Goal: Information Seeking & Learning: Learn about a topic

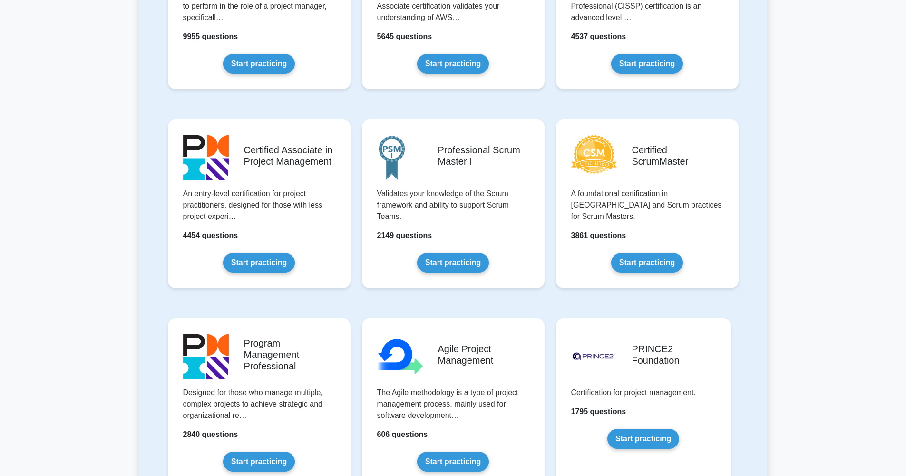
scroll to position [361, 0]
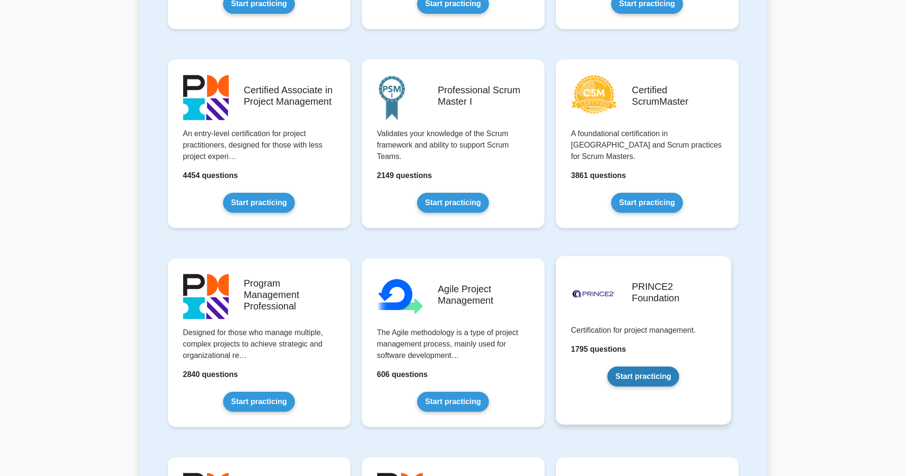
click at [642, 377] on link "Start practicing" at bounding box center [643, 376] width 72 height 20
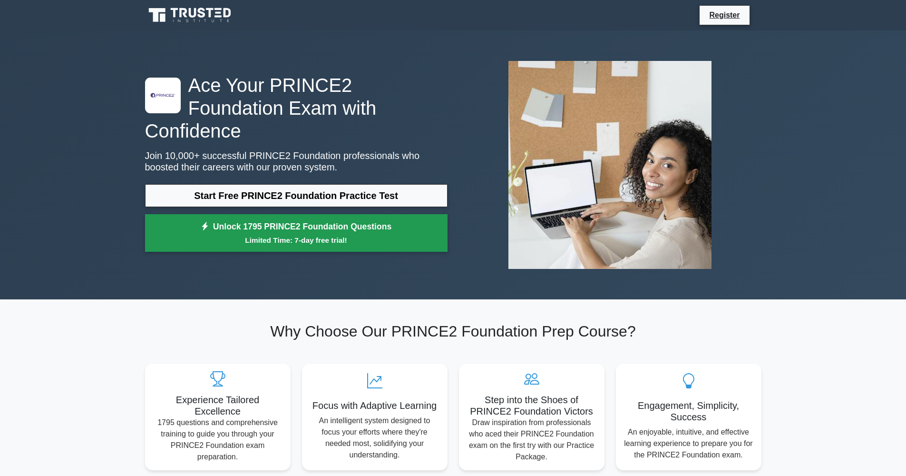
click at [299, 234] on small "Limited Time: 7-day free trial!" at bounding box center [296, 239] width 279 height 11
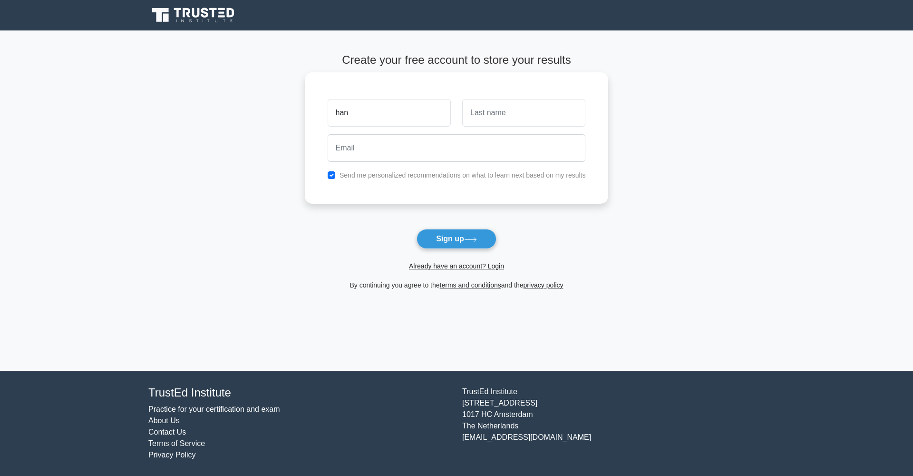
type input "han"
type input "liu"
type input "948716525@qq.com"
click at [331, 173] on input "checkbox" at bounding box center [332, 175] width 8 height 8
checkbox input "false"
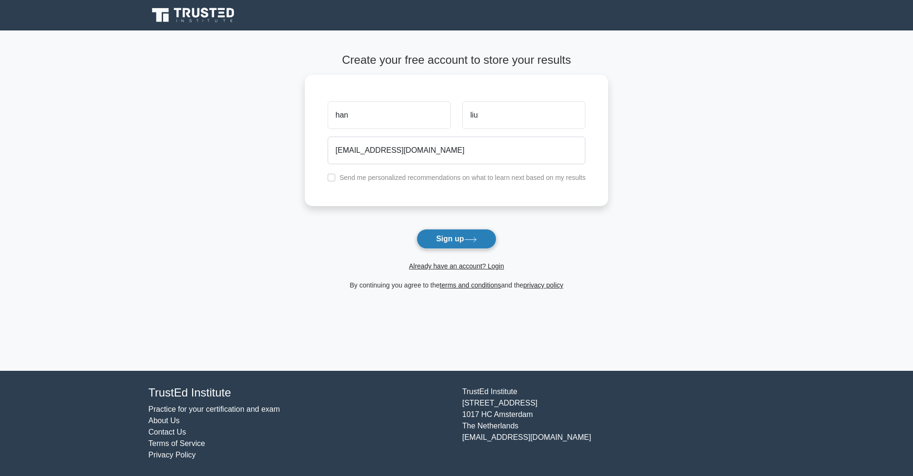
click at [447, 236] on button "Sign up" at bounding box center [457, 239] width 80 height 20
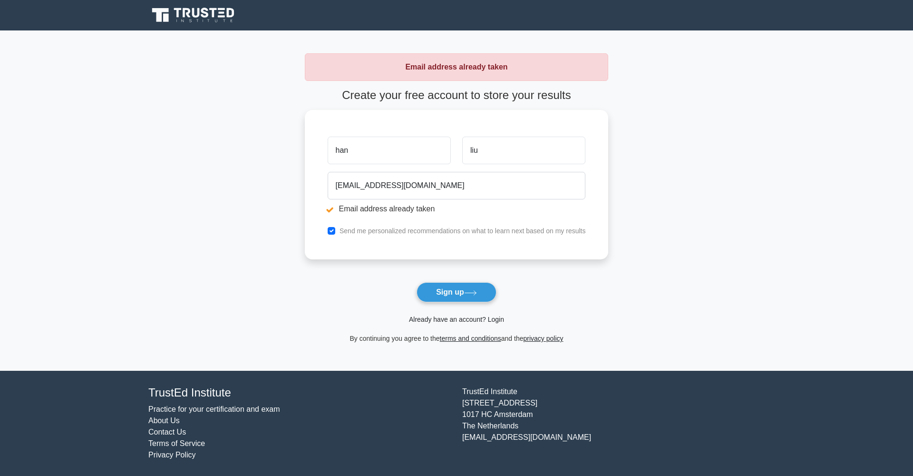
click at [465, 319] on link "Already have an account? Login" at bounding box center [456, 319] width 95 height 8
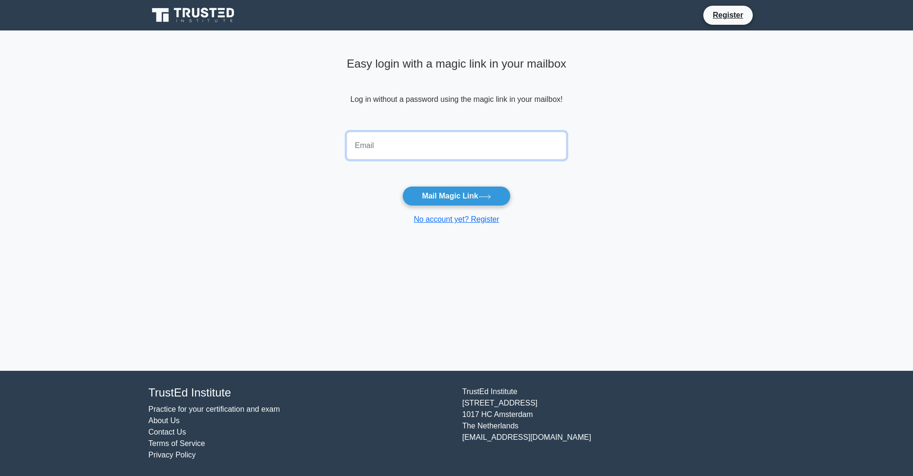
type input "948716525@qq.com"
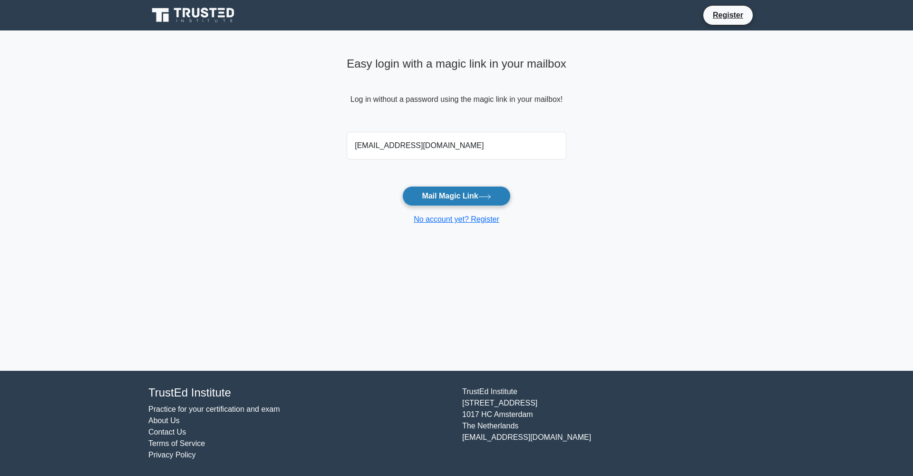
click at [442, 189] on button "Mail Magic Link" at bounding box center [456, 196] width 108 height 20
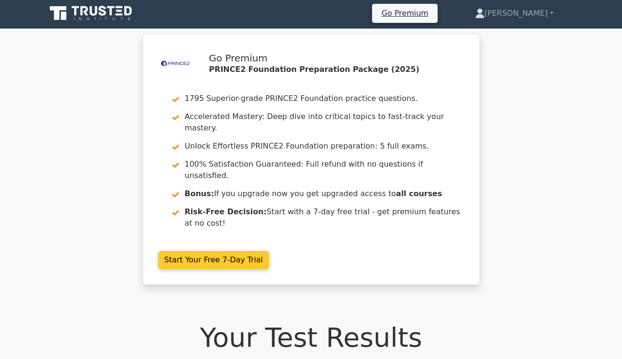
scroll to position [4, 0]
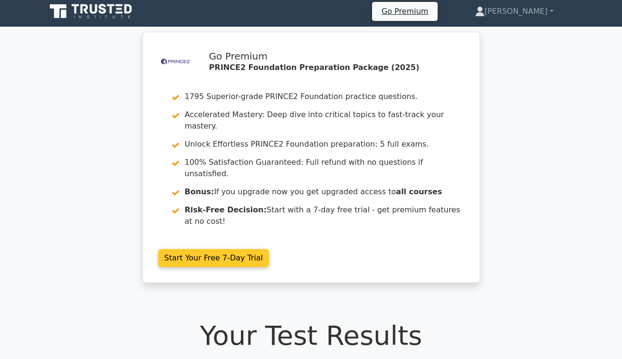
click at [223, 249] on link "Start Your Free 7-Day Trial" at bounding box center [213, 258] width 111 height 18
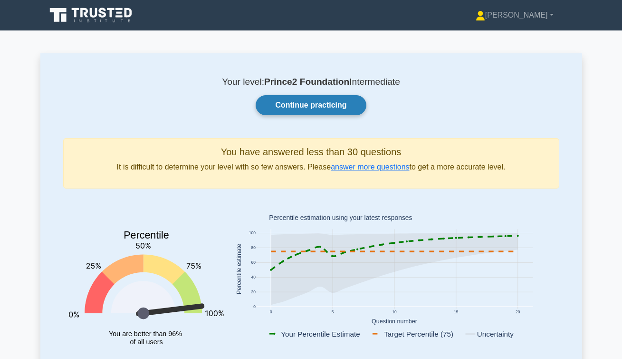
click at [326, 104] on link "Continue practicing" at bounding box center [311, 105] width 110 height 20
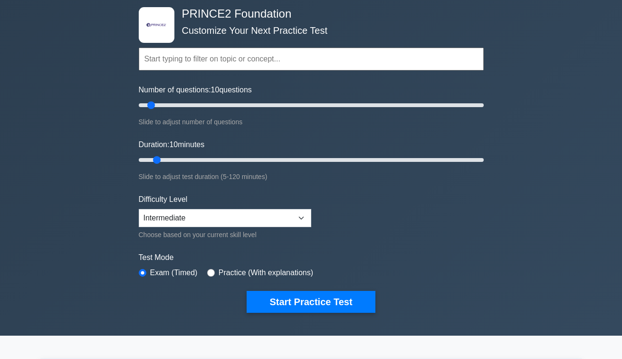
scroll to position [55, 0]
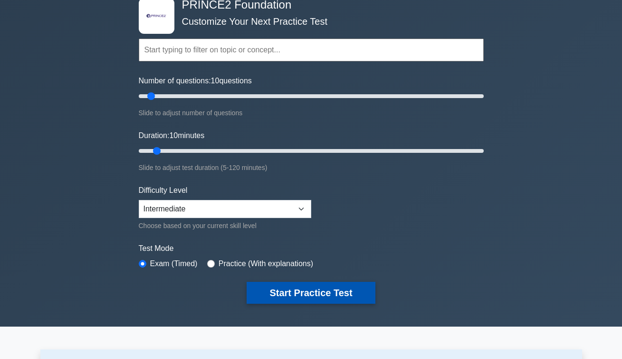
click at [300, 295] on button "Start Practice Test" at bounding box center [311, 293] width 128 height 22
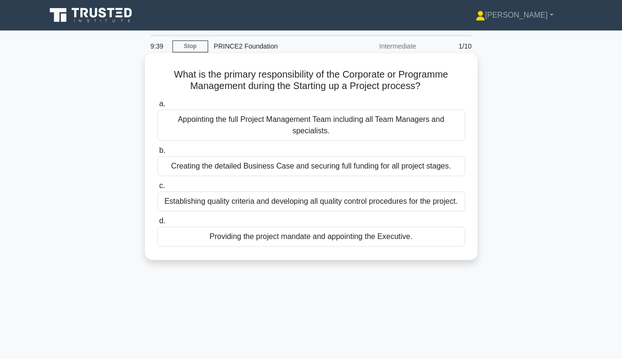
click at [325, 242] on div "Providing the project mandate and appointing the Executive." at bounding box center [311, 236] width 308 height 20
click at [157, 224] on input "d. Providing the project mandate and appointing the Executive." at bounding box center [157, 221] width 0 height 6
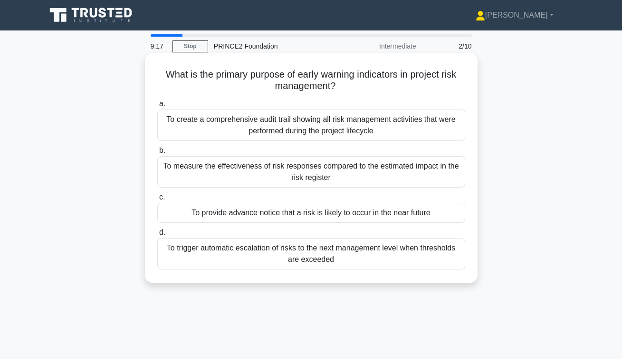
click at [381, 213] on div "To provide advance notice that a risk is likely to occur in the near future" at bounding box center [311, 213] width 308 height 20
click at [157, 200] on input "c. To provide advance notice that a risk is likely to occur in the near future" at bounding box center [157, 197] width 0 height 6
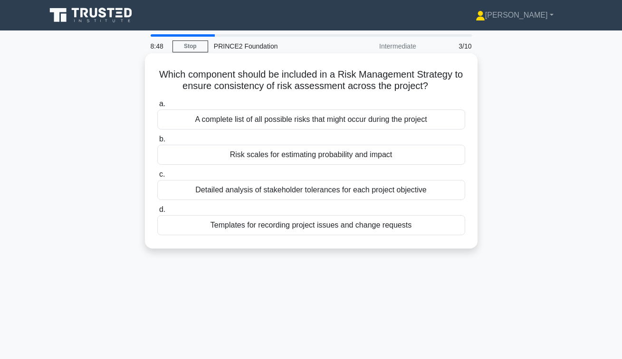
click at [359, 121] on div "A complete list of all possible risks that might occur during the project" at bounding box center [311, 119] width 308 height 20
click at [157, 107] on input "a. A complete list of all possible risks that might occur during the project" at bounding box center [157, 104] width 0 height 6
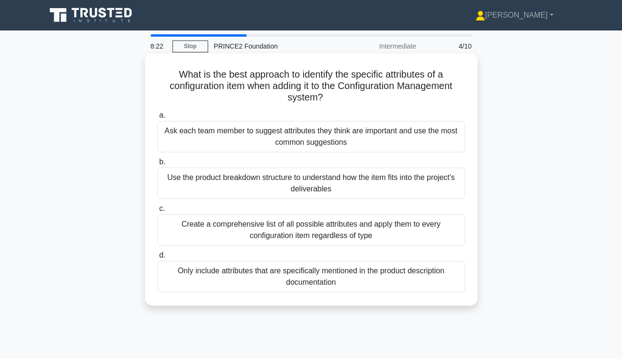
click at [356, 180] on div "Use the product breakdown structure to understand how the item fits into the pr…" at bounding box center [311, 182] width 308 height 31
click at [157, 165] on input "b. Use the product breakdown structure to understand how the item fits into the…" at bounding box center [157, 162] width 0 height 6
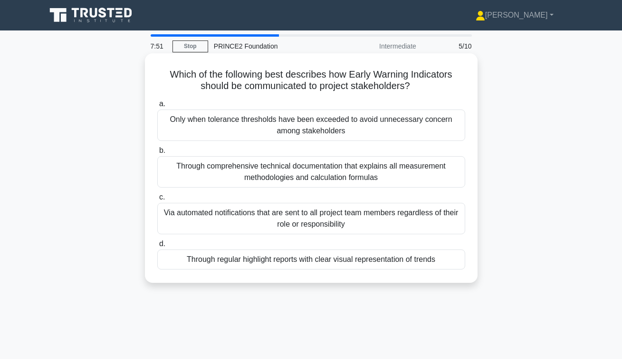
click at [304, 262] on div "Through regular highlight reports with clear visual representation of trends" at bounding box center [311, 259] width 308 height 20
click at [157, 247] on input "d. Through regular highlight reports with clear visual representation of trends" at bounding box center [157, 244] width 0 height 6
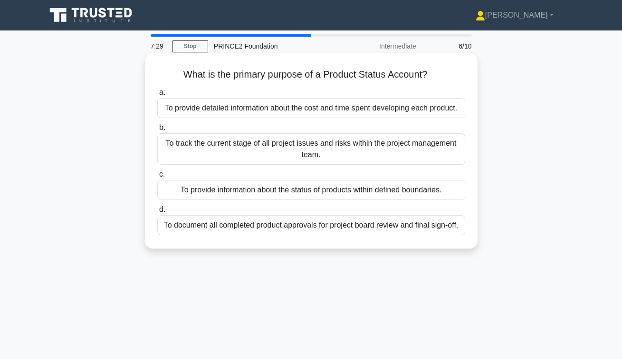
click at [364, 190] on div "To provide information about the status of products within defined boundaries." at bounding box center [311, 190] width 308 height 20
click at [157, 177] on input "c. To provide information about the status of products within defined boundarie…" at bounding box center [157, 174] width 0 height 6
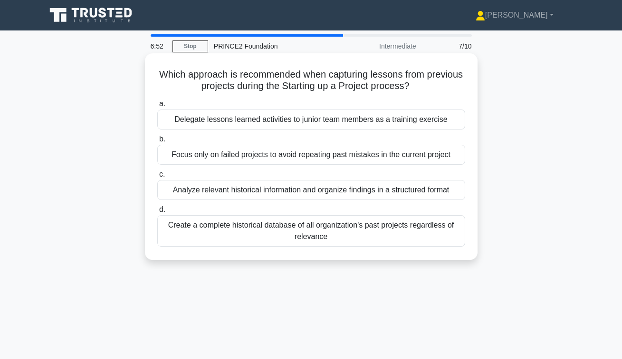
click at [327, 191] on div "Analyze relevant historical information and organize findings in a structured f…" at bounding box center [311, 190] width 308 height 20
click at [157, 177] on input "c. Analyze relevant historical information and organize findings in a structure…" at bounding box center [157, 174] width 0 height 6
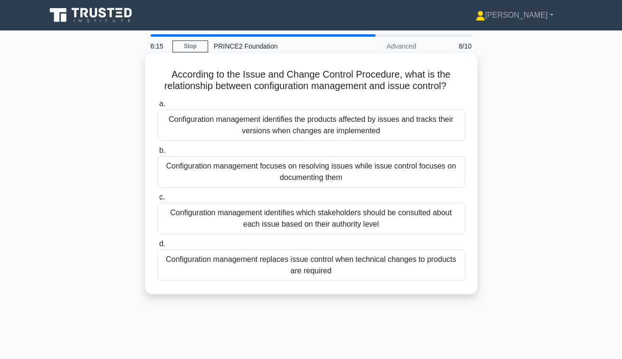
click at [335, 129] on div "Configuration management identifies the products affected by issues and tracks …" at bounding box center [311, 124] width 308 height 31
click at [157, 107] on input "a. Configuration management identifies the products affected by issues and trac…" at bounding box center [157, 104] width 0 height 6
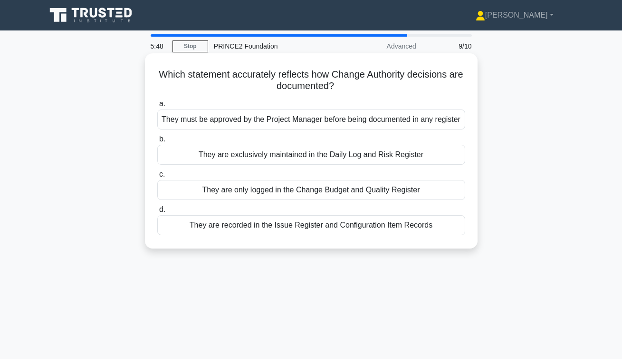
click at [313, 225] on div "They are recorded in the Issue Register and Configuration Item Records" at bounding box center [311, 225] width 308 height 20
click at [157, 213] on input "d. They are recorded in the Issue Register and Configuration Item Records" at bounding box center [157, 209] width 0 height 6
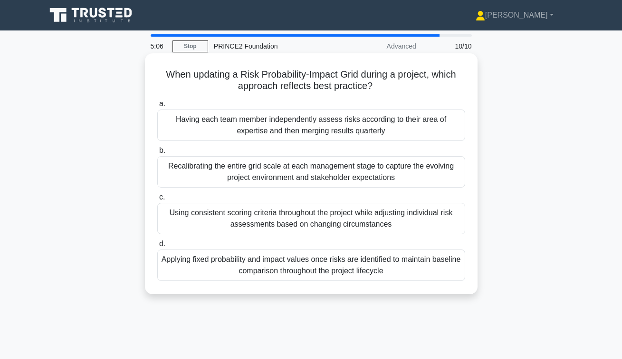
click at [266, 224] on div "Using consistent scoring criteria throughout the project while adjusting indivi…" at bounding box center [311, 218] width 308 height 31
click at [157, 200] on input "c. Using consistent scoring criteria throughout the project while adjusting ind…" at bounding box center [157, 197] width 0 height 6
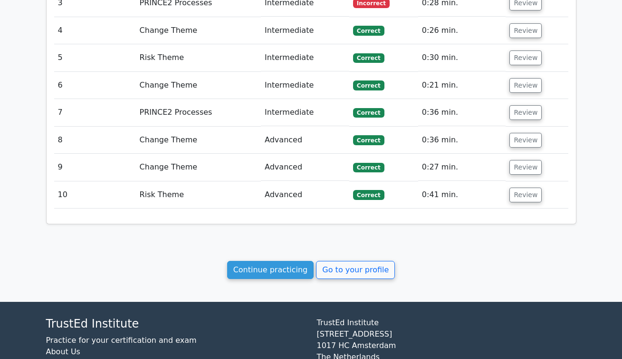
scroll to position [935, 0]
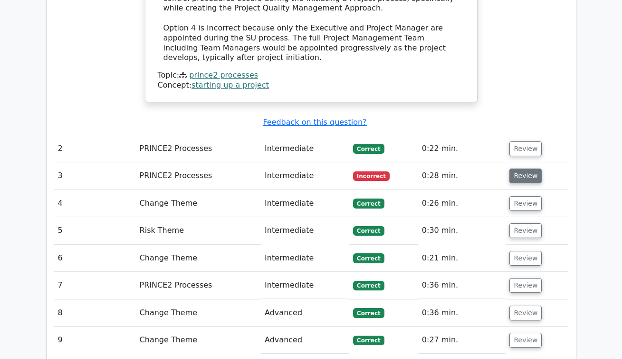
click at [520, 168] on button "Review" at bounding box center [526, 175] width 32 height 15
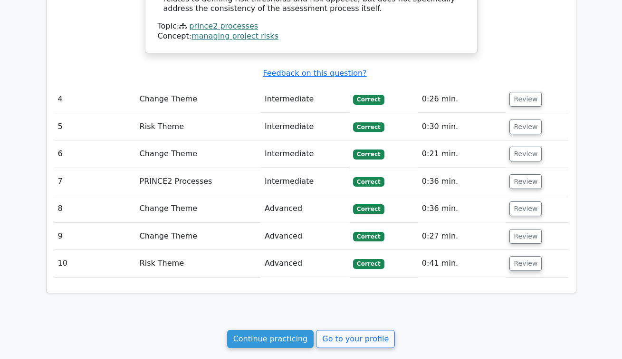
scroll to position [1547, 0]
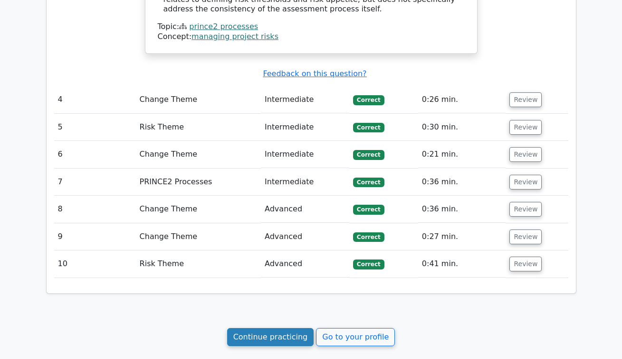
click at [299, 328] on link "Continue practicing" at bounding box center [270, 337] width 87 height 18
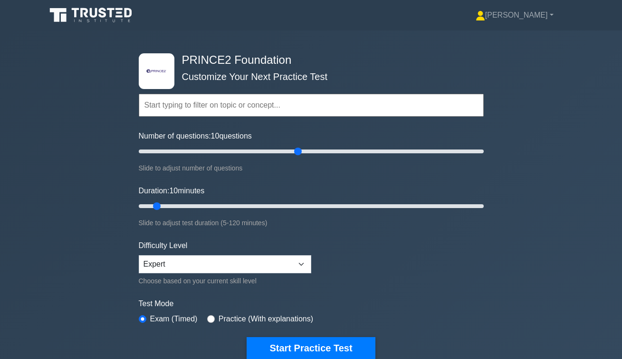
click at [296, 153] on input "Number of questions: 10 questions" at bounding box center [311, 151] width 345 height 11
drag, startPoint x: 298, startPoint y: 152, endPoint x: 236, endPoint y: 156, distance: 62.0
type input "60"
click at [236, 156] on input "Number of questions: 60 questions" at bounding box center [311, 151] width 345 height 11
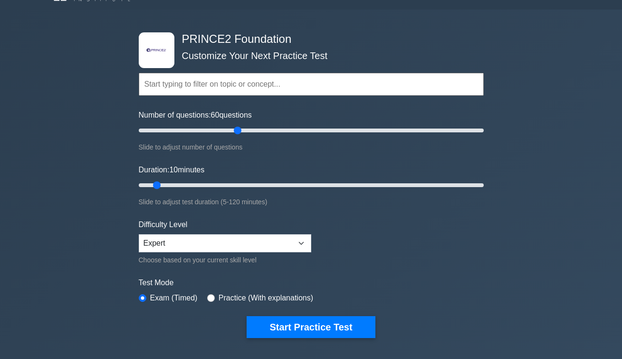
scroll to position [33, 0]
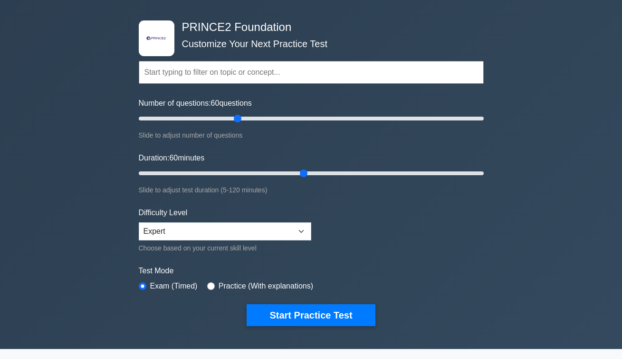
drag, startPoint x: 158, startPoint y: 173, endPoint x: 310, endPoint y: 169, distance: 151.7
type input "60"
click at [310, 169] on input "Duration: 60 minutes" at bounding box center [311, 172] width 345 height 11
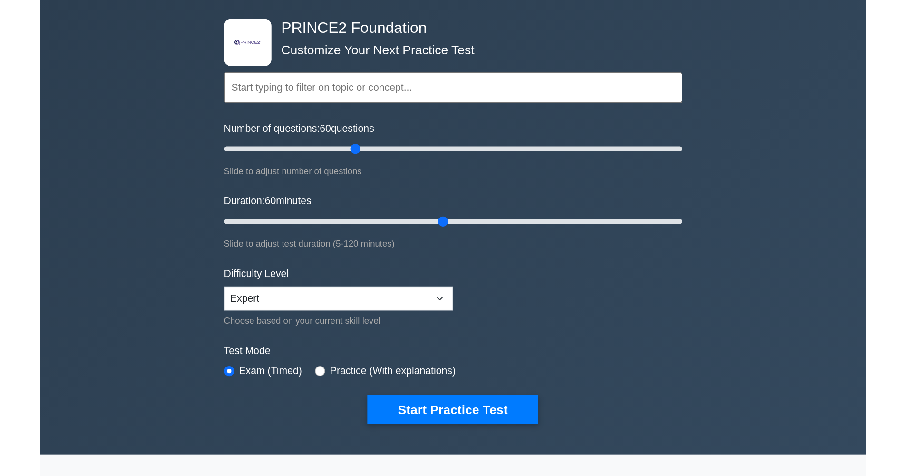
scroll to position [62, 0]
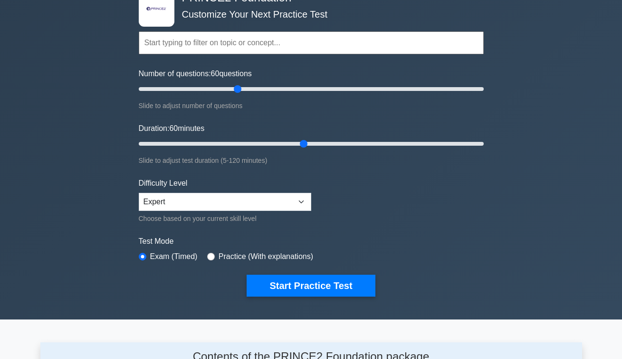
click at [212, 257] on input "radio" at bounding box center [211, 257] width 8 height 8
radio input "true"
drag, startPoint x: 308, startPoint y: 142, endPoint x: 486, endPoint y: 153, distance: 178.2
type input "120"
click at [486, 153] on div ".st0{fill-rule:evenodd;clip-rule:evenodd;fill:#000041;} .st1{fill-rule:evenodd;…" at bounding box center [311, 143] width 357 height 351
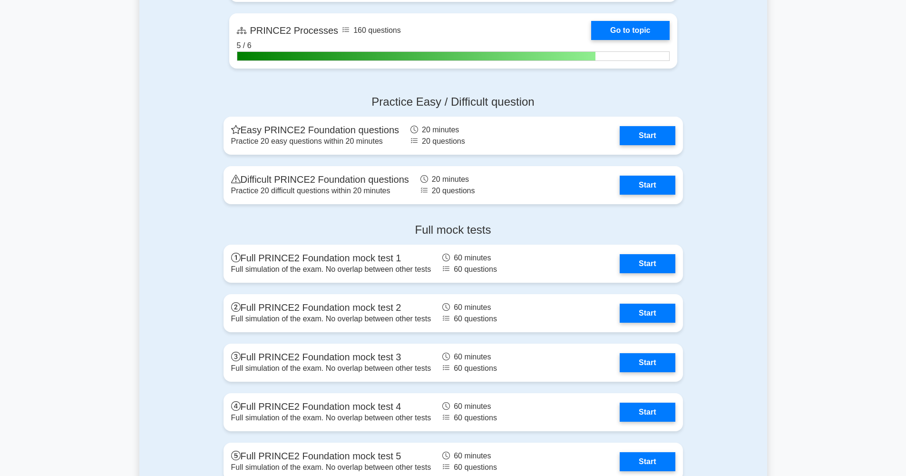
scroll to position [985, 0]
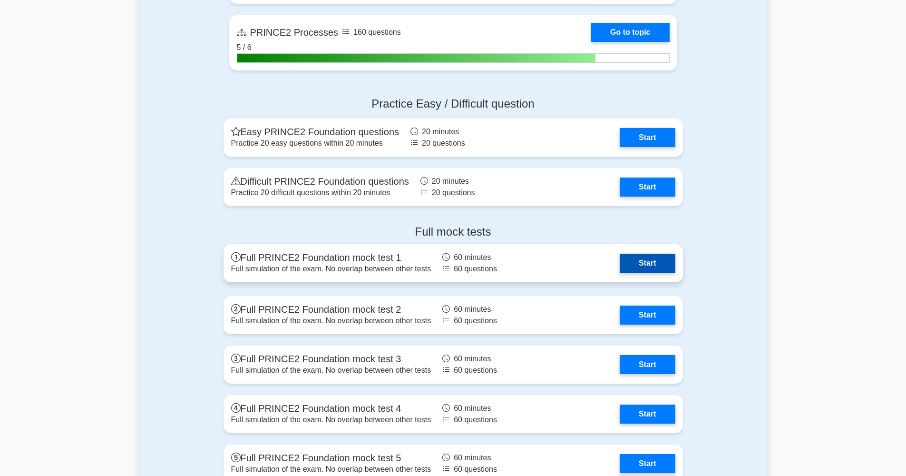
click at [622, 259] on link "Start" at bounding box center [647, 262] width 55 height 19
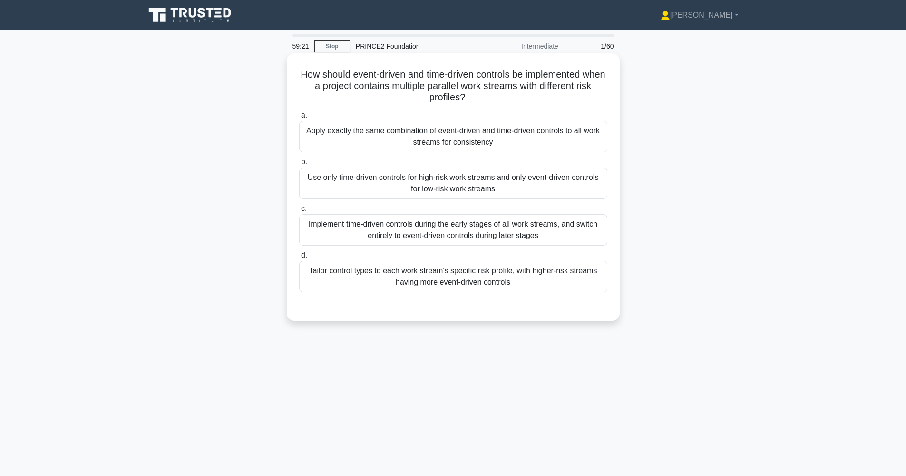
click at [470, 279] on div "Tailor control types to each work stream's specific risk profile, with higher-r…" at bounding box center [453, 276] width 308 height 31
click at [299, 258] on input "d. Tailor control types to each work stream's specific risk profile, with highe…" at bounding box center [299, 255] width 0 height 6
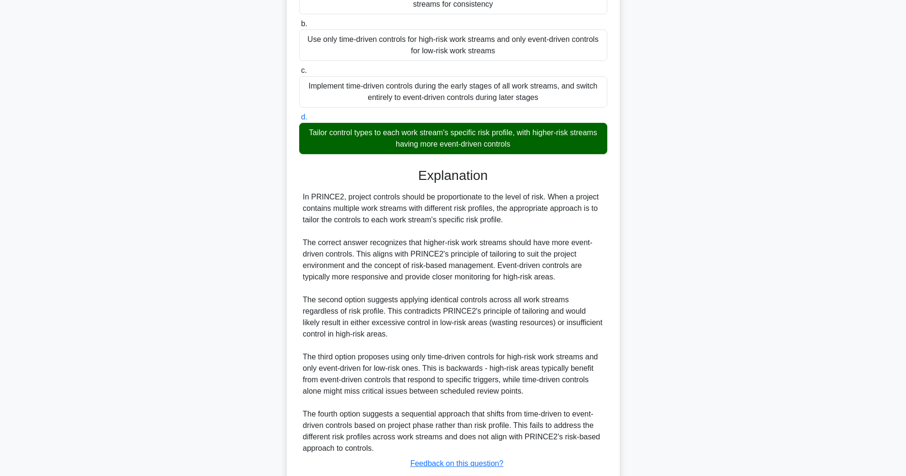
scroll to position [202, 0]
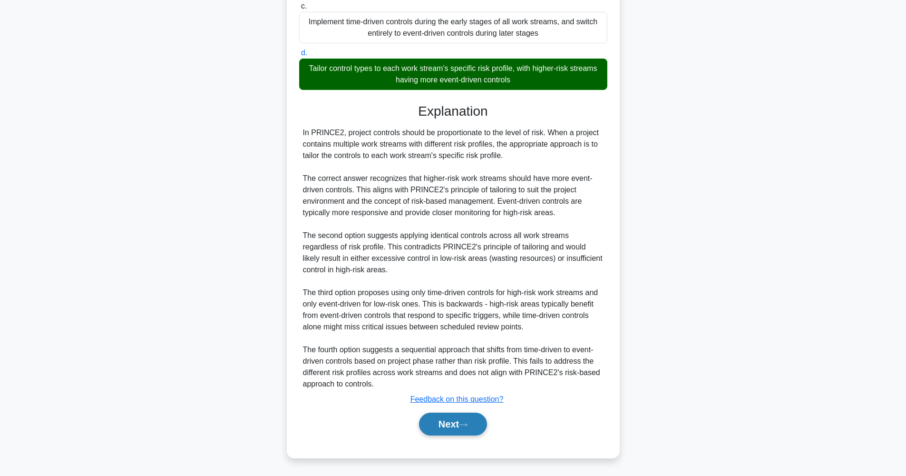
click at [463, 430] on button "Next" at bounding box center [453, 423] width 68 height 23
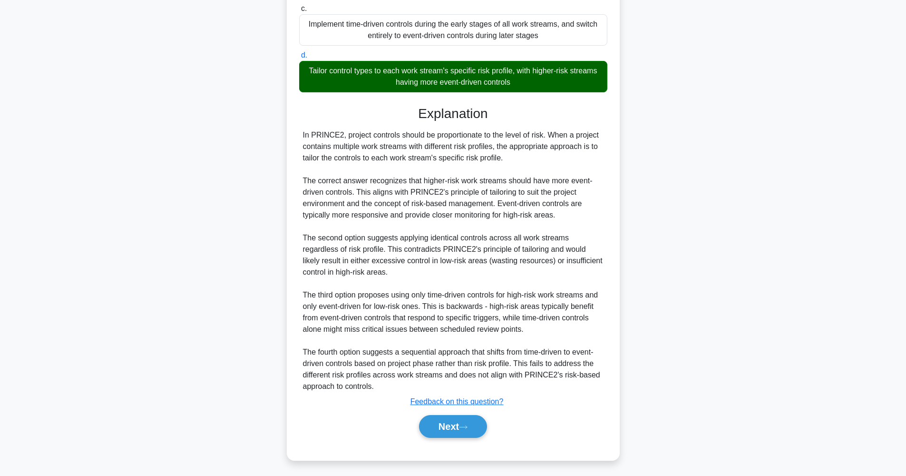
scroll to position [38, 0]
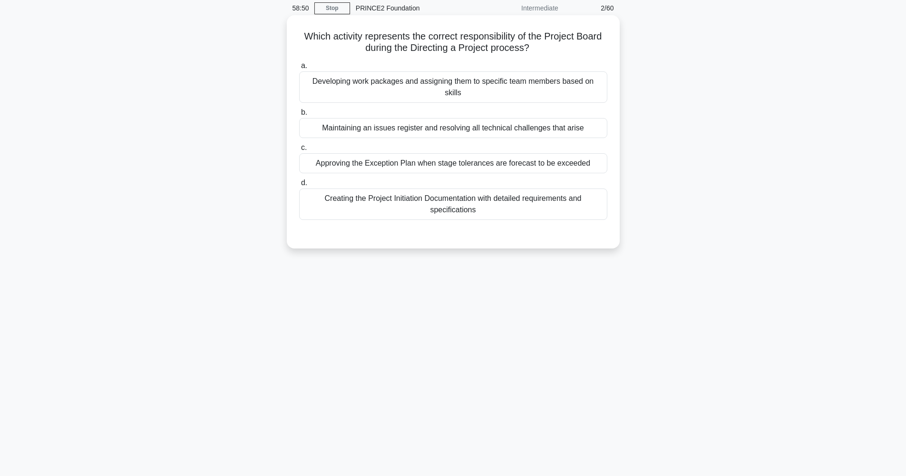
click at [447, 153] on div "Approving the Exception Plan when stage tolerances are forecast to be exceeded" at bounding box center [453, 163] width 308 height 20
click at [299, 148] on input "c. Approving the Exception Plan when stage tolerances are forecast to be exceed…" at bounding box center [299, 148] width 0 height 6
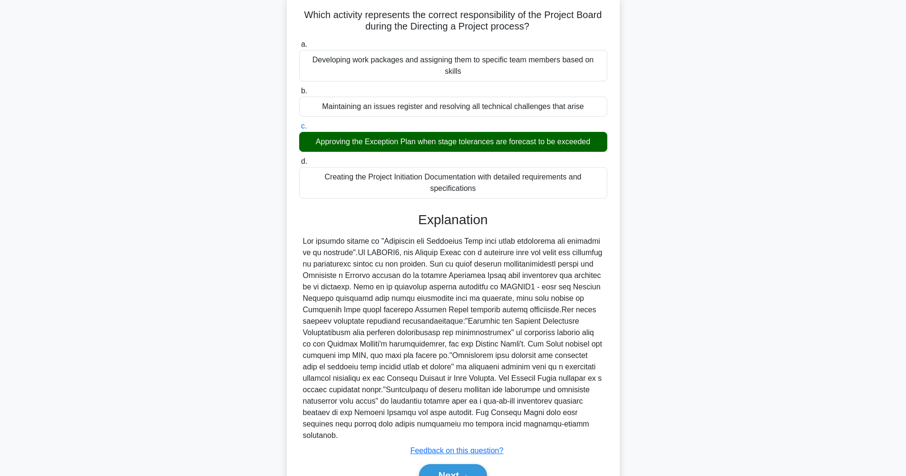
scroll to position [88, 0]
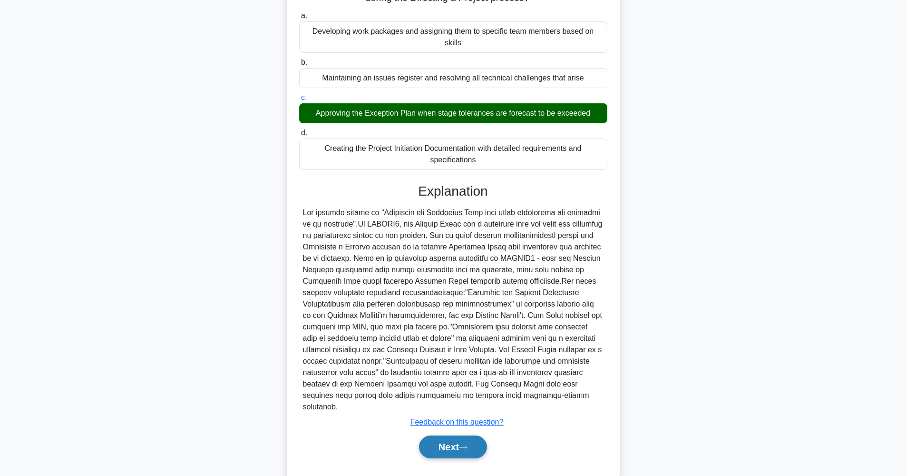
click at [477, 435] on button "Next" at bounding box center [453, 446] width 68 height 23
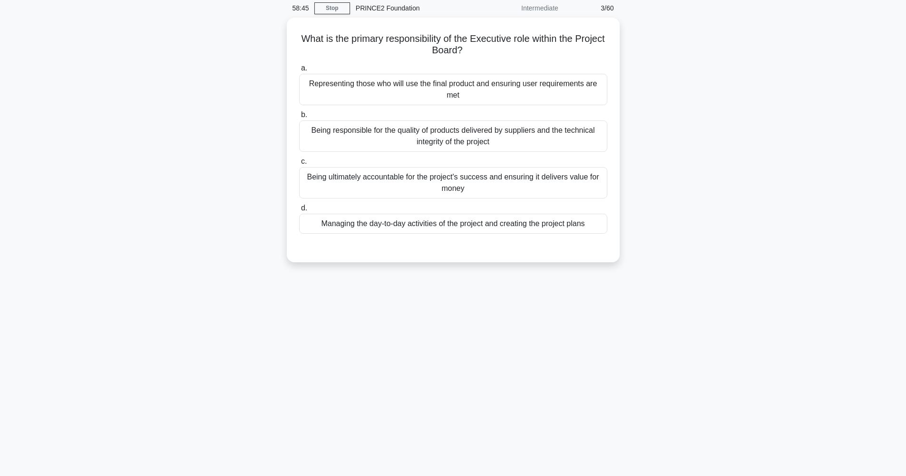
scroll to position [38, 0]
click at [487, 181] on div "Being ultimately accountable for the project's success and ensuring it delivers…" at bounding box center [453, 180] width 308 height 31
click at [299, 162] on input "c. Being ultimately accountable for the project's success and ensuring it deliv…" at bounding box center [299, 159] width 0 height 6
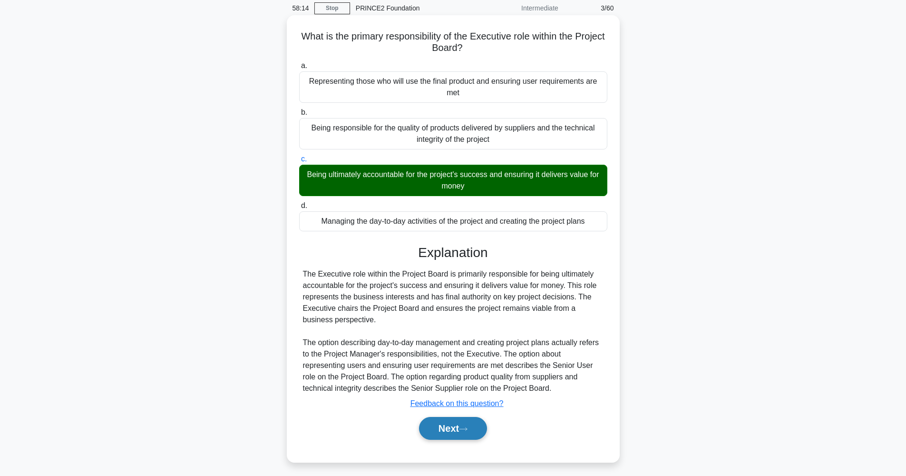
click at [461, 423] on button "Next" at bounding box center [453, 428] width 68 height 23
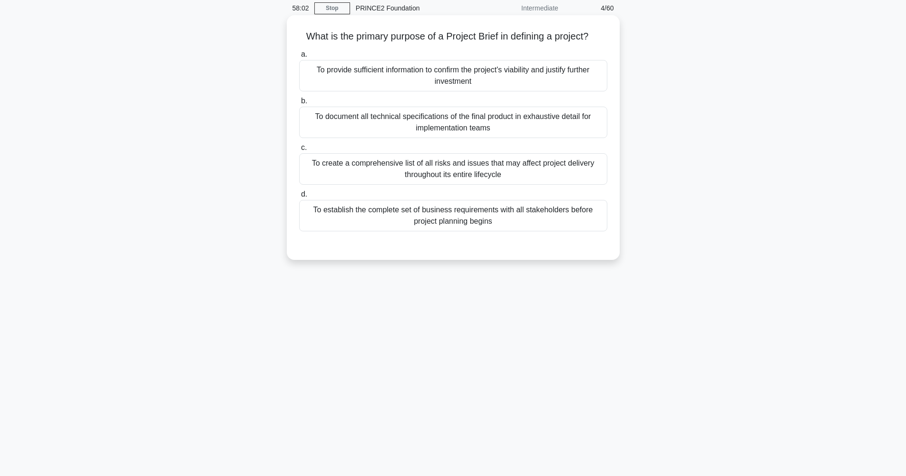
click at [480, 77] on div "To provide sufficient information to confirm the project's viability and justif…" at bounding box center [453, 75] width 308 height 31
click at [299, 58] on input "a. To provide sufficient information to confirm the project's viability and jus…" at bounding box center [299, 54] width 0 height 6
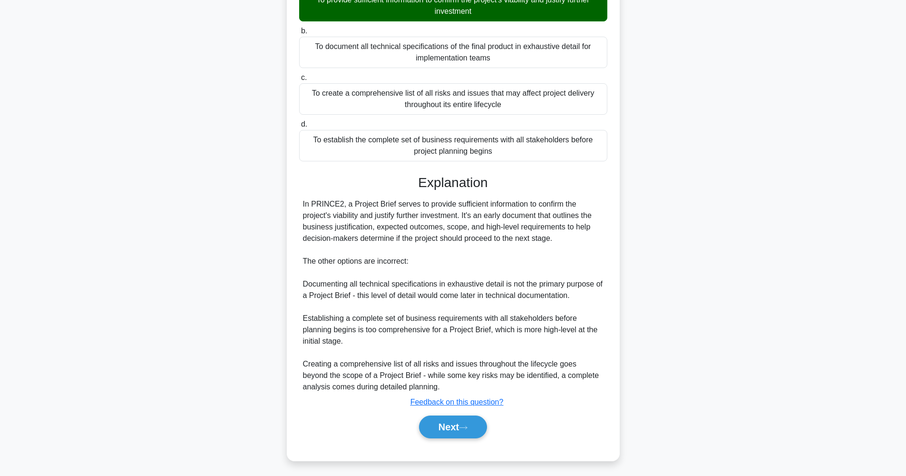
scroll to position [111, 0]
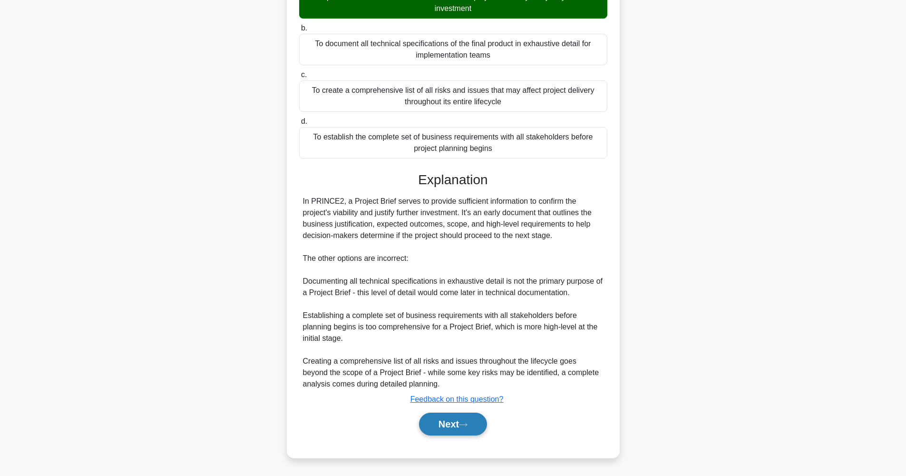
click at [467, 432] on button "Next" at bounding box center [453, 423] width 68 height 23
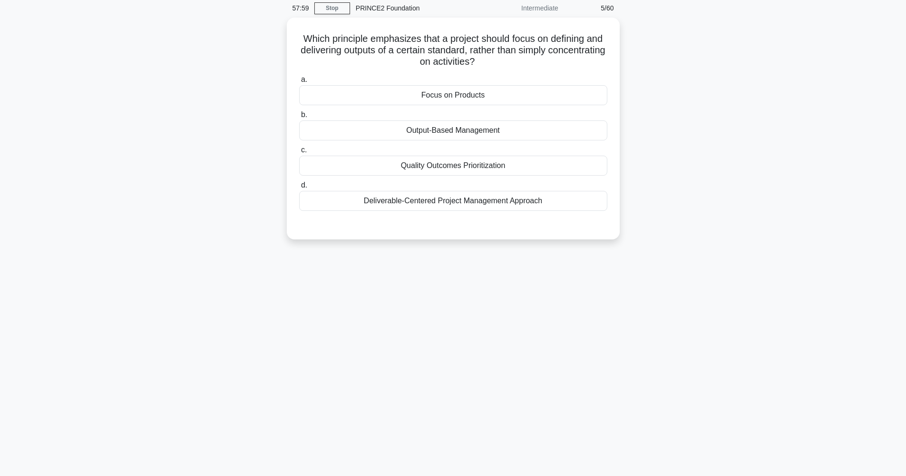
scroll to position [38, 0]
click at [466, 93] on div "Focus on Products" at bounding box center [453, 93] width 308 height 20
click at [299, 80] on input "a. Focus on Products" at bounding box center [299, 77] width 0 height 6
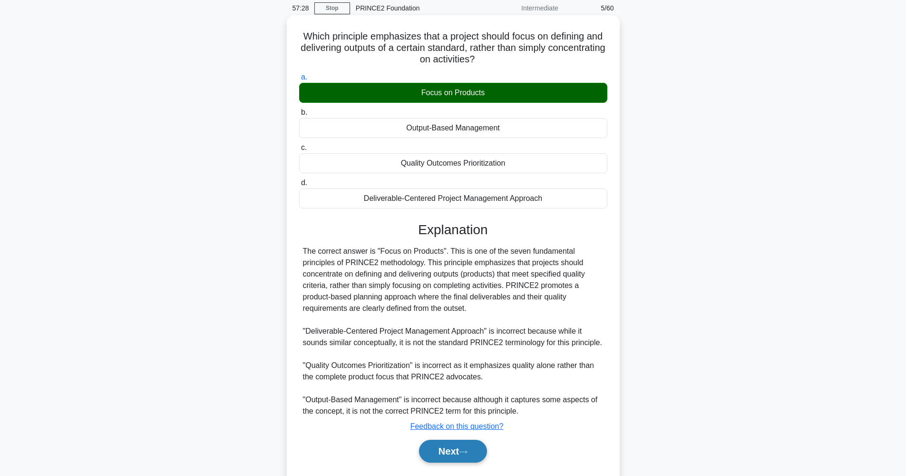
click at [474, 449] on button "Next" at bounding box center [453, 450] width 68 height 23
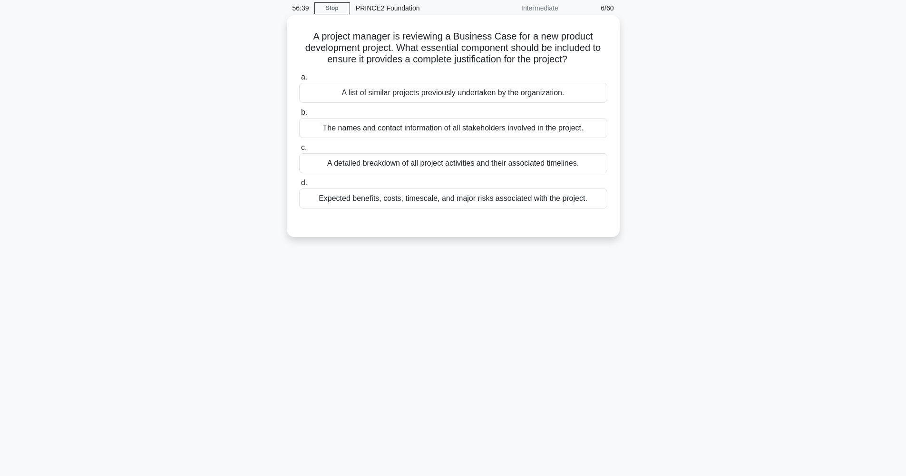
click at [508, 200] on div "Expected benefits, costs, timescale, and major risks associated with the projec…" at bounding box center [453, 198] width 308 height 20
click at [299, 186] on input "d. Expected benefits, costs, timescale, and major risks associated with the pro…" at bounding box center [299, 183] width 0 height 6
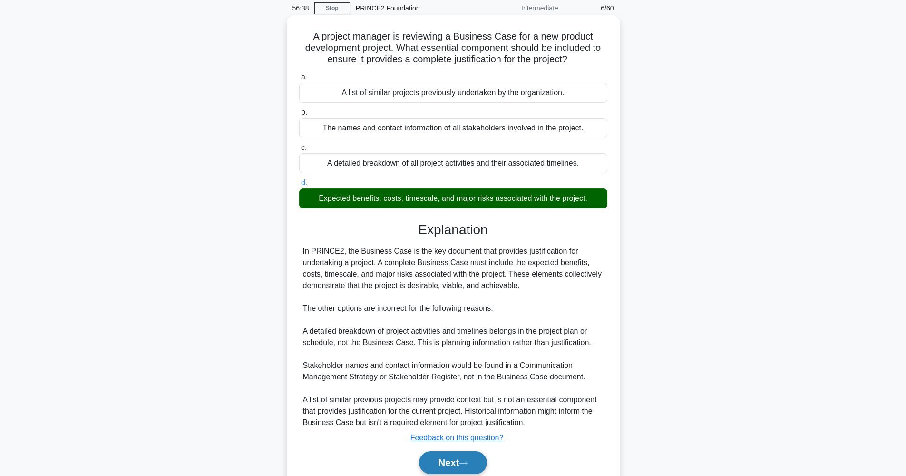
click at [472, 458] on button "Next" at bounding box center [453, 462] width 68 height 23
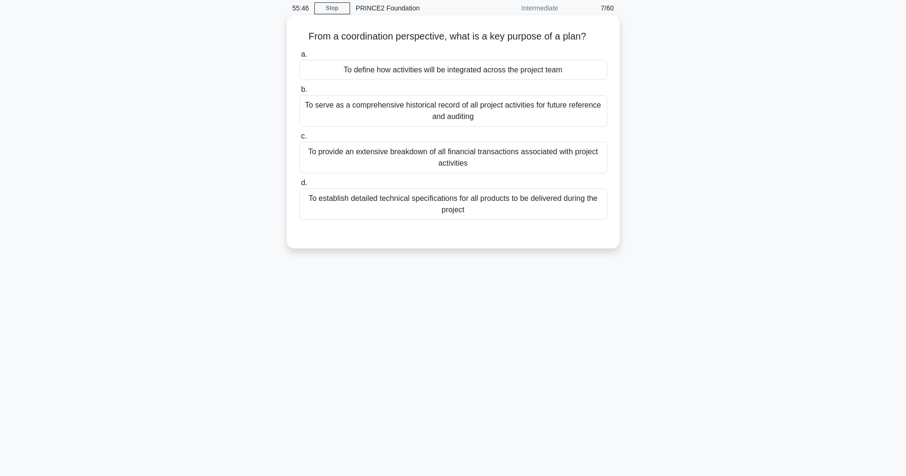
click at [430, 73] on div "To define how activities will be integrated across the project team" at bounding box center [453, 70] width 308 height 20
click at [299, 58] on input "a. To define how activities will be integrated across the project team" at bounding box center [299, 54] width 0 height 6
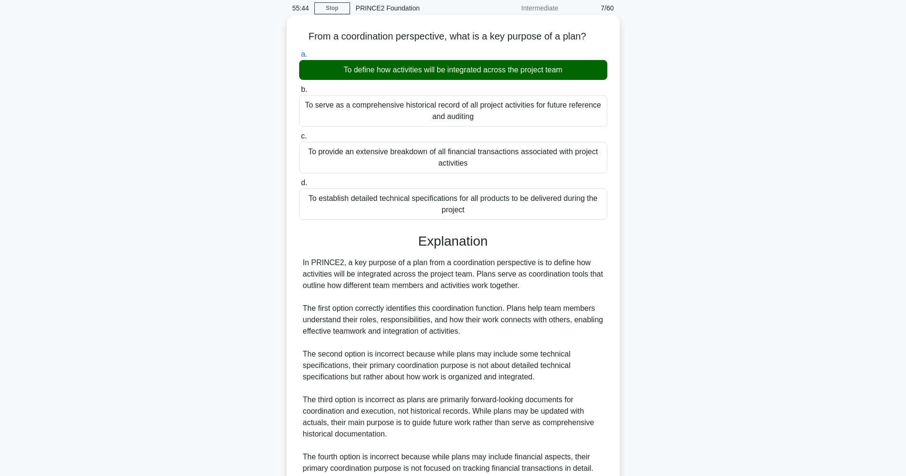
scroll to position [145, 0]
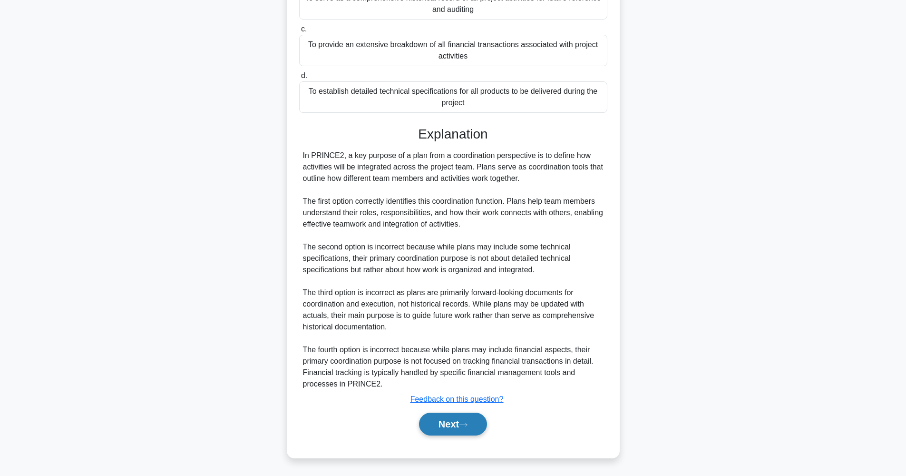
click at [467, 423] on icon at bounding box center [463, 424] width 9 height 5
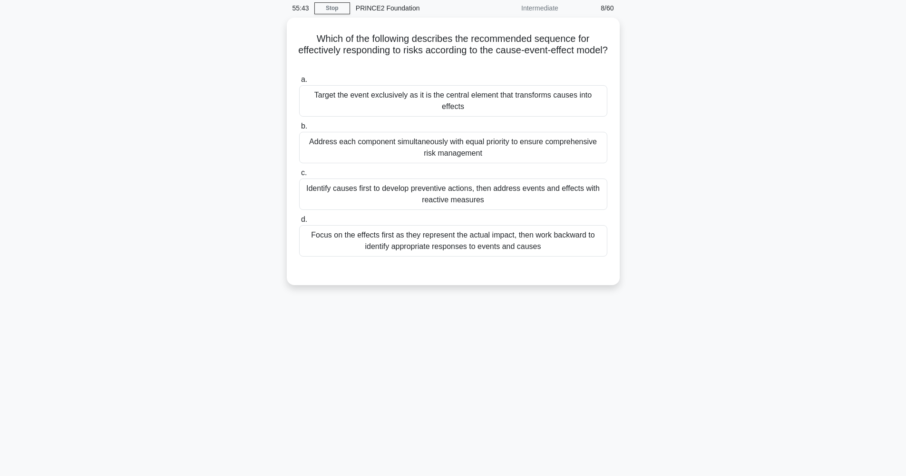
scroll to position [38, 0]
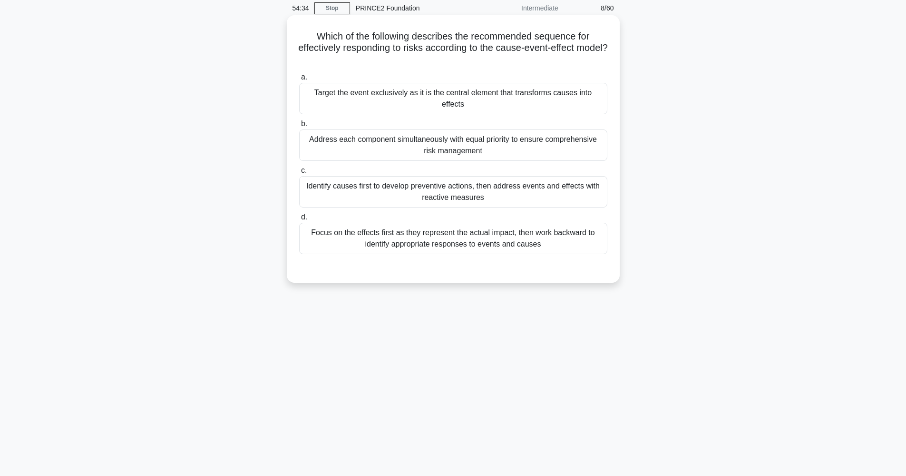
click at [458, 190] on div "Identify causes first to develop preventive actions, then address events and ef…" at bounding box center [453, 191] width 308 height 31
click at [299, 174] on input "c. Identify causes first to develop preventive actions, then address events and…" at bounding box center [299, 170] width 0 height 6
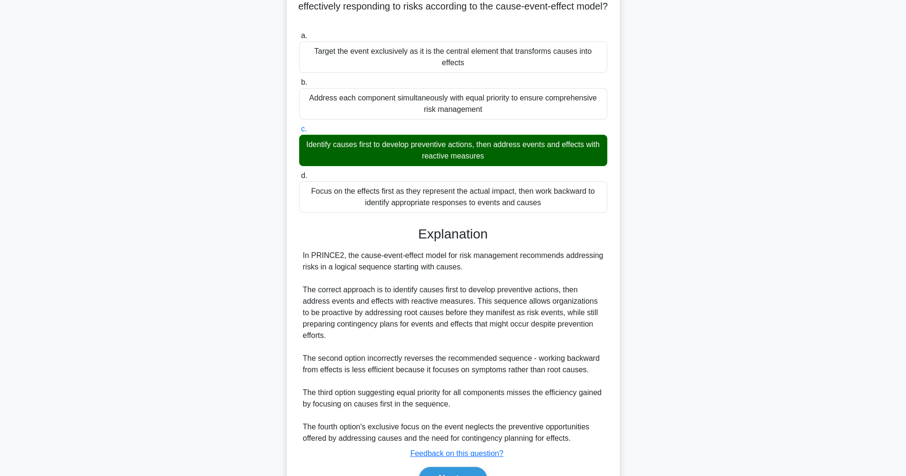
scroll to position [134, 0]
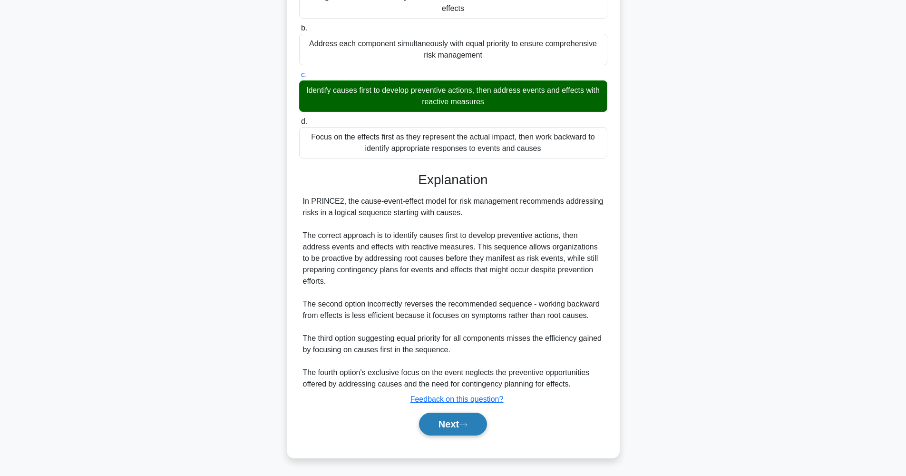
click at [466, 424] on icon at bounding box center [463, 424] width 9 height 5
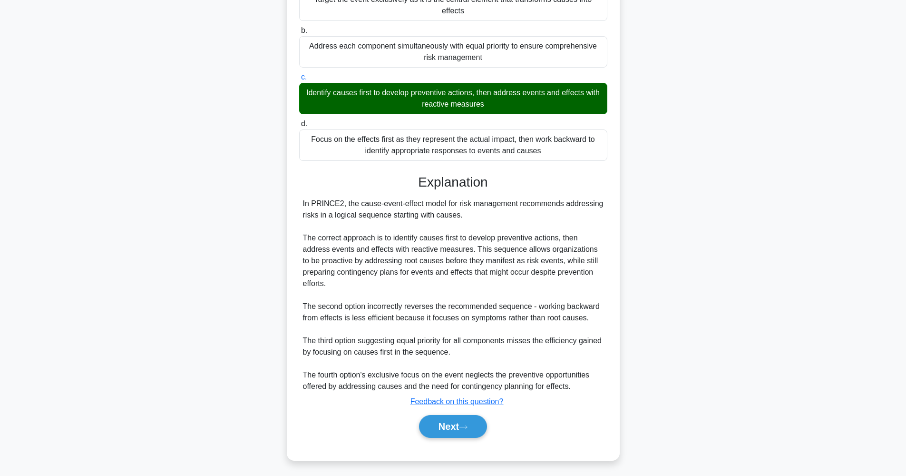
scroll to position [38, 0]
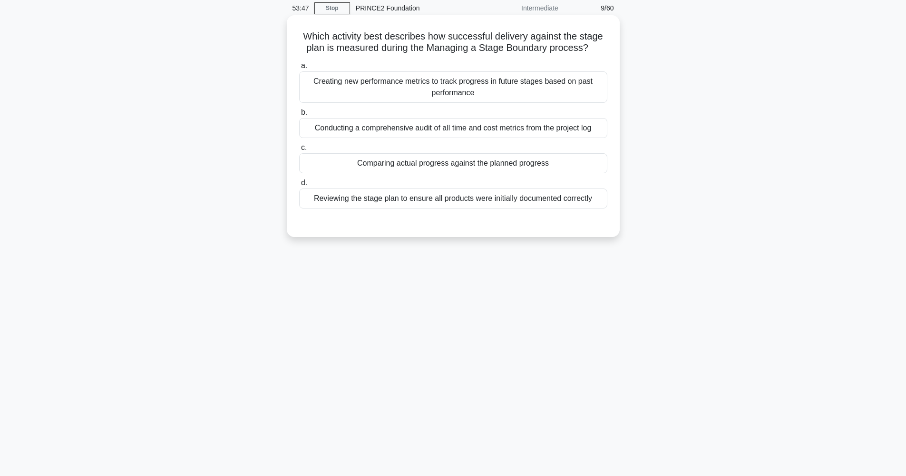
click at [487, 163] on div "Comparing actual progress against the planned progress" at bounding box center [453, 163] width 308 height 20
click at [299, 151] on input "c. Comparing actual progress against the planned progress" at bounding box center [299, 148] width 0 height 6
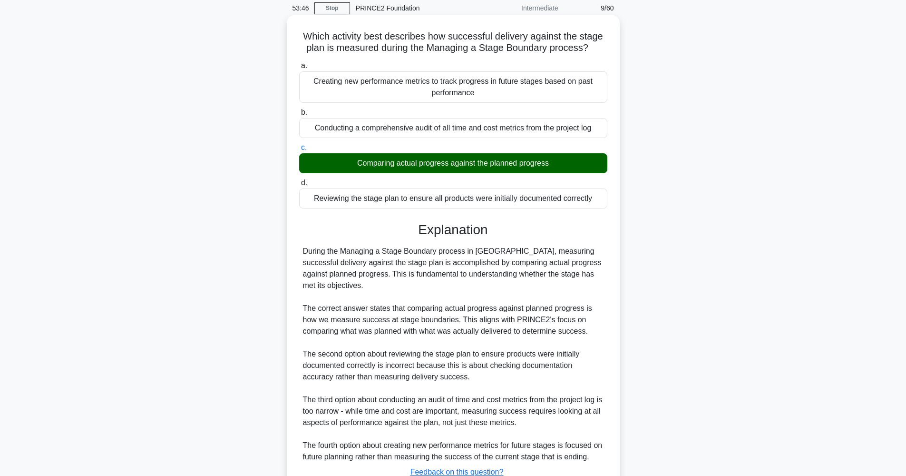
scroll to position [111, 0]
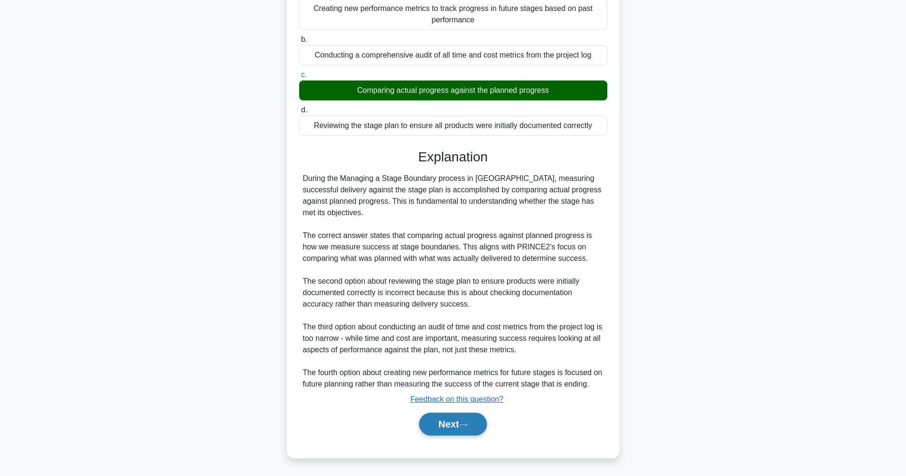
click at [466, 425] on icon at bounding box center [463, 424] width 9 height 5
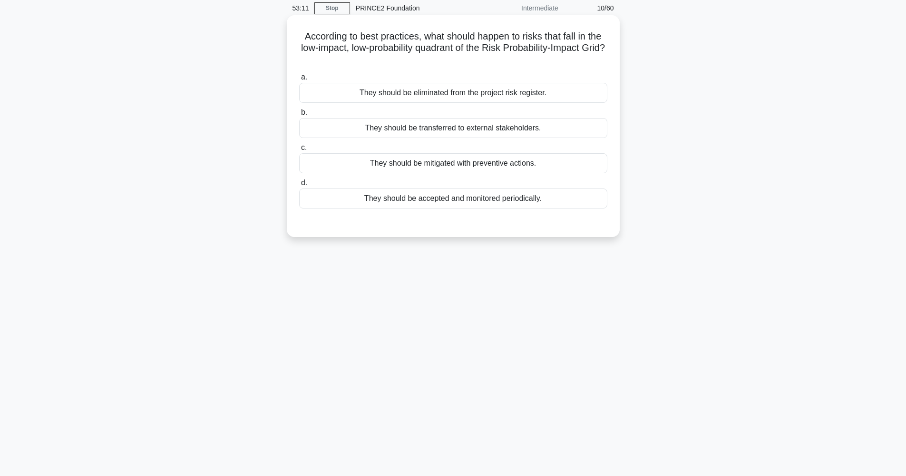
click at [482, 165] on div "They should be mitigated with preventive actions." at bounding box center [453, 163] width 308 height 20
click at [299, 151] on input "c. They should be mitigated with preventive actions." at bounding box center [299, 148] width 0 height 6
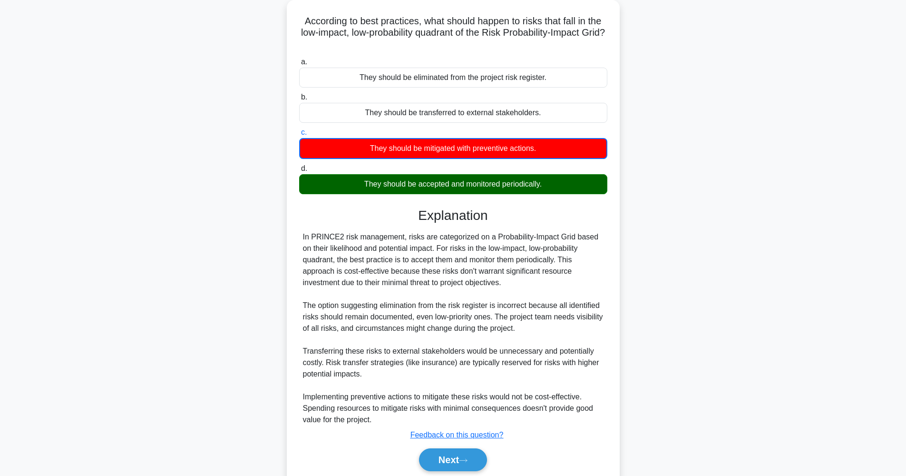
scroll to position [85, 0]
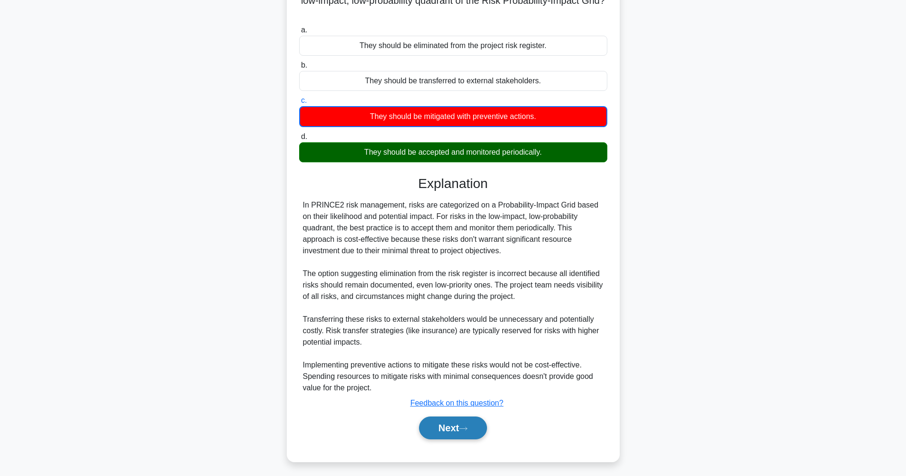
click at [452, 429] on button "Next" at bounding box center [453, 427] width 68 height 23
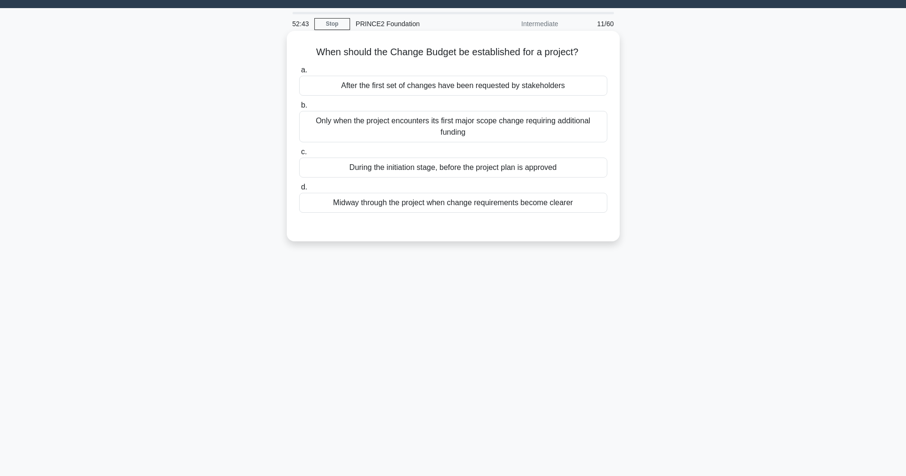
scroll to position [0, 0]
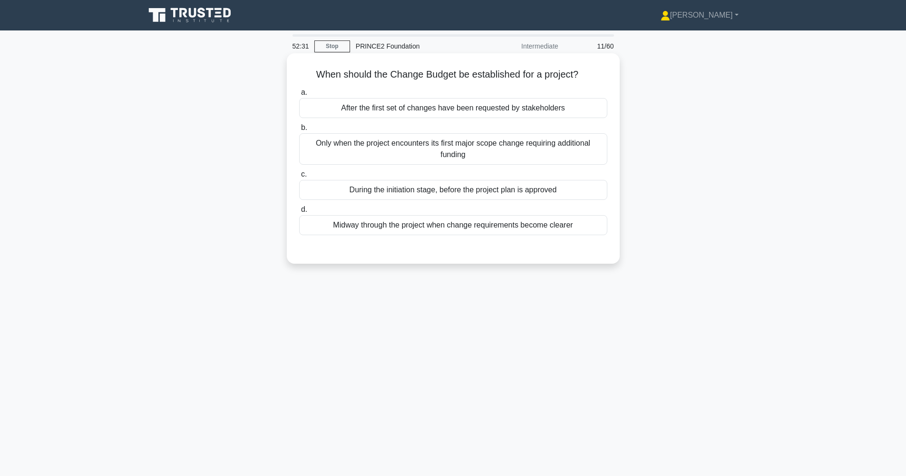
click at [516, 192] on div "During the initiation stage, before the project plan is approved" at bounding box center [453, 190] width 308 height 20
click at [299, 177] on input "c. During the initiation stage, before the project plan is approved" at bounding box center [299, 174] width 0 height 6
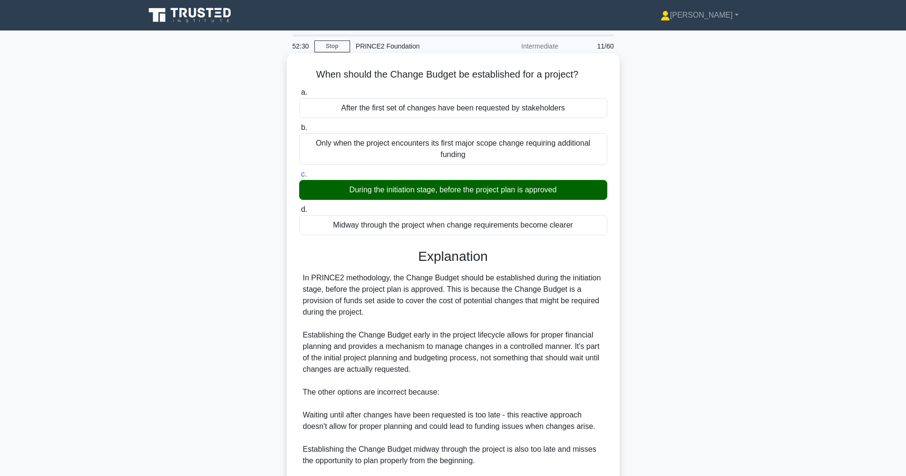
scroll to position [122, 0]
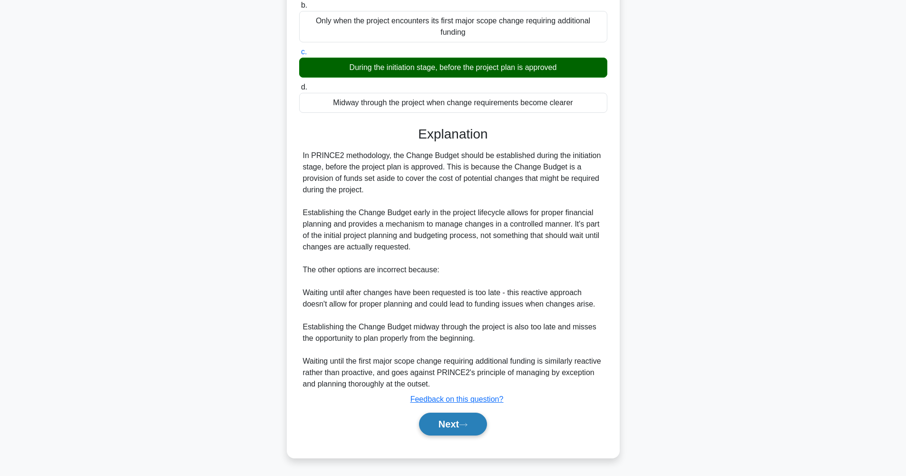
click at [447, 426] on button "Next" at bounding box center [453, 423] width 68 height 23
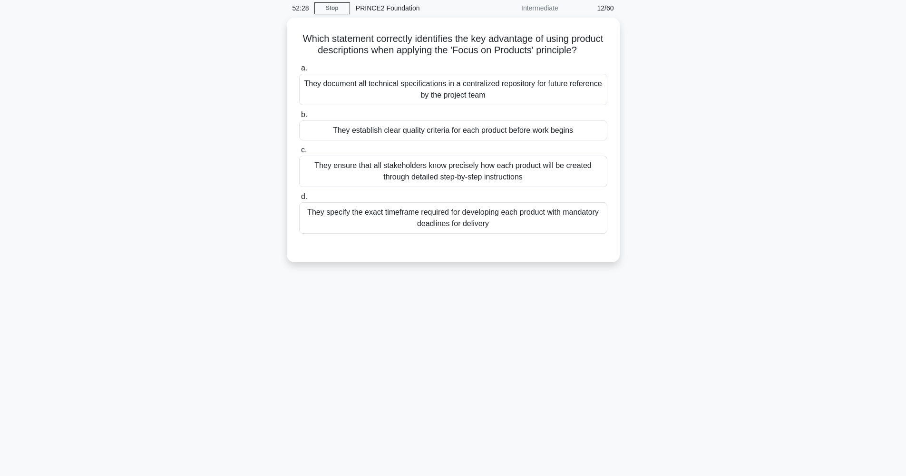
scroll to position [38, 0]
click at [461, 122] on div "They establish clear quality criteria for each product before work begins" at bounding box center [453, 128] width 308 height 20
click at [299, 116] on input "b. They establish clear quality criteria for each product before work begins" at bounding box center [299, 112] width 0 height 6
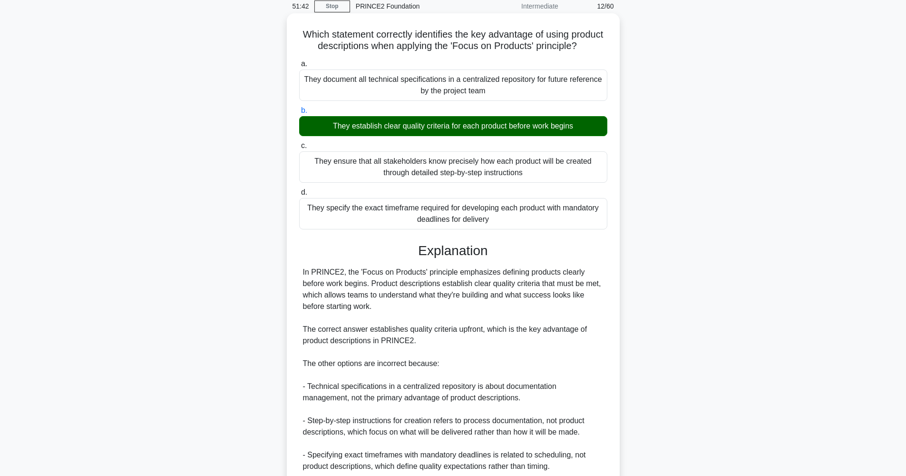
scroll to position [122, 0]
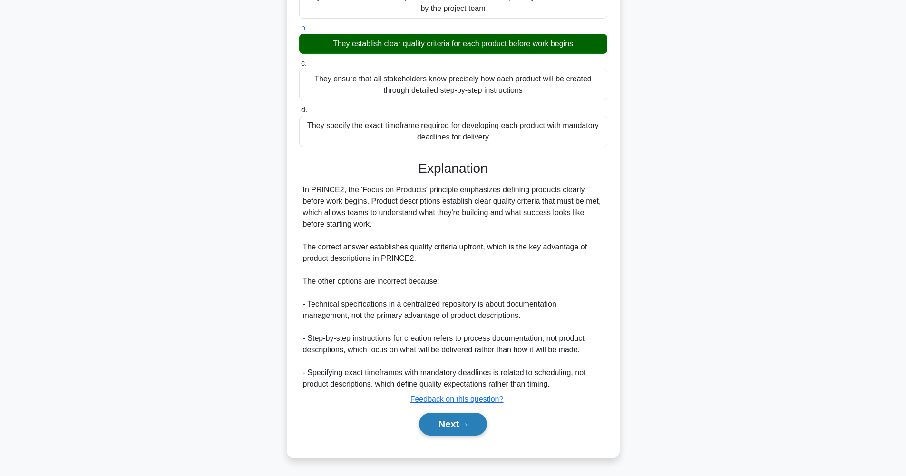
click at [454, 431] on button "Next" at bounding box center [453, 423] width 68 height 23
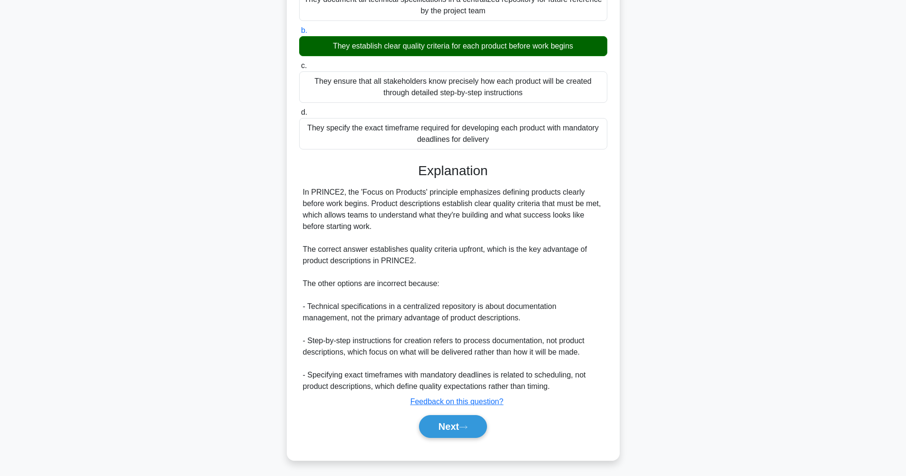
scroll to position [38, 0]
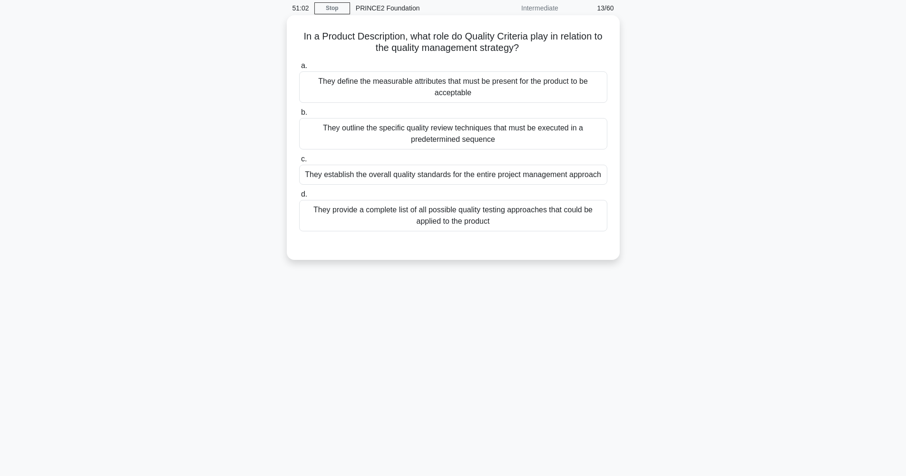
click at [464, 92] on div "They define the measurable attributes that must be present for the product to b…" at bounding box center [453, 86] width 308 height 31
click at [299, 69] on input "a. They define the measurable attributes that must be present for the product t…" at bounding box center [299, 66] width 0 height 6
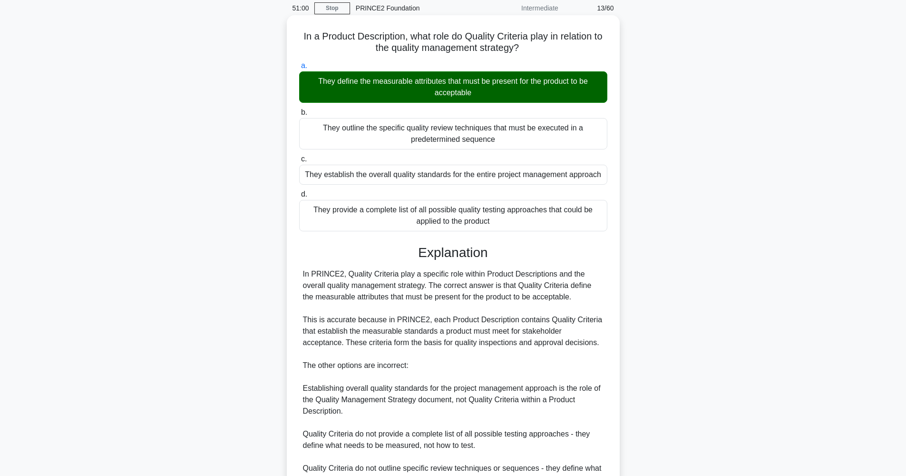
scroll to position [145, 0]
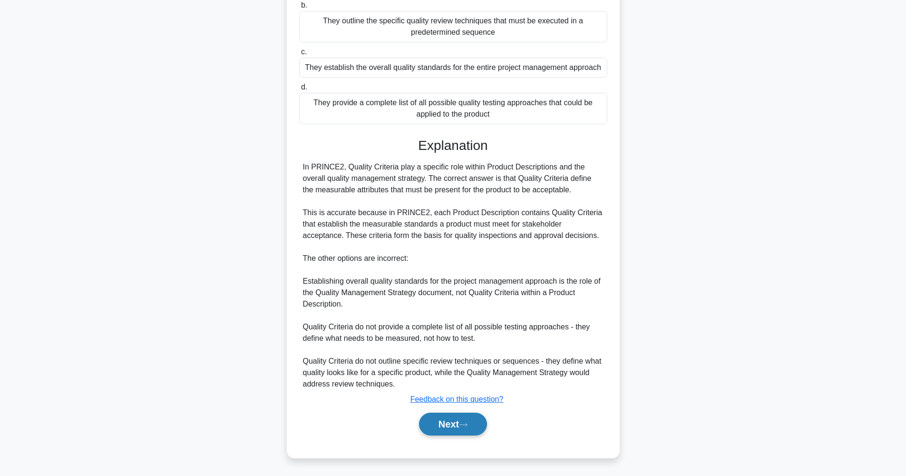
click at [471, 429] on button "Next" at bounding box center [453, 423] width 68 height 23
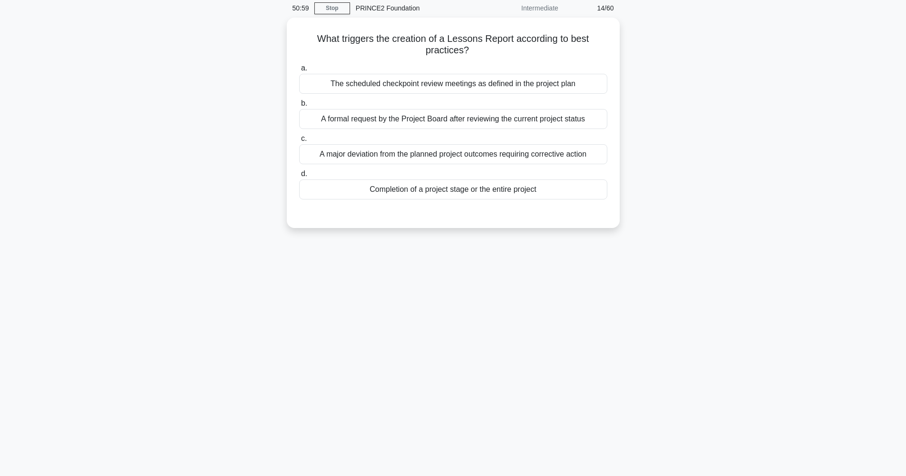
scroll to position [38, 0]
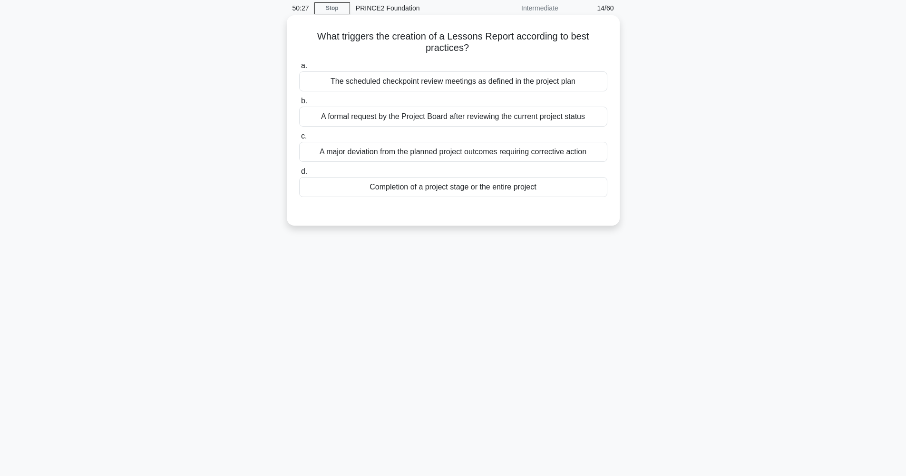
click at [464, 85] on div "The scheduled checkpoint review meetings as defined in the project plan" at bounding box center [453, 81] width 308 height 20
click at [299, 69] on input "a. The scheduled checkpoint review meetings as defined in the project plan" at bounding box center [299, 66] width 0 height 6
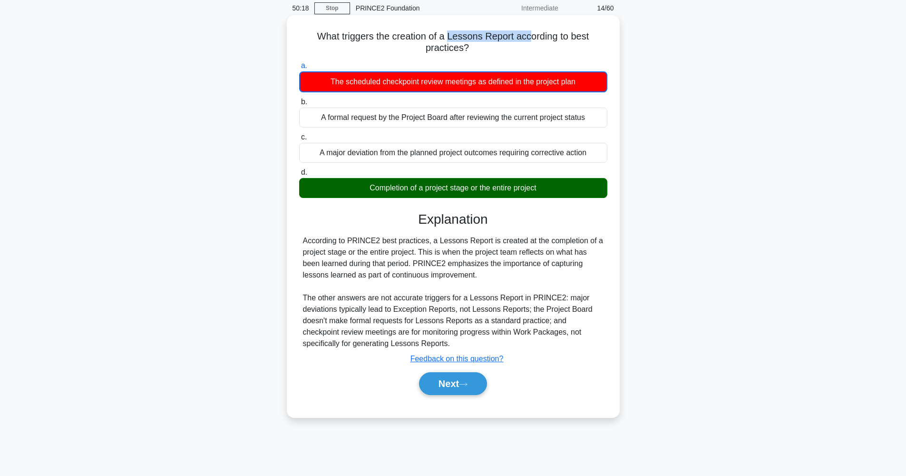
drag, startPoint x: 451, startPoint y: 38, endPoint x: 528, endPoint y: 34, distance: 77.1
click at [530, 31] on h5 "What triggers the creation of a Lessons Report according to best practices? .sp…" at bounding box center [453, 42] width 310 height 24
click at [462, 383] on button "Next" at bounding box center [453, 383] width 68 height 23
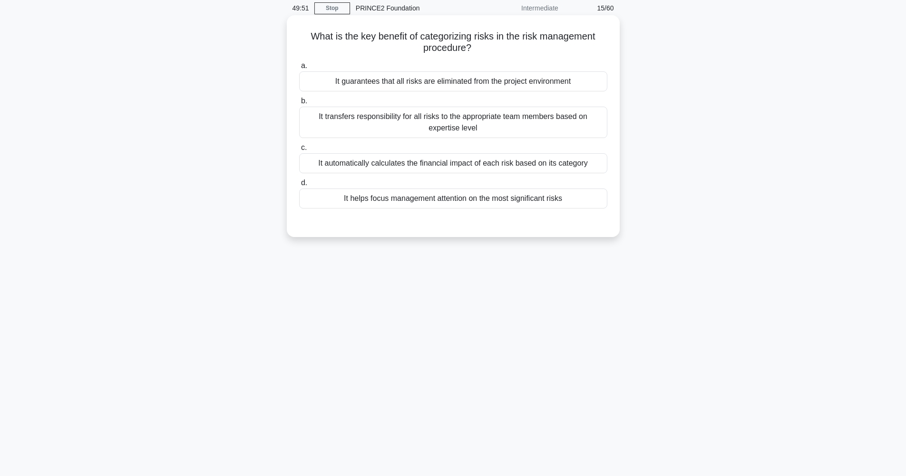
click at [511, 197] on div "It helps focus management attention on the most significant risks" at bounding box center [453, 198] width 308 height 20
click at [299, 186] on input "d. It helps focus management attention on the most significant risks" at bounding box center [299, 183] width 0 height 6
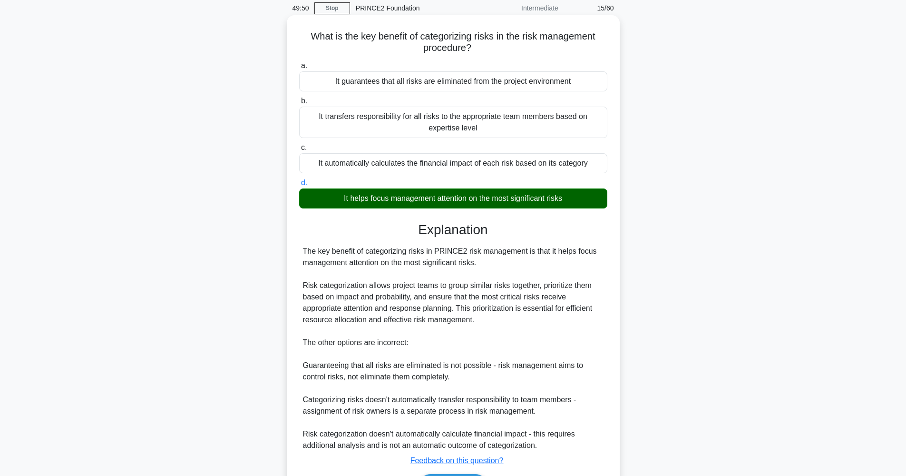
scroll to position [99, 0]
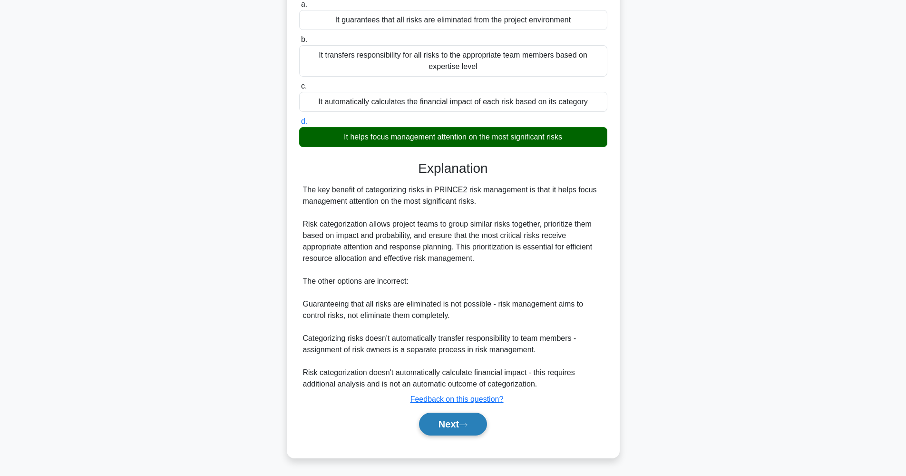
click at [464, 426] on icon at bounding box center [463, 424] width 9 height 5
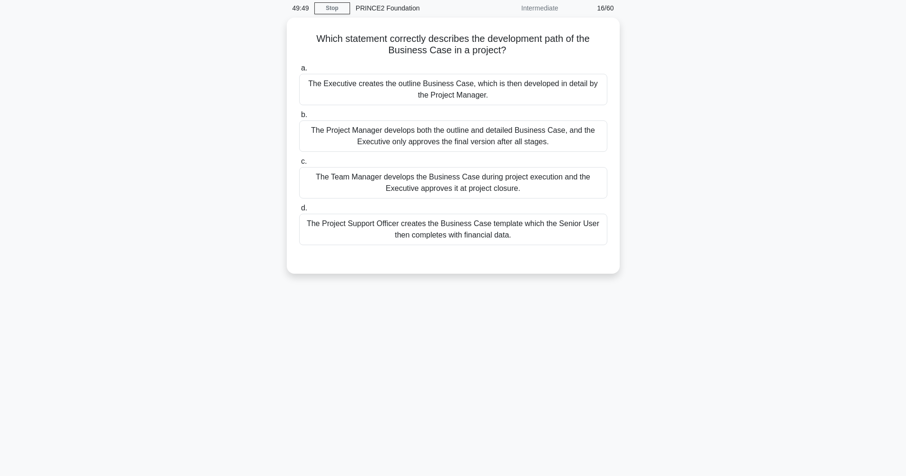
scroll to position [38, 0]
click at [372, 81] on div "The Executive creates the outline Business Case, which is then developed in det…" at bounding box center [453, 86] width 308 height 31
click at [299, 69] on input "a. The Executive creates the outline Business Case, which is then developed in …" at bounding box center [299, 66] width 0 height 6
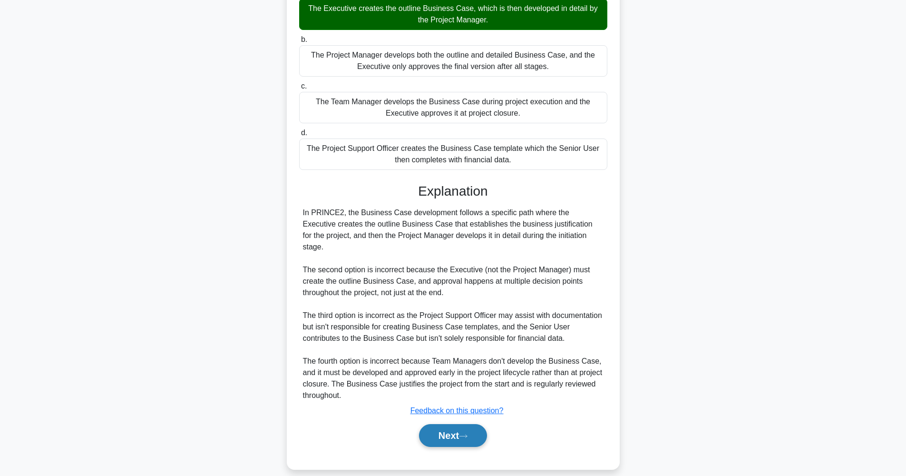
click at [454, 424] on button "Next" at bounding box center [453, 435] width 68 height 23
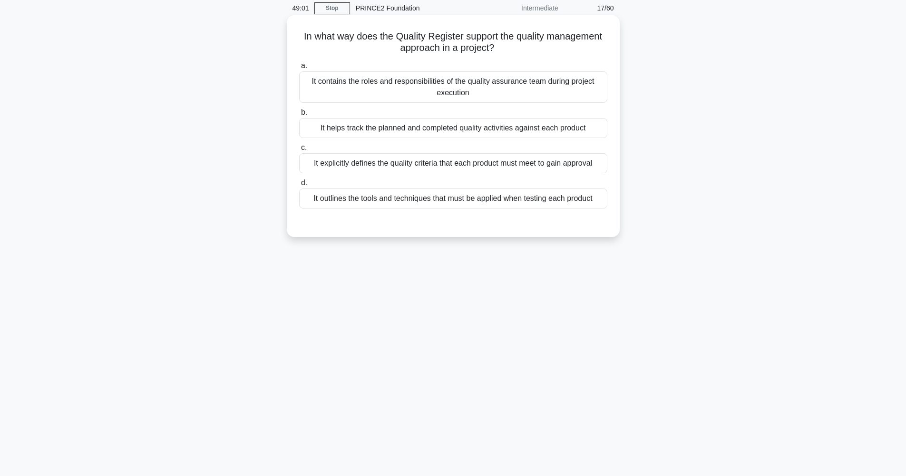
click at [392, 129] on div "It helps track the planned and completed quality activities against each product" at bounding box center [453, 128] width 308 height 20
click at [299, 116] on input "b. It helps track the planned and completed quality activities against each pro…" at bounding box center [299, 112] width 0 height 6
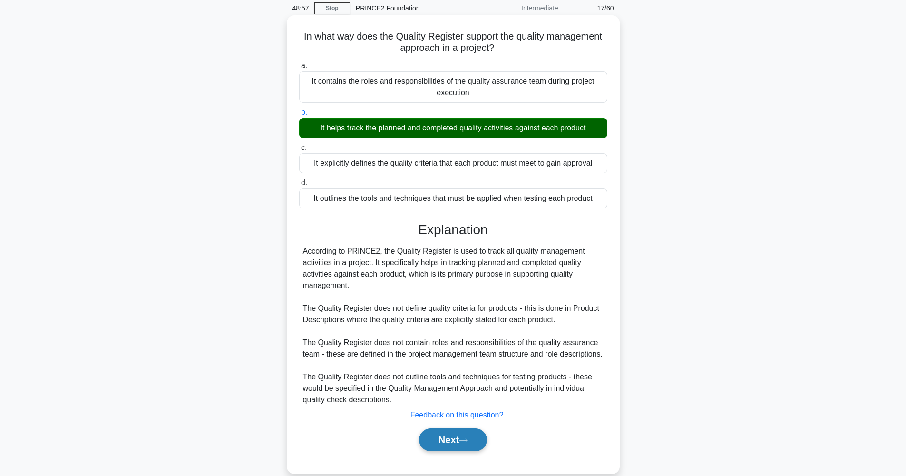
click at [450, 451] on button "Next" at bounding box center [453, 439] width 68 height 23
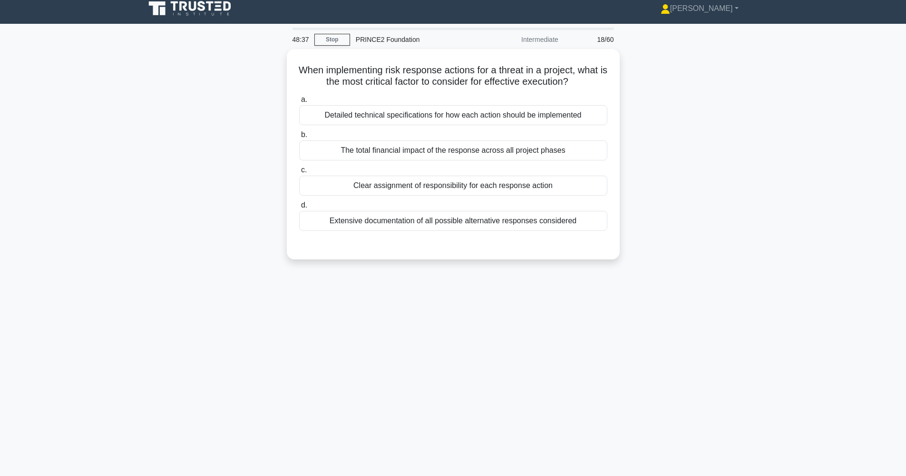
scroll to position [0, 0]
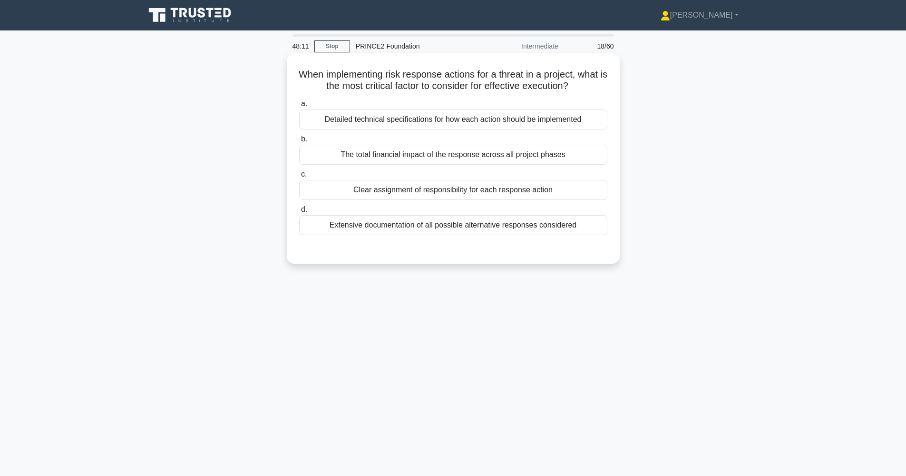
click at [397, 154] on div "The total financial impact of the response across all project phases" at bounding box center [453, 155] width 308 height 20
click at [299, 142] on input "b. The total financial impact of the response across all project phases" at bounding box center [299, 139] width 0 height 6
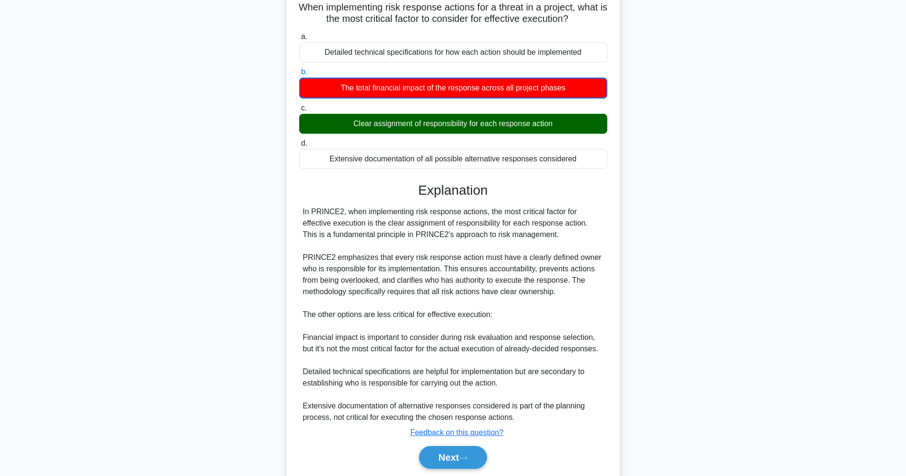
scroll to position [100, 0]
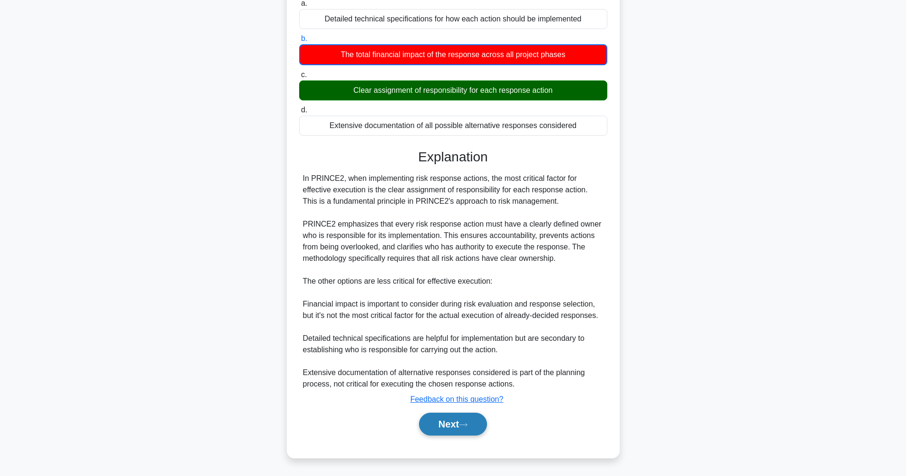
click at [451, 425] on button "Next" at bounding box center [453, 423] width 68 height 23
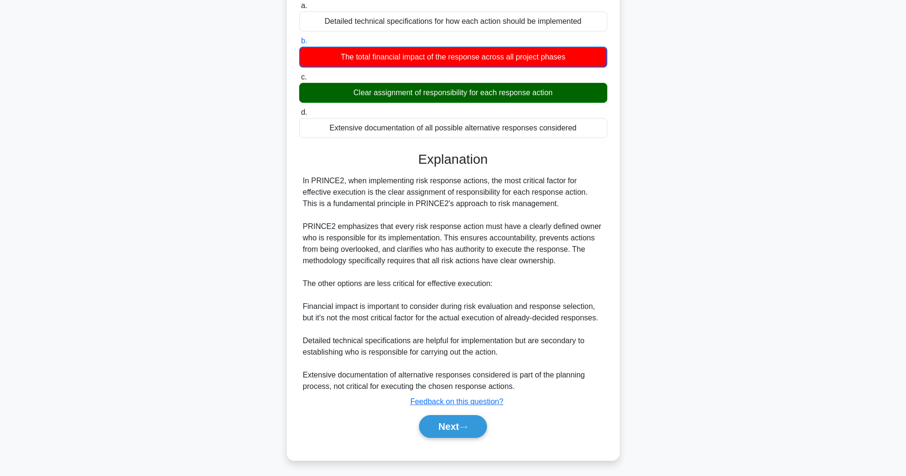
scroll to position [38, 0]
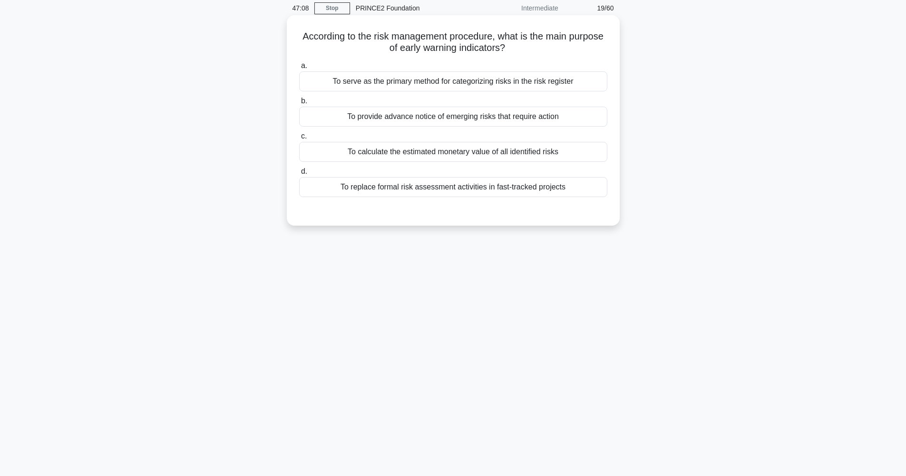
click at [418, 116] on div "To provide advance notice of emerging risks that require action" at bounding box center [453, 117] width 308 height 20
click at [299, 104] on input "b. To provide advance notice of emerging risks that require action" at bounding box center [299, 101] width 0 height 6
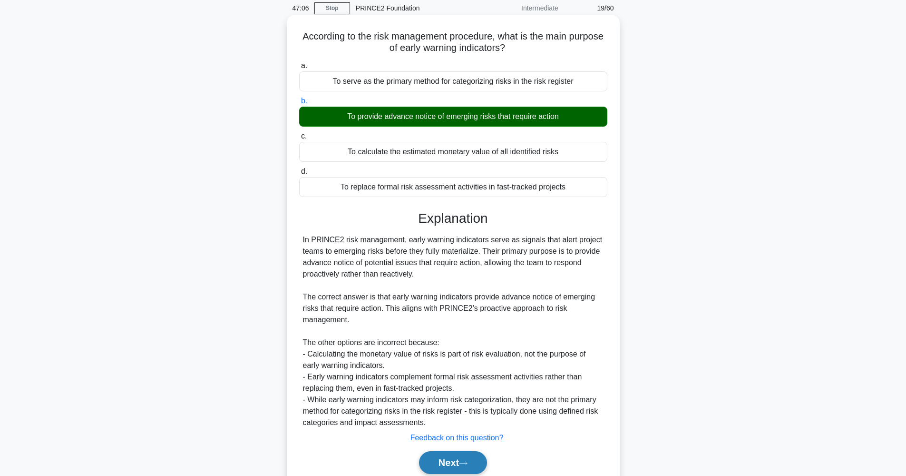
click at [464, 465] on icon at bounding box center [463, 462] width 9 height 5
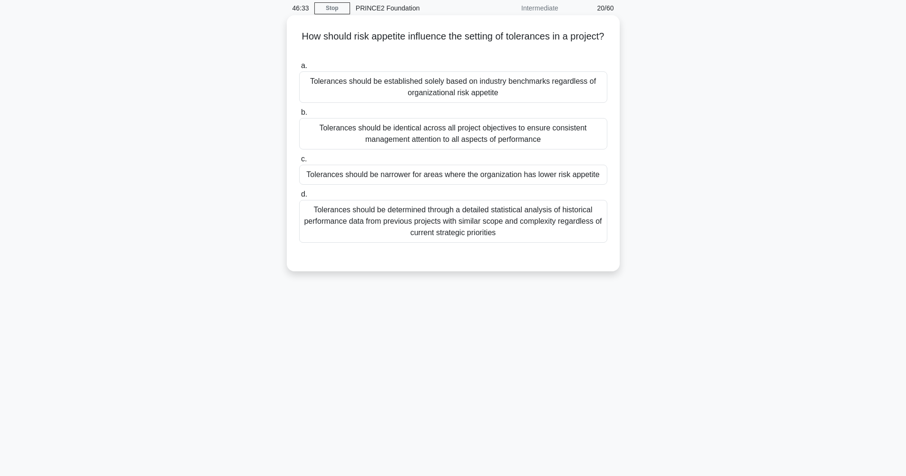
click at [431, 178] on div "Tolerances should be narrower for areas where the organization has lower risk a…" at bounding box center [453, 175] width 308 height 20
click at [299, 162] on input "c. Tolerances should be narrower for areas where the organization has lower ris…" at bounding box center [299, 159] width 0 height 6
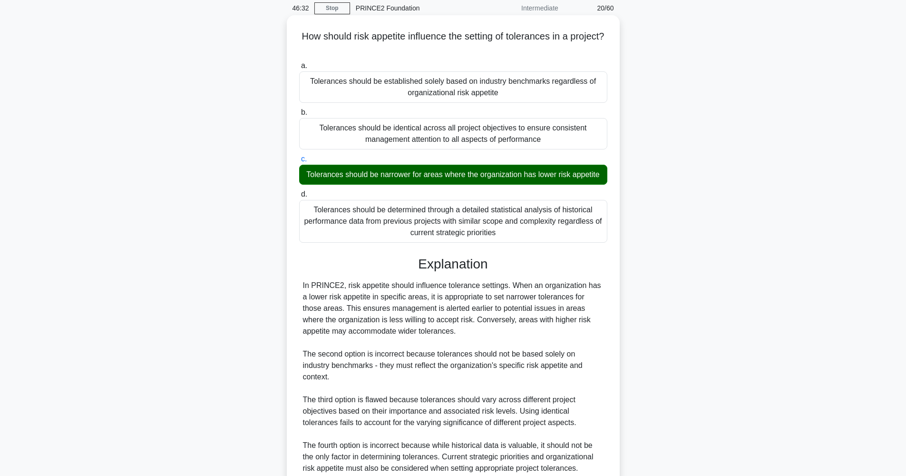
scroll to position [111, 0]
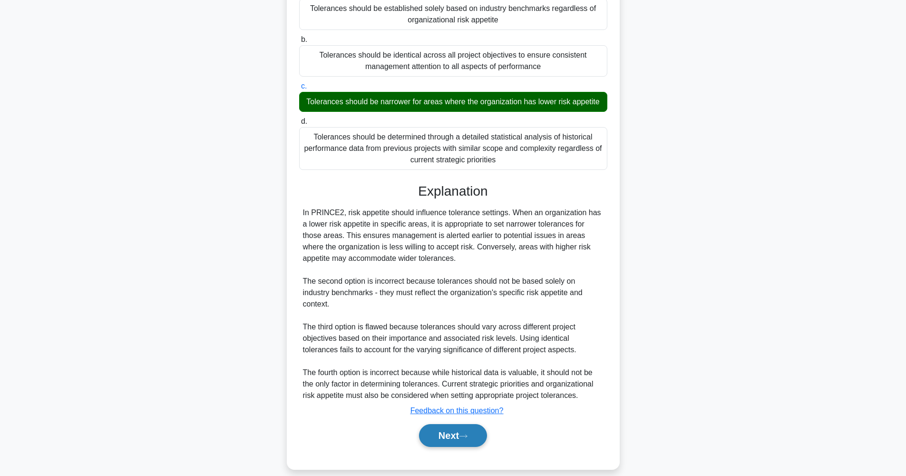
click at [467, 433] on icon at bounding box center [463, 435] width 9 height 5
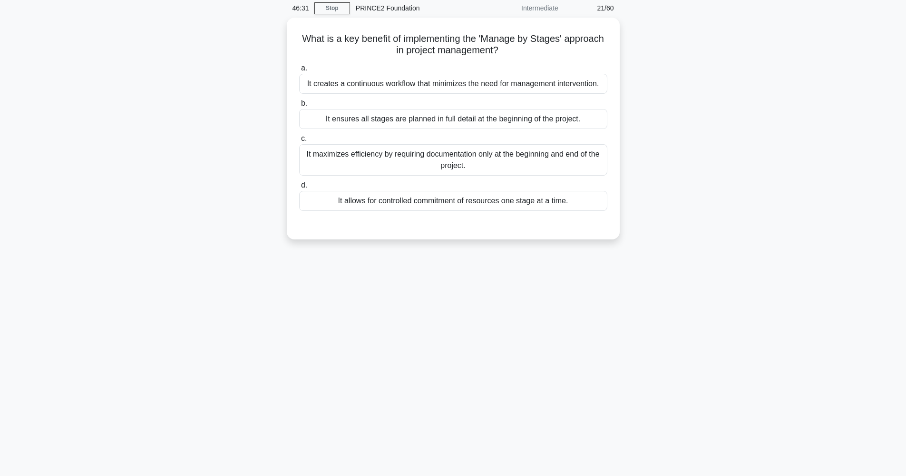
scroll to position [38, 0]
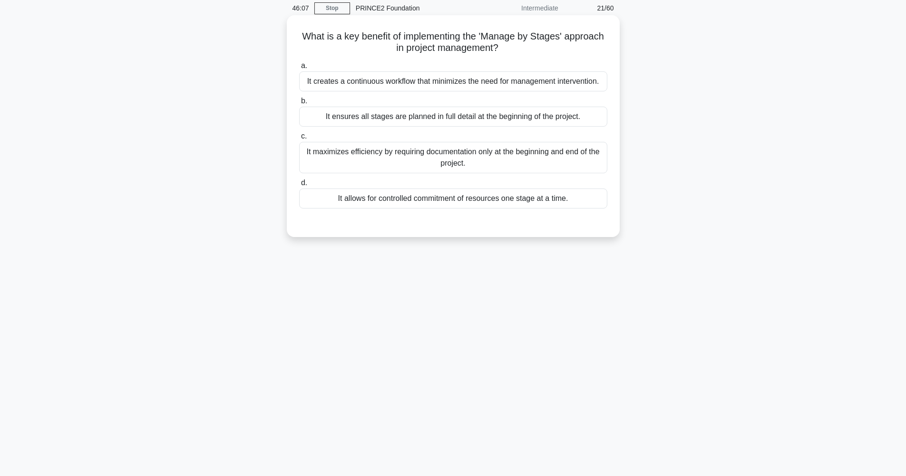
click at [492, 202] on div "It allows for controlled commitment of resources one stage at a time." at bounding box center [453, 198] width 308 height 20
click at [299, 186] on input "d. It allows for controlled commitment of resources one stage at a time." at bounding box center [299, 183] width 0 height 6
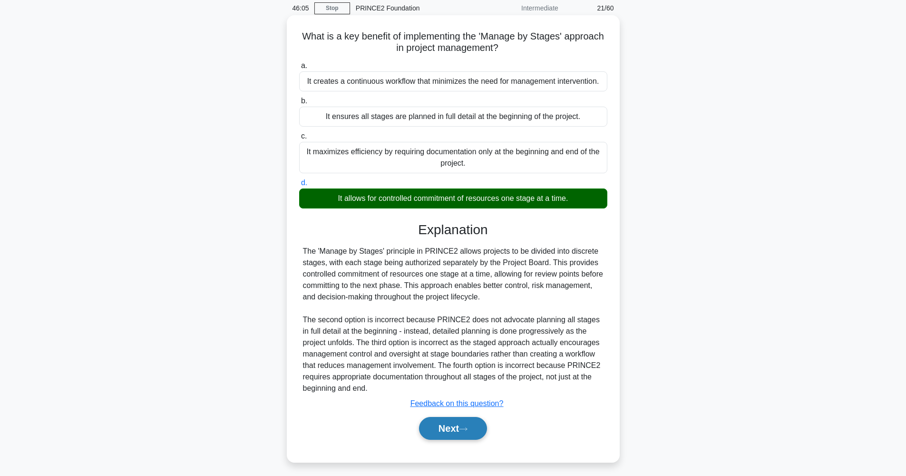
click at [464, 430] on icon at bounding box center [463, 428] width 9 height 5
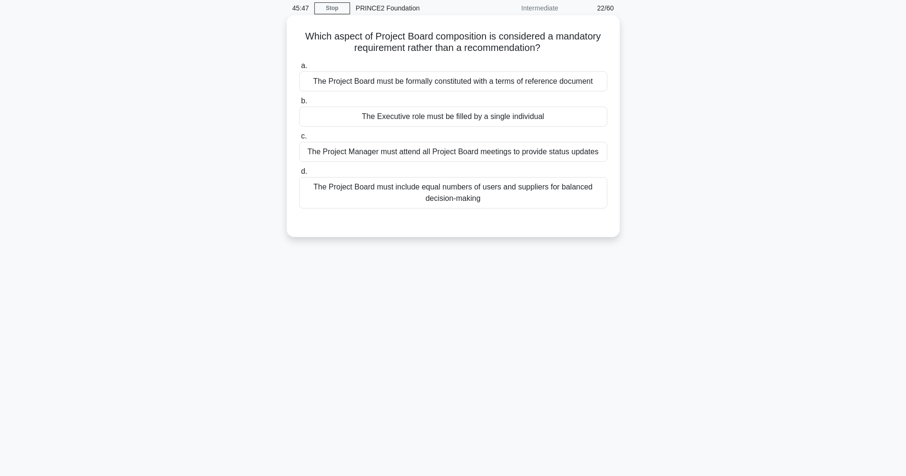
click at [456, 123] on div "The Executive role must be filled by a single individual" at bounding box center [453, 117] width 308 height 20
click at [299, 104] on input "b. The Executive role must be filled by a single individual" at bounding box center [299, 101] width 0 height 6
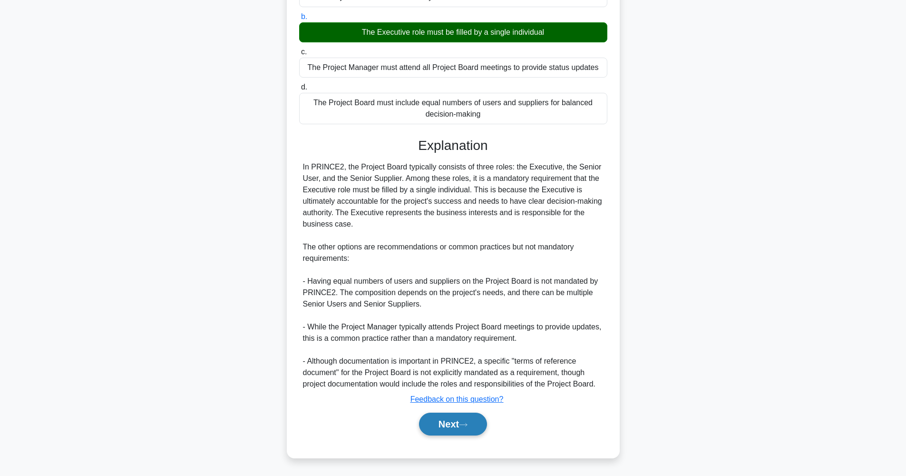
click at [479, 422] on button "Next" at bounding box center [453, 423] width 68 height 23
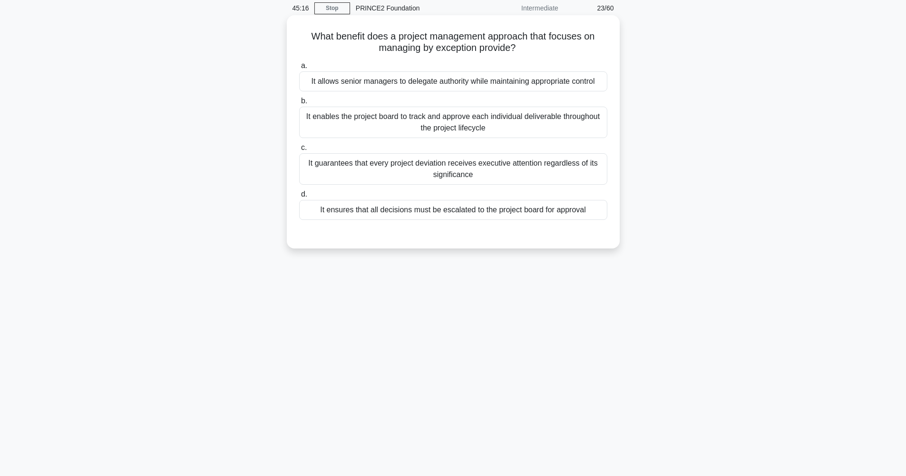
click at [477, 82] on div "It allows senior managers to delegate authority while maintaining appropriate c…" at bounding box center [453, 81] width 308 height 20
click at [299, 69] on input "a. It allows senior managers to delegate authority while maintaining appropriat…" at bounding box center [299, 66] width 0 height 6
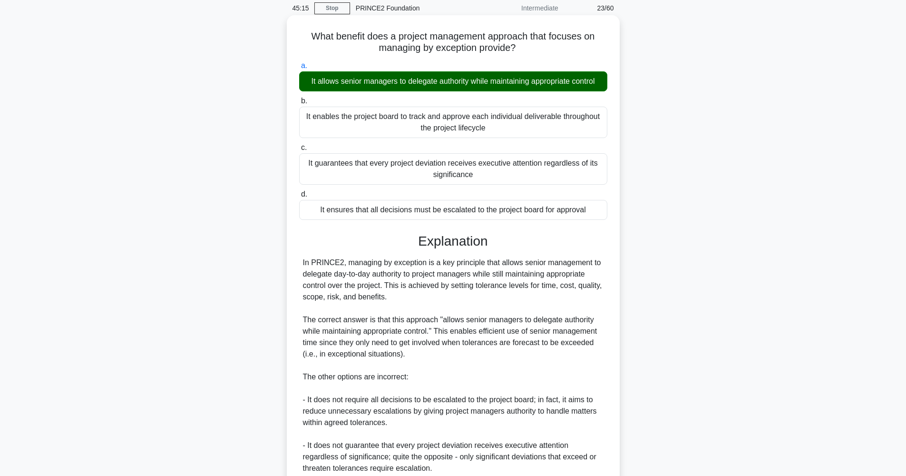
scroll to position [168, 0]
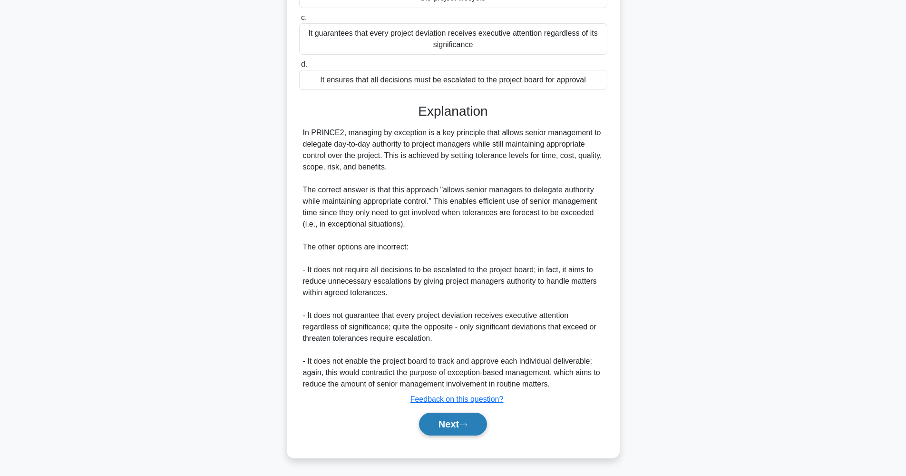
click at [463, 423] on button "Next" at bounding box center [453, 423] width 68 height 23
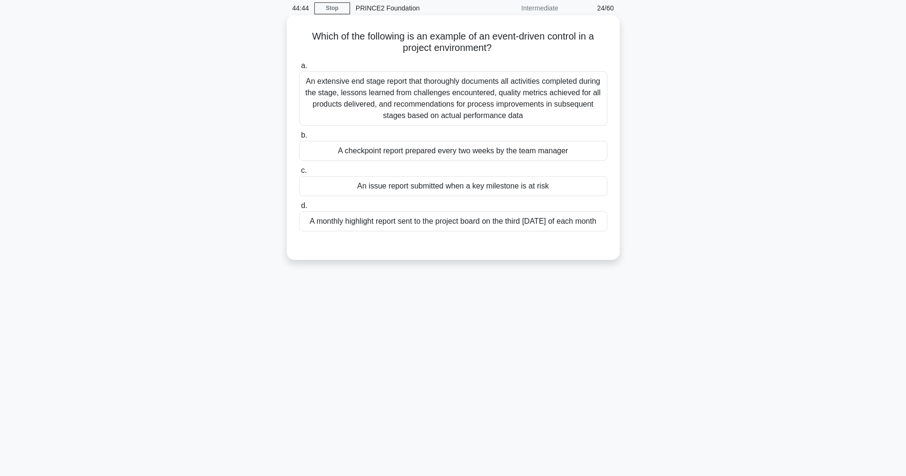
click at [418, 85] on div "An extensive end stage report that thoroughly documents all activities complete…" at bounding box center [453, 98] width 308 height 54
click at [299, 69] on input "a. An extensive end stage report that thoroughly documents all activities compl…" at bounding box center [299, 66] width 0 height 6
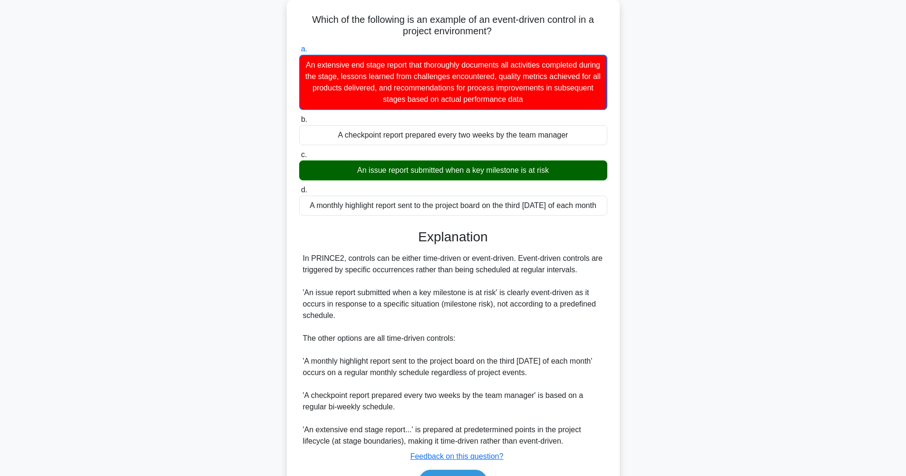
scroll to position [112, 0]
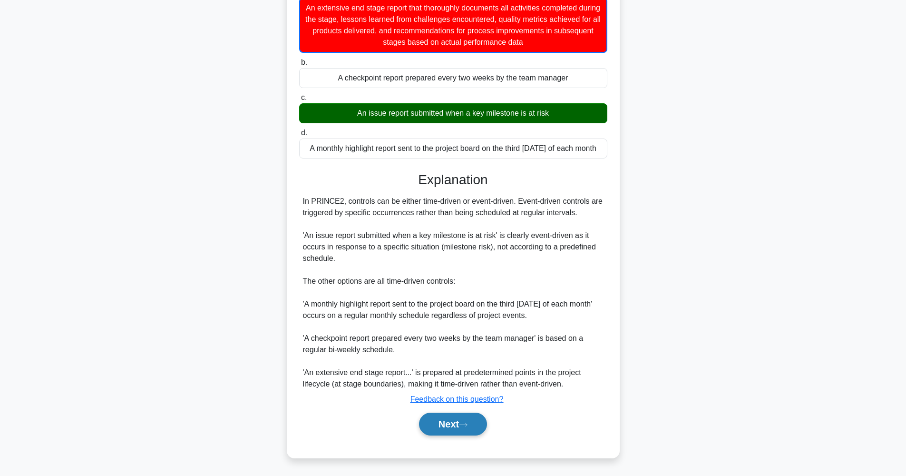
click at [464, 434] on button "Next" at bounding box center [453, 423] width 68 height 23
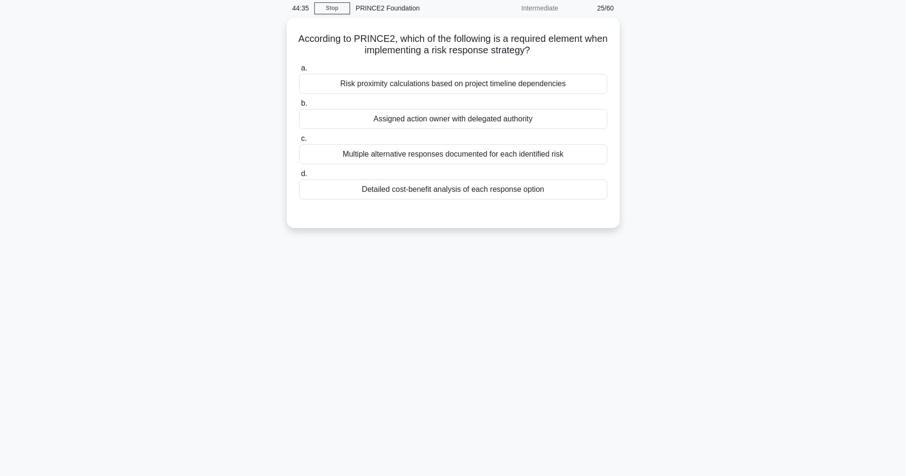
scroll to position [38, 0]
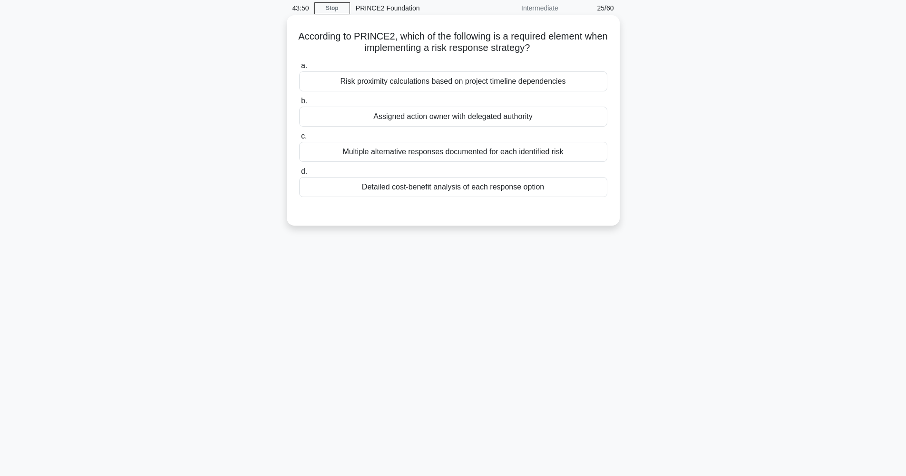
click at [456, 120] on div "Assigned action owner with delegated authority" at bounding box center [453, 117] width 308 height 20
click at [299, 104] on input "b. Assigned action owner with delegated authority" at bounding box center [299, 101] width 0 height 6
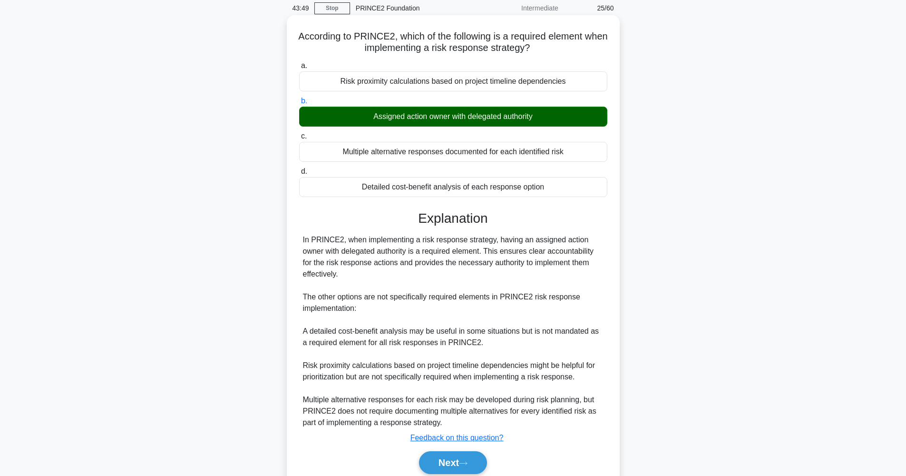
scroll to position [57, 0]
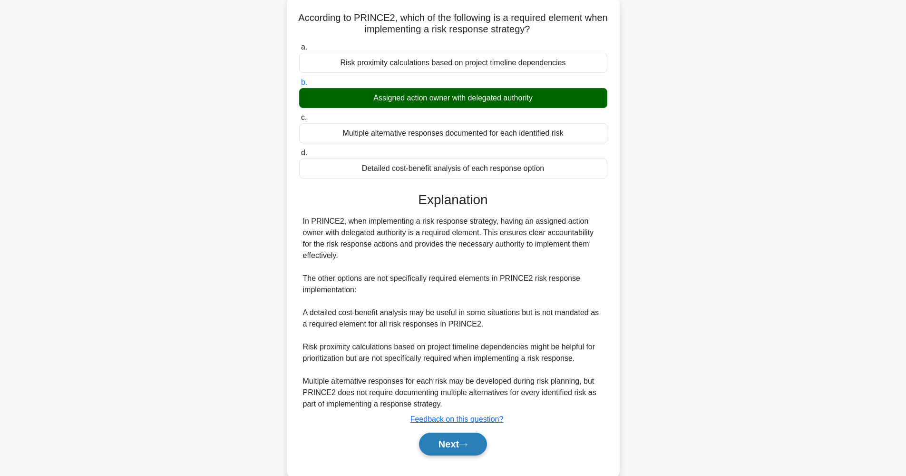
click at [467, 443] on icon at bounding box center [463, 444] width 9 height 5
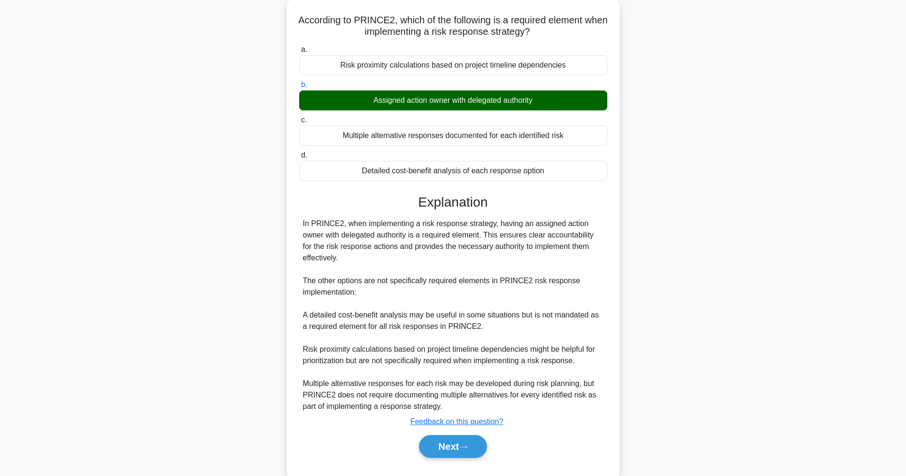
scroll to position [38, 0]
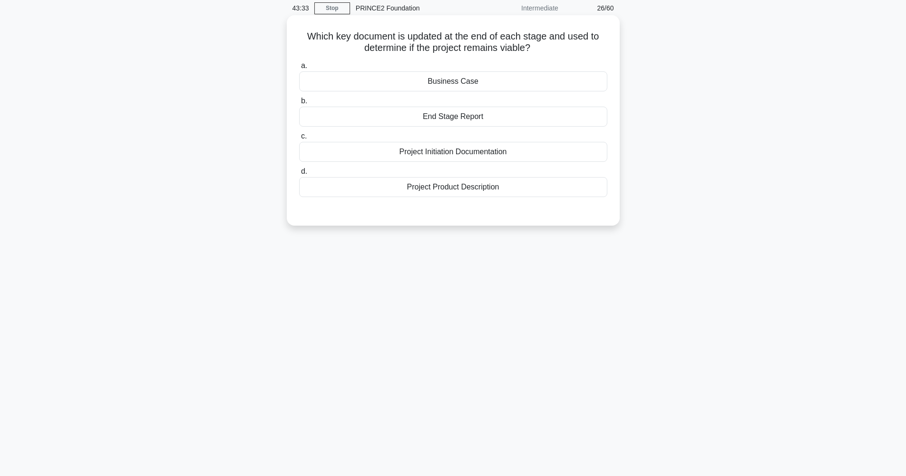
click at [473, 84] on div "Business Case" at bounding box center [453, 81] width 308 height 20
click at [299, 69] on input "a. Business Case" at bounding box center [299, 66] width 0 height 6
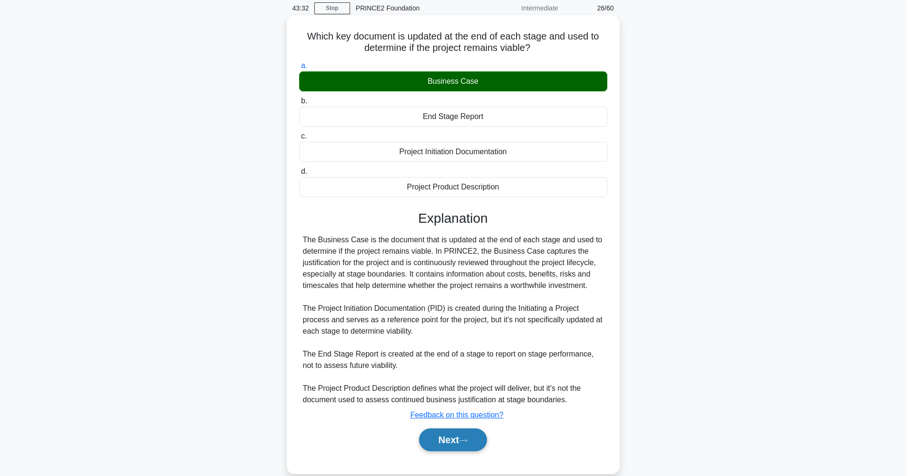
click at [458, 440] on button "Next" at bounding box center [453, 439] width 68 height 23
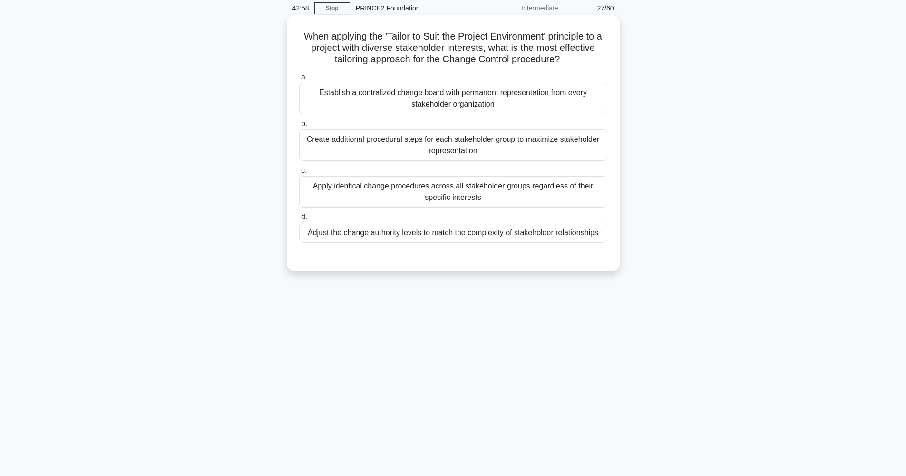
click at [569, 231] on div "Adjust the change authority levels to match the complexity of stakeholder relat…" at bounding box center [453, 233] width 308 height 20
click at [299, 220] on input "d. Adjust the change authority levels to match the complexity of stakeholder re…" at bounding box center [299, 217] width 0 height 6
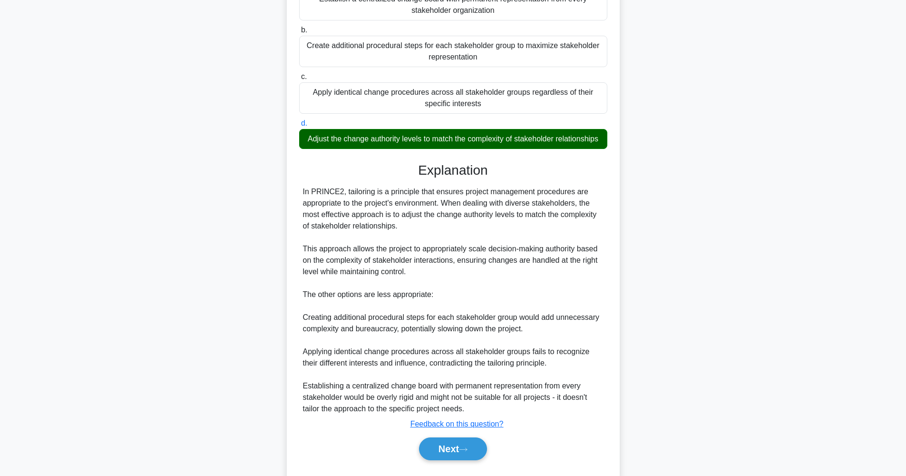
scroll to position [156, 0]
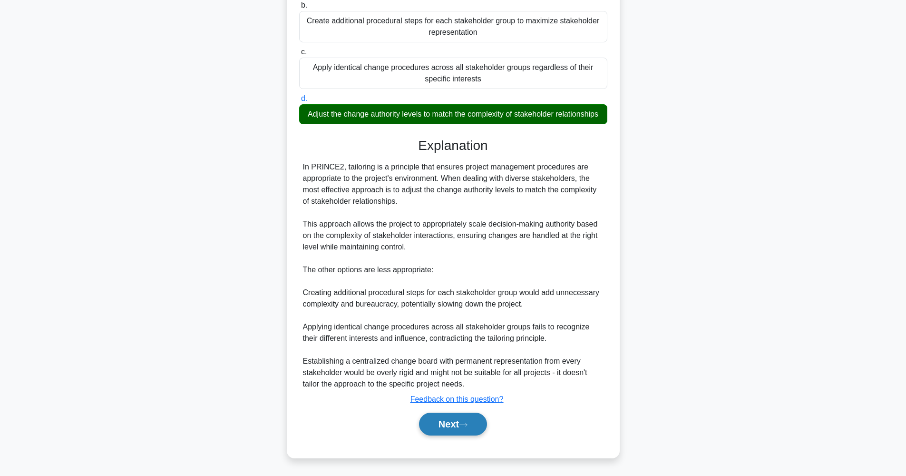
click at [467, 424] on icon at bounding box center [463, 424] width 8 height 3
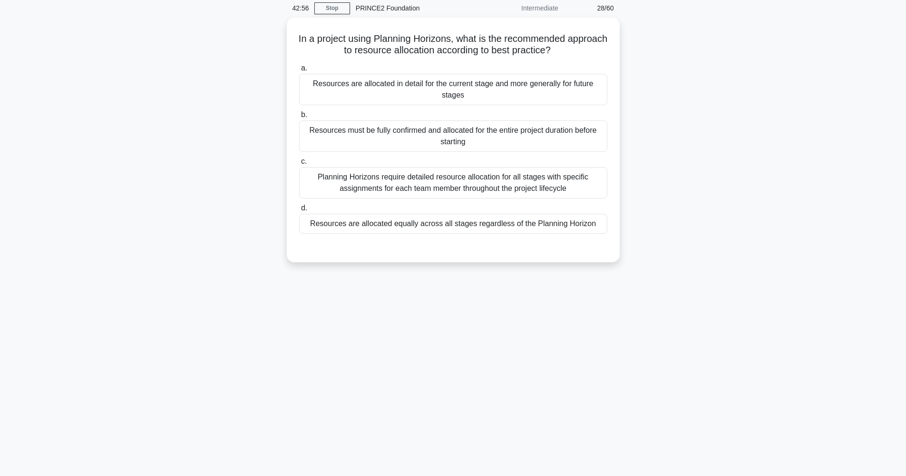
scroll to position [38, 0]
click at [520, 96] on div "Resources are allocated in detail for the current stage and more generally for …" at bounding box center [453, 86] width 308 height 31
click at [299, 69] on input "a. Resources are allocated in detail for the current stage and more generally f…" at bounding box center [299, 66] width 0 height 6
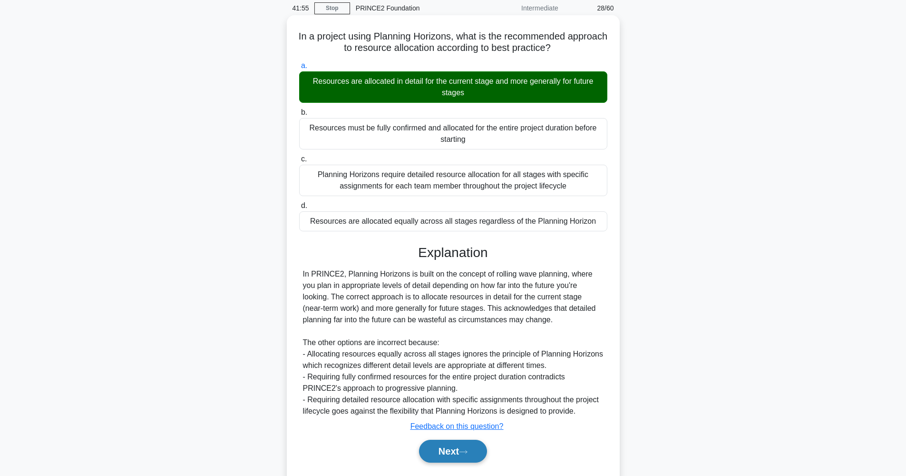
click at [463, 454] on button "Next" at bounding box center [453, 450] width 68 height 23
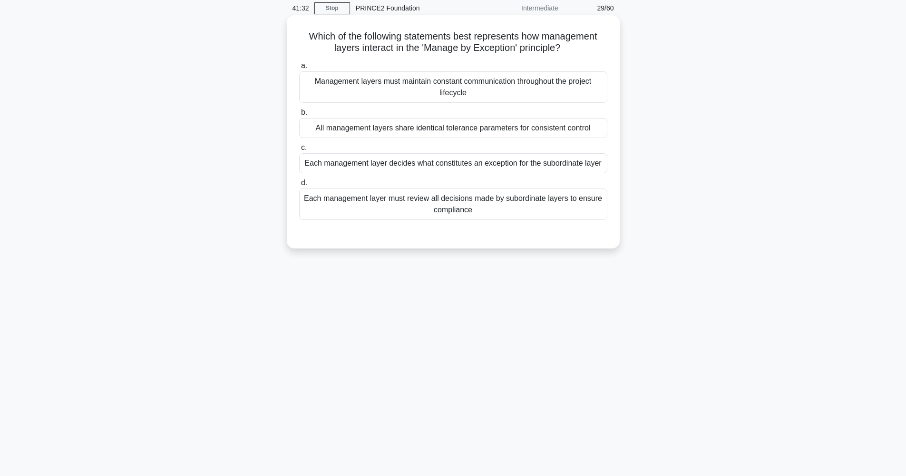
click at [475, 166] on div "Each management layer decides what constitutes an exception for the subordinate…" at bounding box center [453, 163] width 308 height 20
click at [299, 151] on input "c. Each management layer decides what constitutes an exception for the subordin…" at bounding box center [299, 148] width 0 height 6
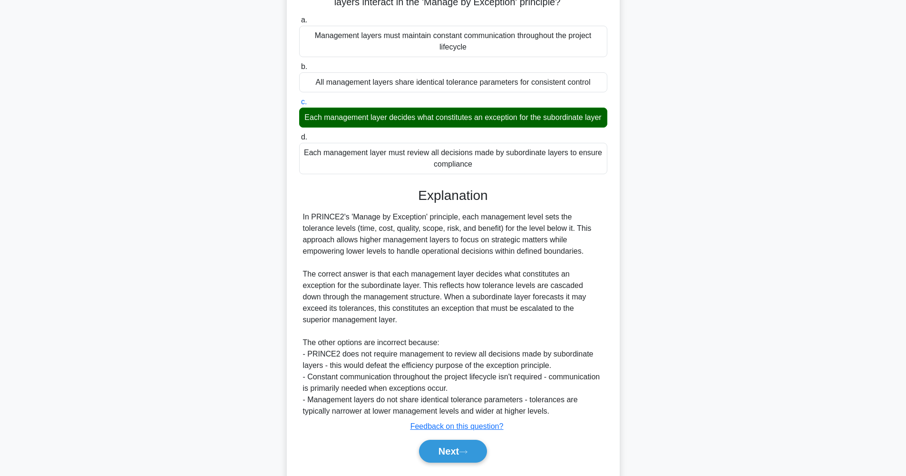
scroll to position [86, 0]
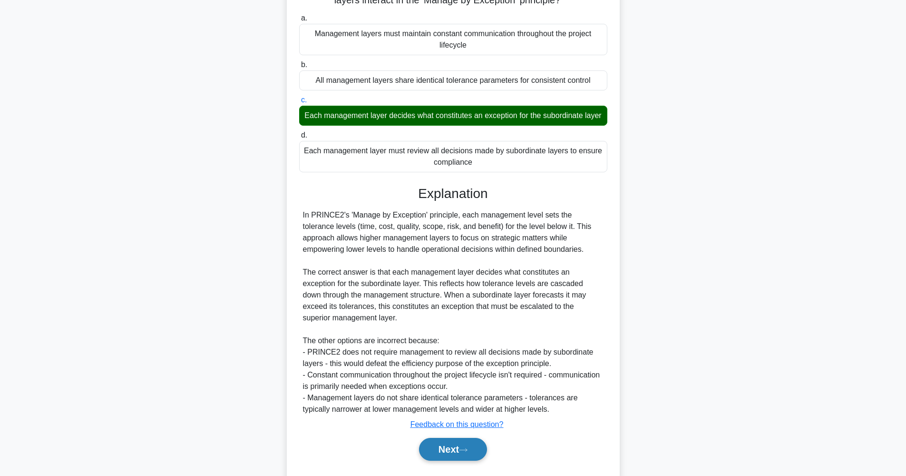
click at [459, 450] on button "Next" at bounding box center [453, 448] width 68 height 23
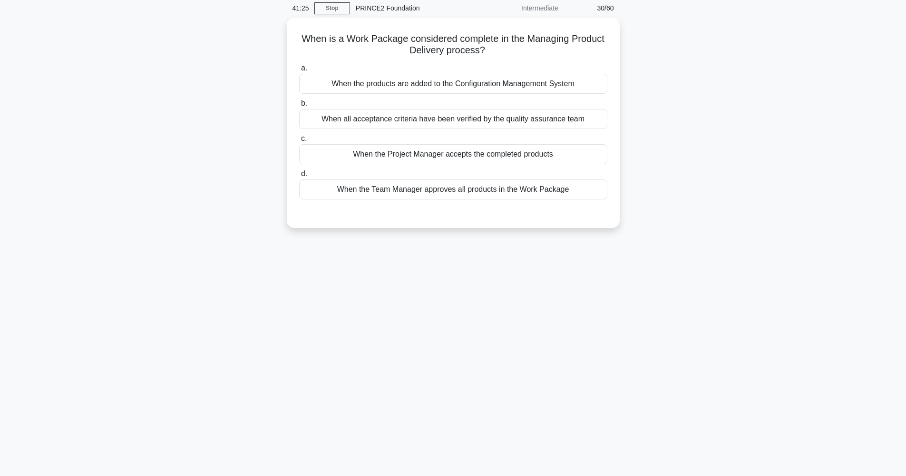
scroll to position [38, 0]
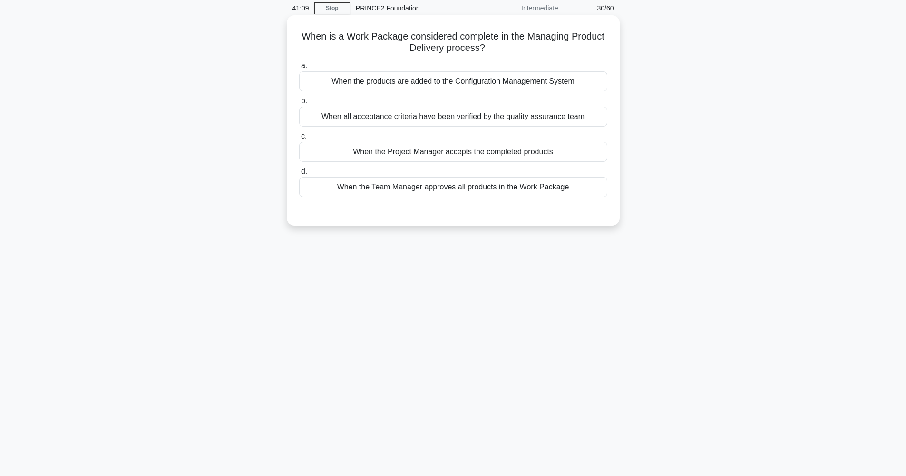
click at [493, 123] on div "When all acceptance criteria have been verified by the quality assurance team" at bounding box center [453, 117] width 308 height 20
click at [299, 104] on input "b. When all acceptance criteria have been verified by the quality assurance team" at bounding box center [299, 101] width 0 height 6
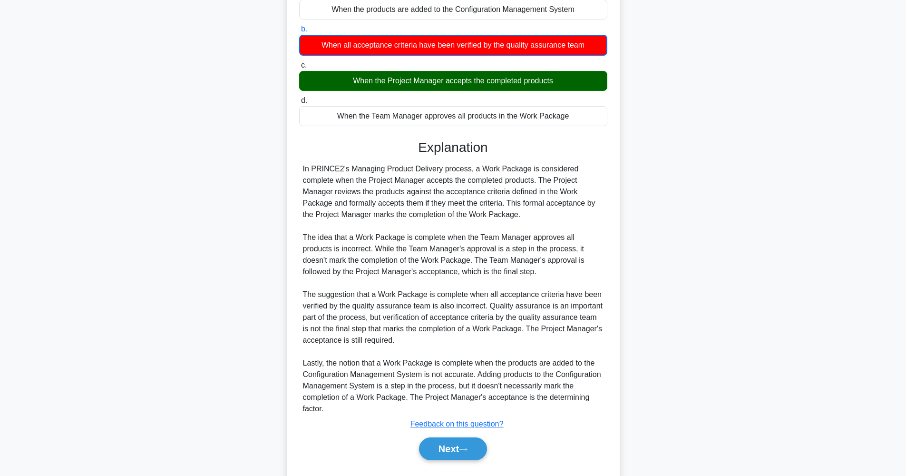
scroll to position [135, 0]
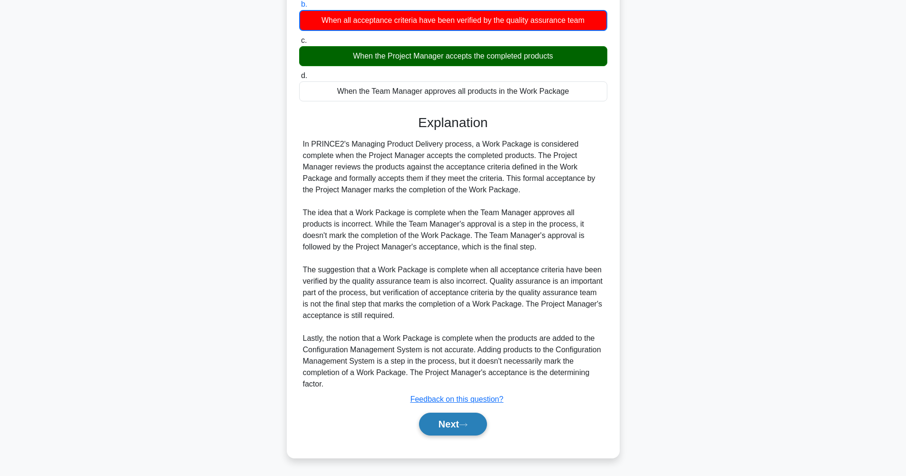
click at [461, 426] on button "Next" at bounding box center [453, 423] width 68 height 23
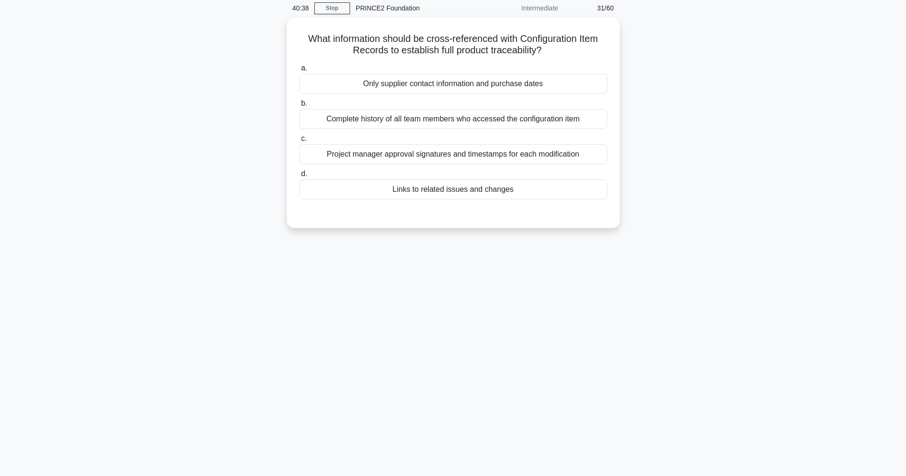
scroll to position [38, 0]
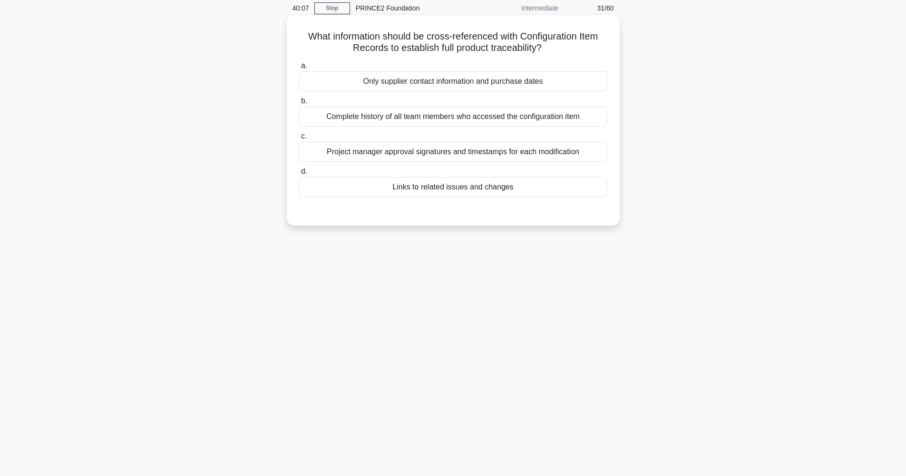
click at [491, 156] on div "Project manager approval signatures and timestamps for each modification" at bounding box center [453, 152] width 308 height 20
click at [299, 139] on input "c. Project manager approval signatures and timestamps for each modification" at bounding box center [299, 136] width 0 height 6
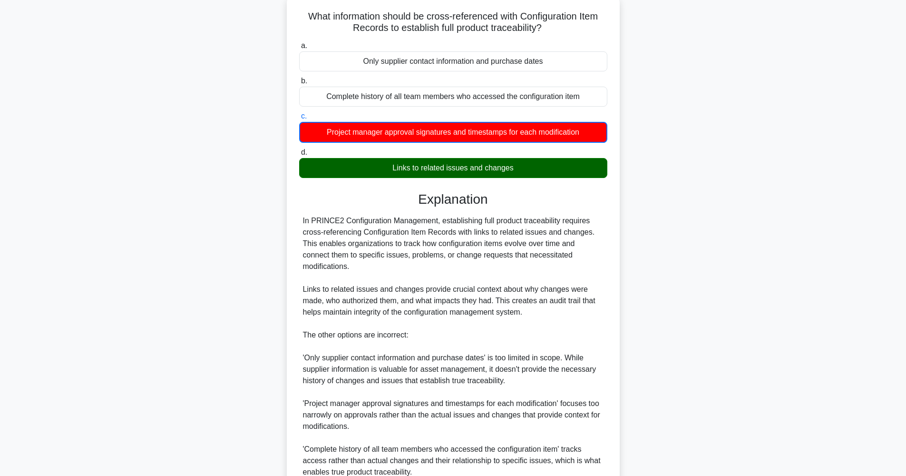
scroll to position [146, 0]
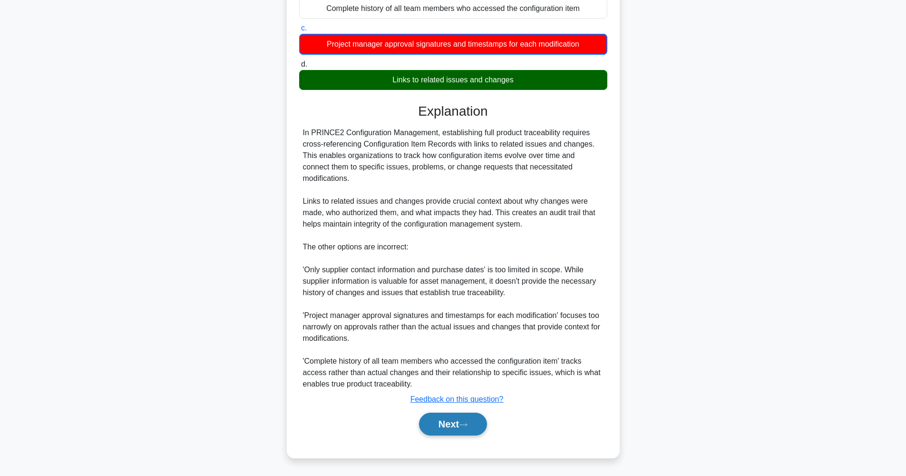
click at [451, 426] on button "Next" at bounding box center [453, 423] width 68 height 23
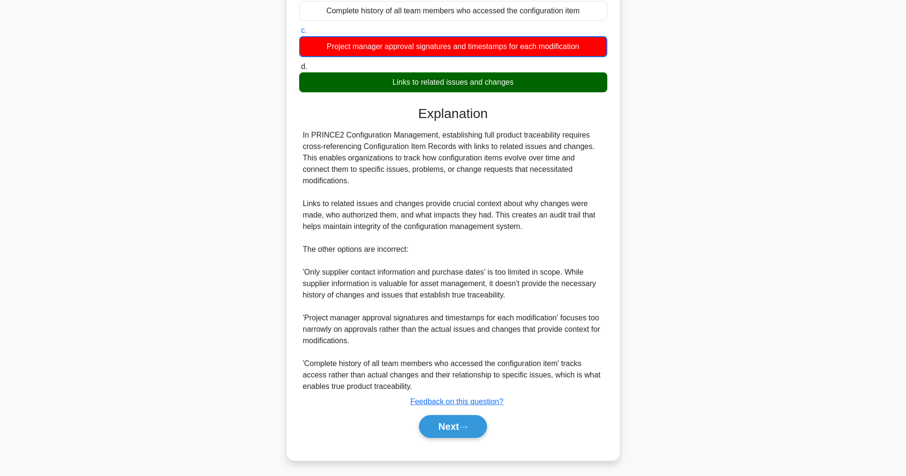
scroll to position [38, 0]
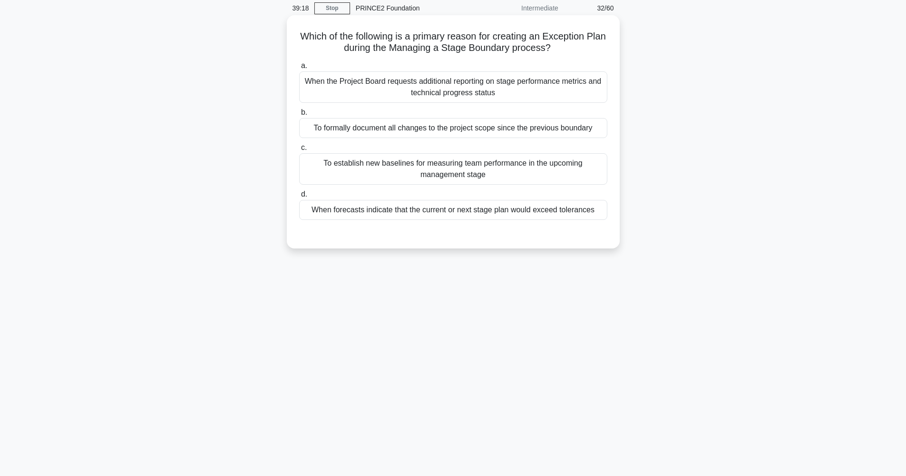
click at [512, 211] on div "When forecasts indicate that the current or next stage plan would exceed tolera…" at bounding box center [453, 210] width 308 height 20
click at [299, 197] on input "d. When forecasts indicate that the current or next stage plan would exceed tol…" at bounding box center [299, 194] width 0 height 6
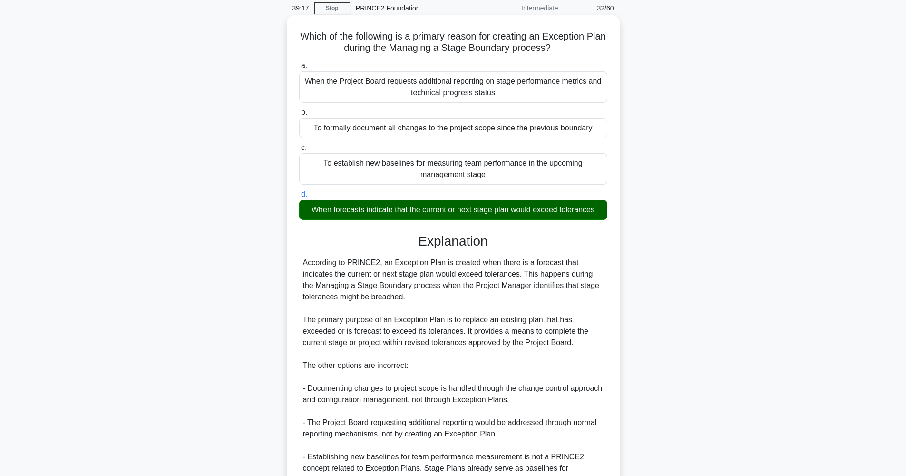
scroll to position [134, 0]
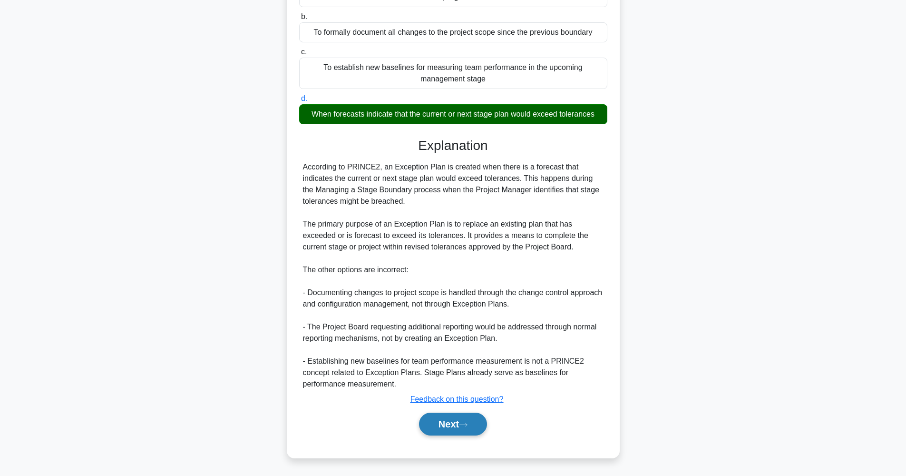
click at [467, 424] on icon at bounding box center [463, 424] width 9 height 5
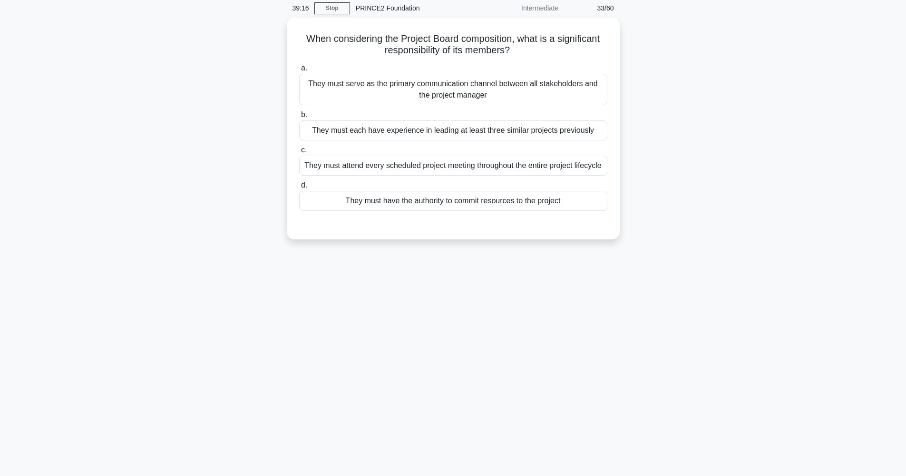
scroll to position [38, 0]
click at [471, 93] on div "They must serve as the primary communication channel between all stakeholders a…" at bounding box center [453, 86] width 308 height 31
click at [299, 69] on input "a. They must serve as the primary communication channel between all stakeholder…" at bounding box center [299, 66] width 0 height 6
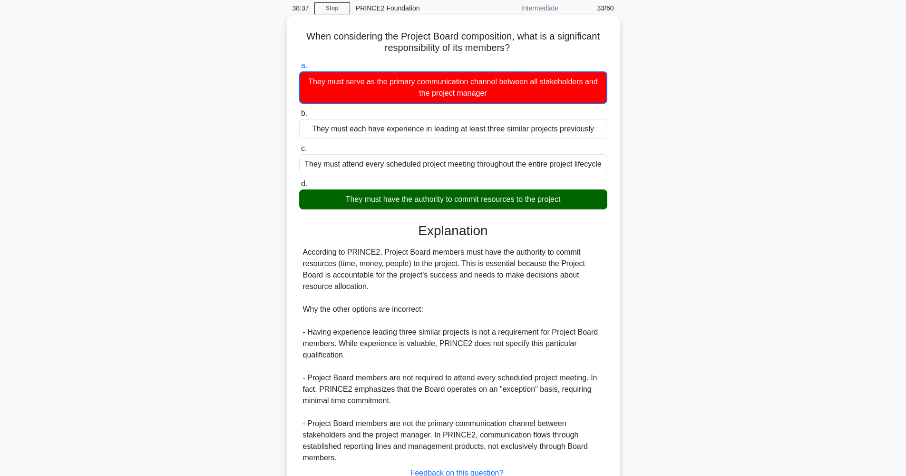
scroll to position [123, 0]
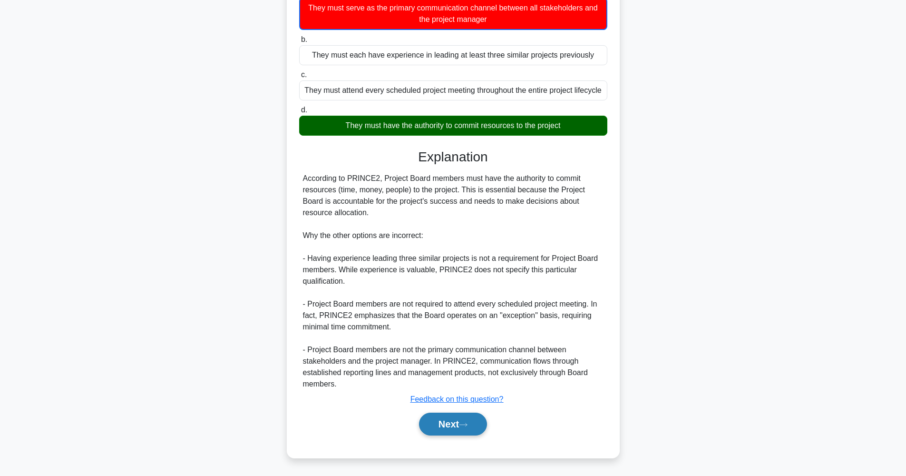
click at [467, 425] on icon at bounding box center [463, 424] width 9 height 5
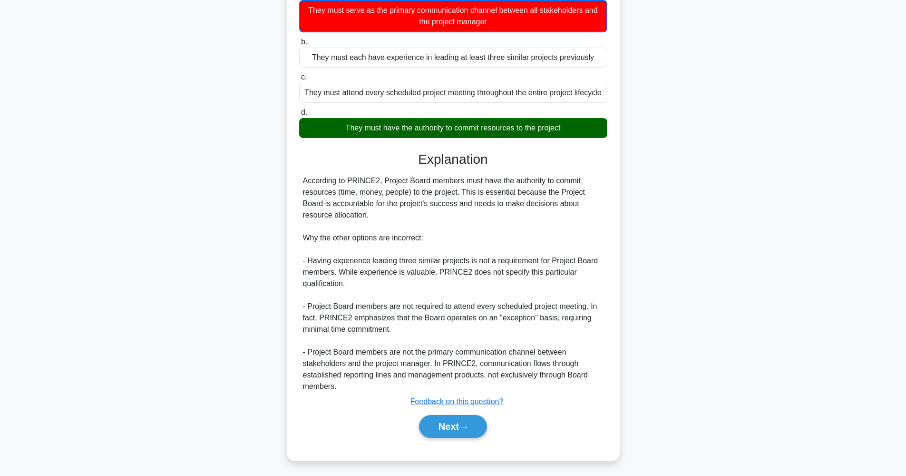
scroll to position [38, 0]
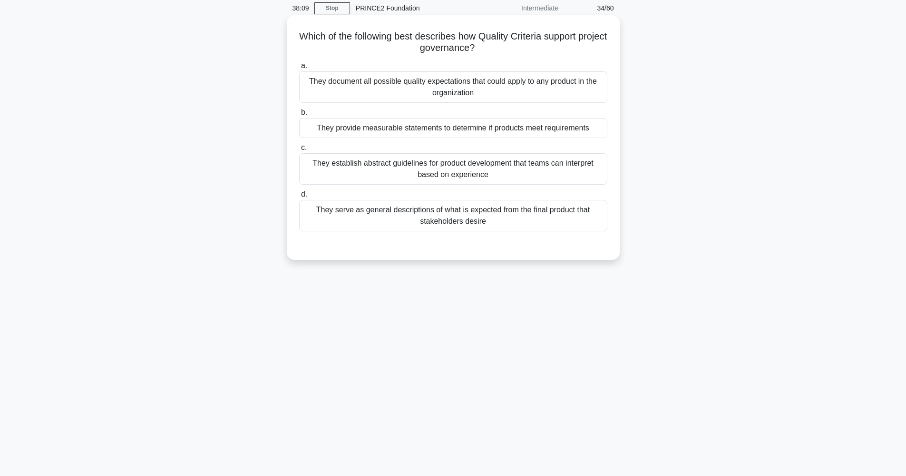
click at [464, 131] on div "They provide measurable statements to determine if products meet requirements" at bounding box center [453, 128] width 308 height 20
click at [299, 116] on input "b. They provide measurable statements to determine if products meet requirements" at bounding box center [299, 112] width 0 height 6
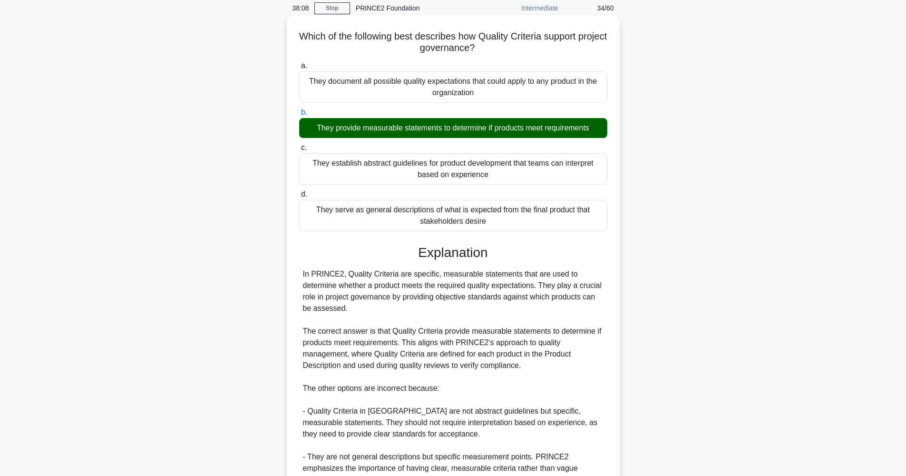
scroll to position [179, 0]
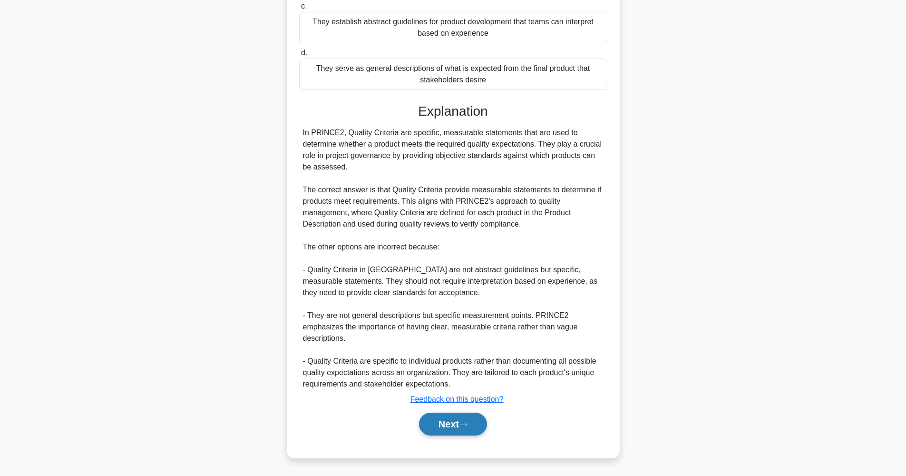
click at [458, 424] on button "Next" at bounding box center [453, 423] width 68 height 23
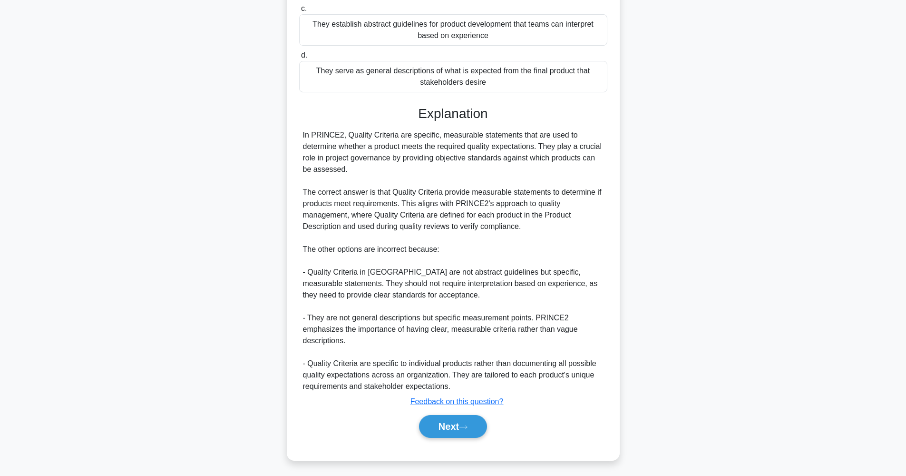
scroll to position [38, 0]
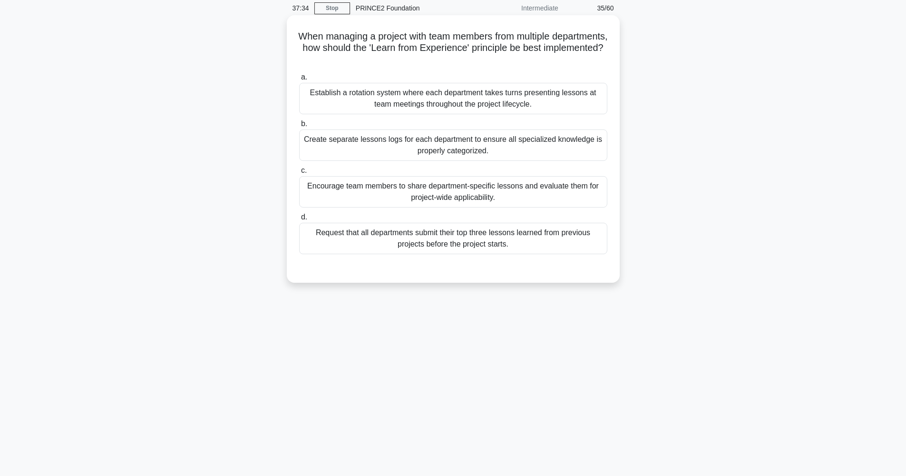
click at [511, 198] on div "Encourage team members to share department-specific lessons and evaluate them f…" at bounding box center [453, 191] width 308 height 31
click at [299, 174] on input "c. Encourage team members to share department-specific lessons and evaluate the…" at bounding box center [299, 170] width 0 height 6
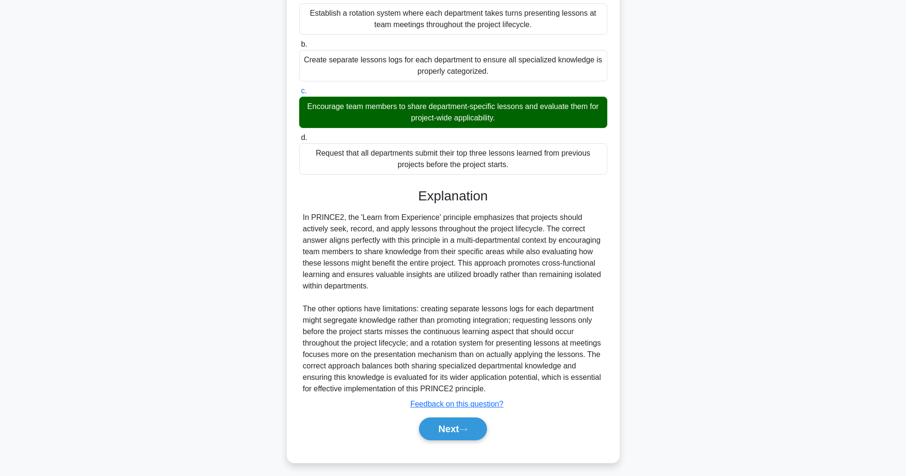
scroll to position [122, 0]
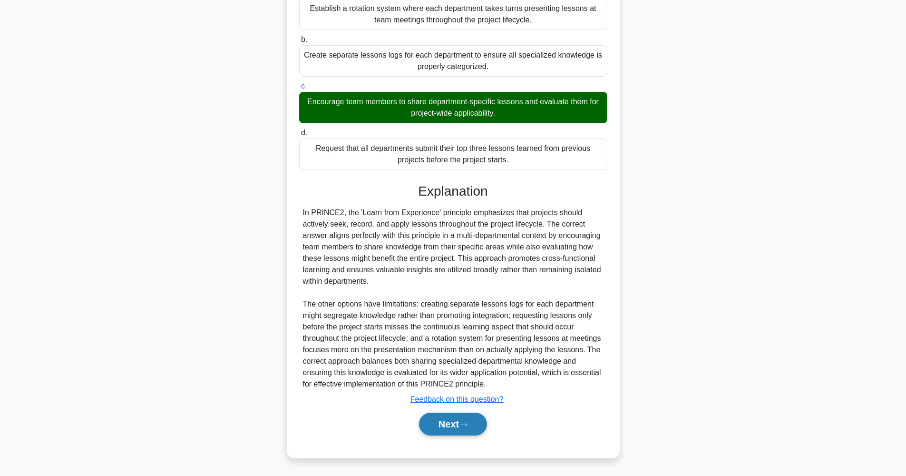
click at [463, 424] on button "Next" at bounding box center [453, 423] width 68 height 23
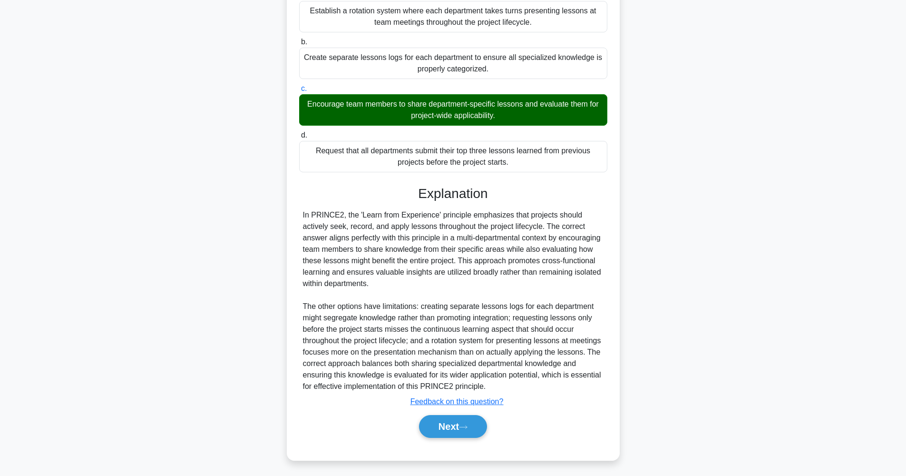
scroll to position [38, 0]
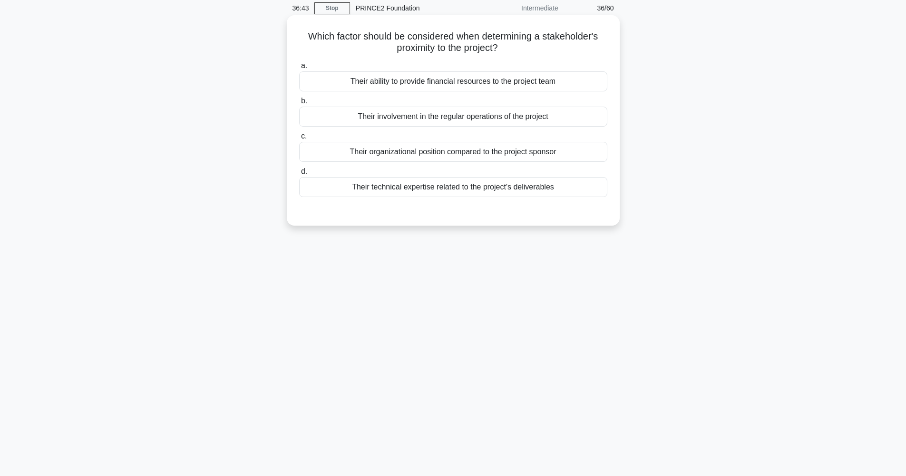
click at [439, 189] on div "Their technical expertise related to the project's deliverables" at bounding box center [453, 187] width 308 height 20
click at [299, 175] on input "d. Their technical expertise related to the project's deliverables" at bounding box center [299, 171] width 0 height 6
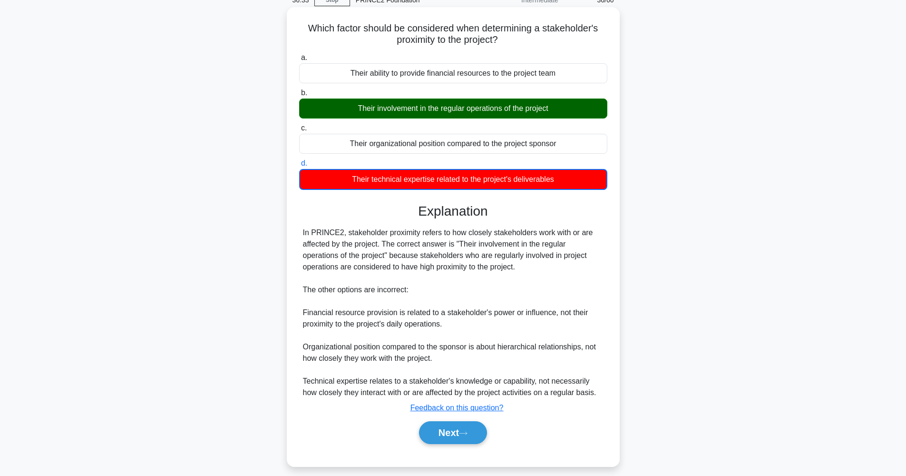
scroll to position [55, 0]
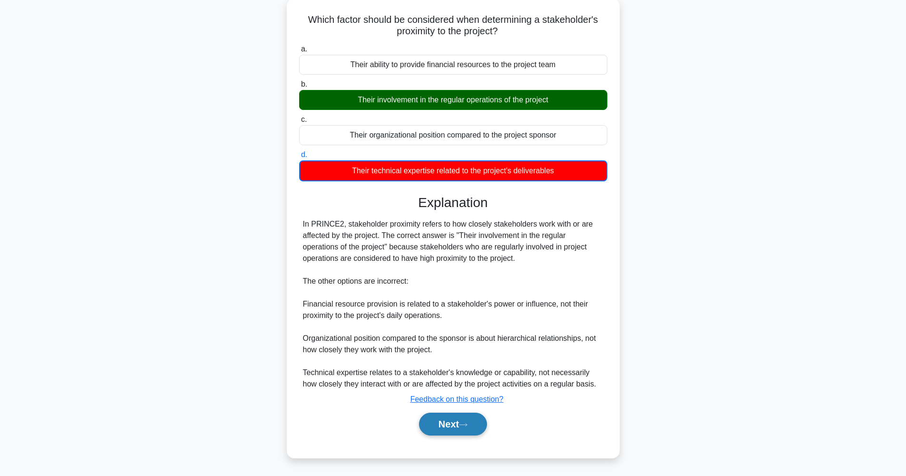
click at [465, 422] on icon at bounding box center [463, 424] width 9 height 5
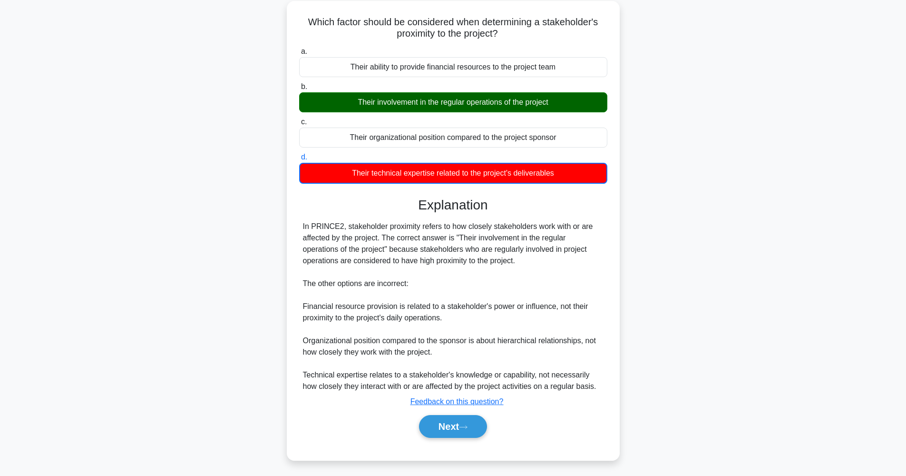
scroll to position [38, 0]
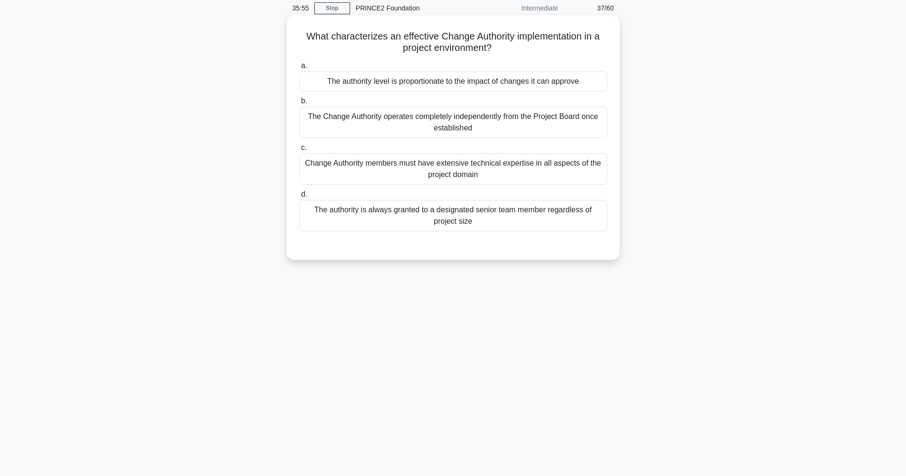
click at [467, 81] on div "The authority level is proportionate to the impact of changes it can approve" at bounding box center [453, 81] width 308 height 20
click at [299, 69] on input "a. The authority level is proportionate to the impact of changes it can approve" at bounding box center [299, 66] width 0 height 6
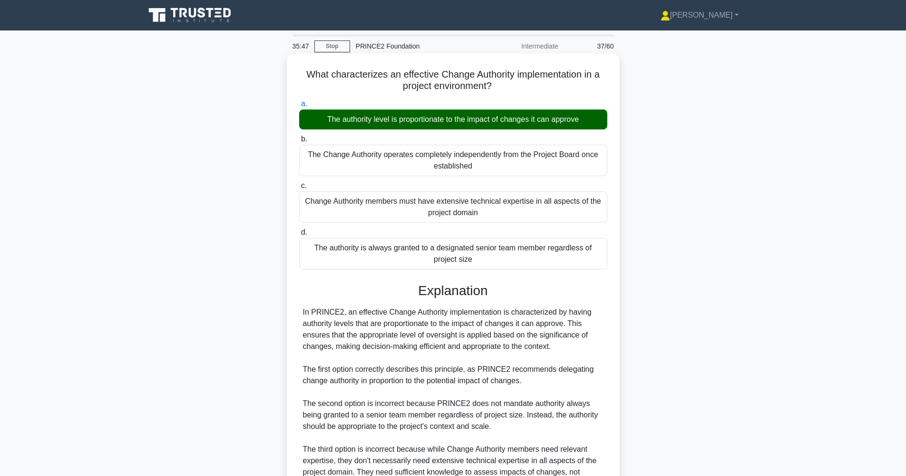
scroll to position [156, 0]
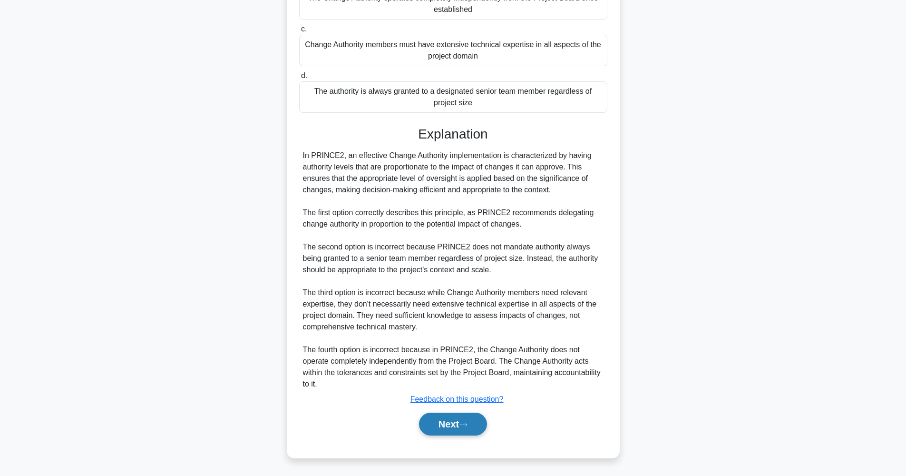
click at [457, 425] on button "Next" at bounding box center [453, 423] width 68 height 23
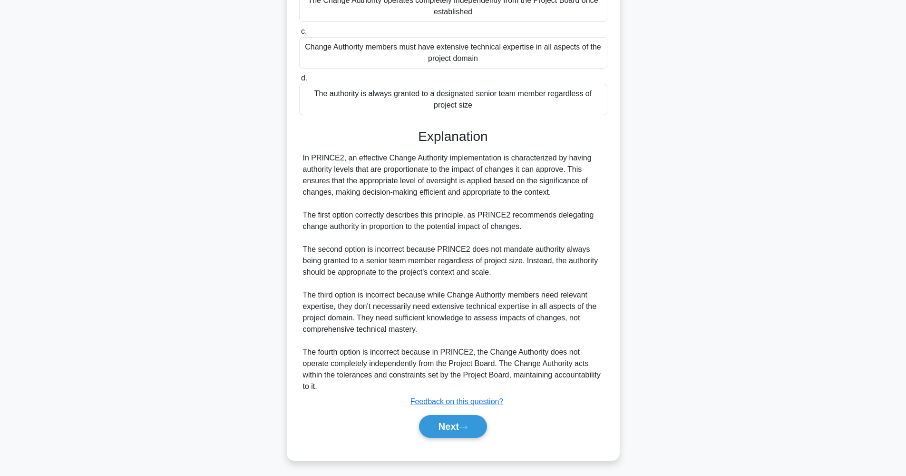
scroll to position [38, 0]
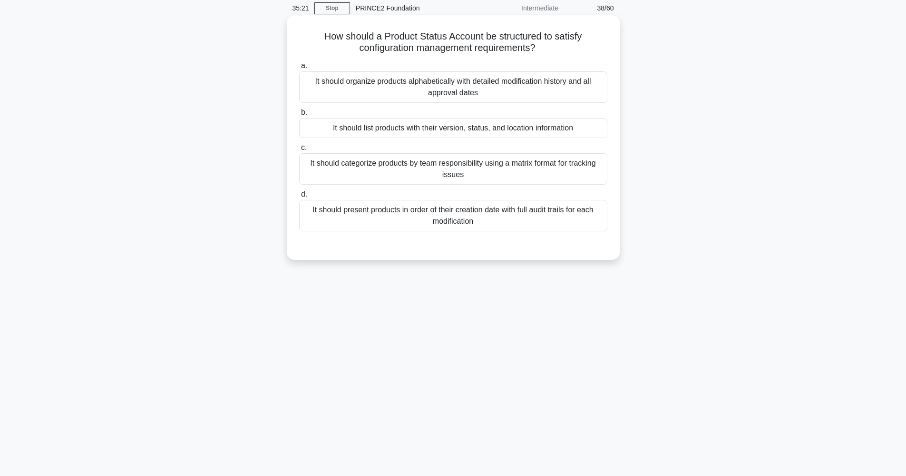
click at [447, 132] on div "It should list products with their version, status, and location information" at bounding box center [453, 128] width 308 height 20
click at [299, 116] on input "b. It should list products with their version, status, and location information" at bounding box center [299, 112] width 0 height 6
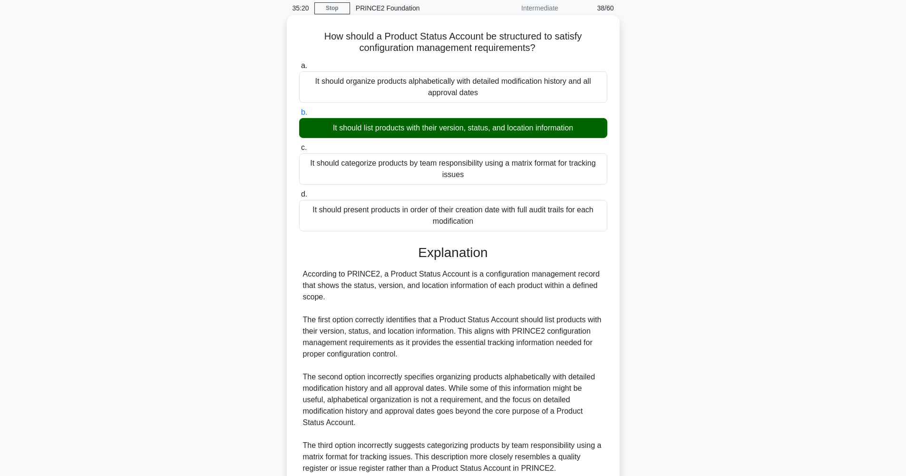
scroll to position [179, 0]
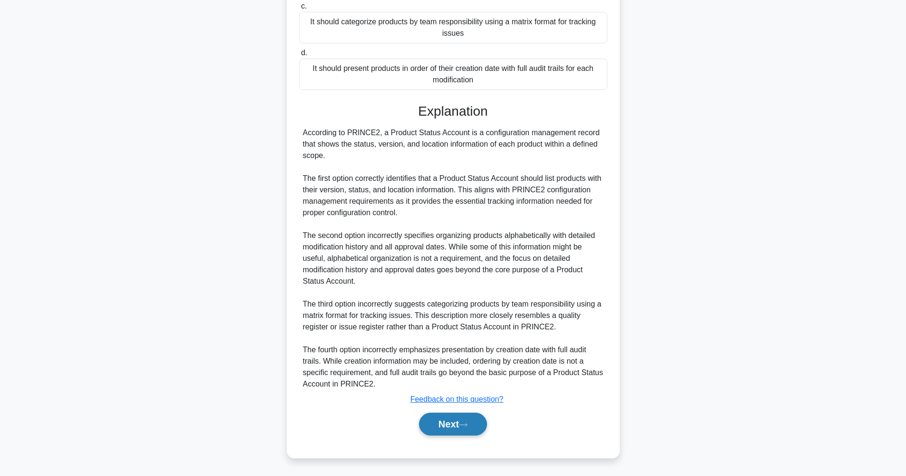
click at [464, 422] on icon at bounding box center [463, 424] width 9 height 5
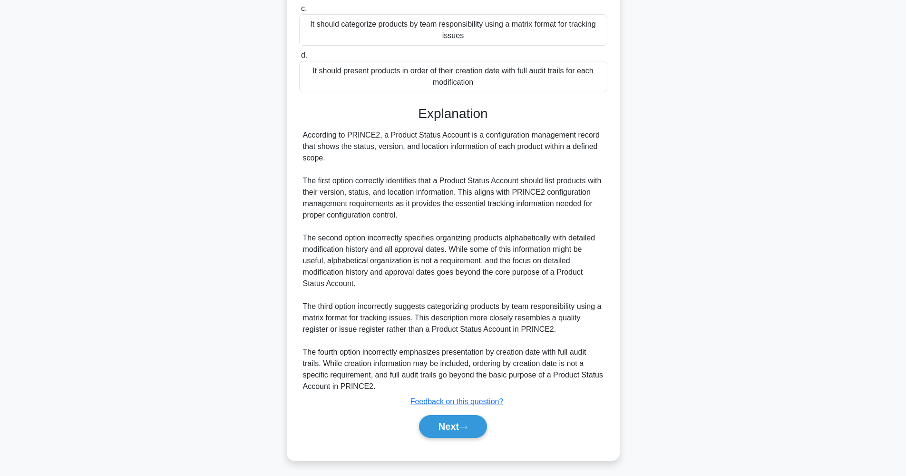
scroll to position [38, 0]
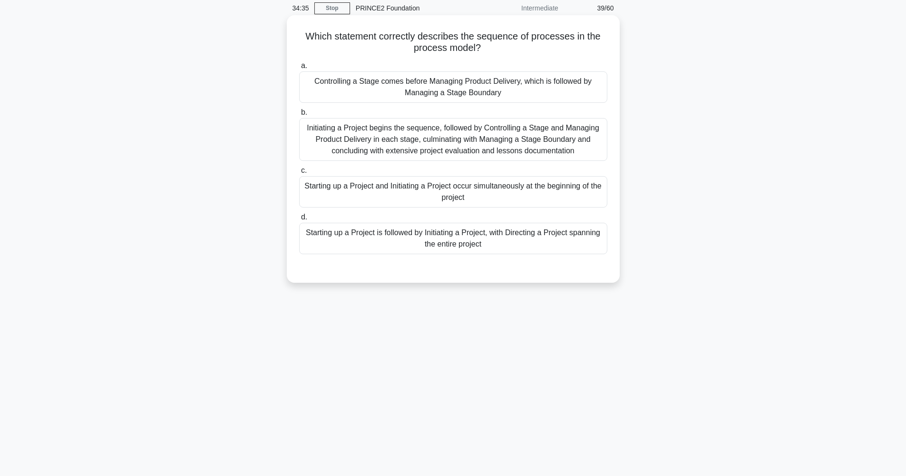
click at [467, 243] on div "Starting up a Project is followed by Initiating a Project, with Directing a Pro…" at bounding box center [453, 238] width 308 height 31
click at [299, 220] on input "d. Starting up a Project is followed by Initiating a Project, with Directing a …" at bounding box center [299, 217] width 0 height 6
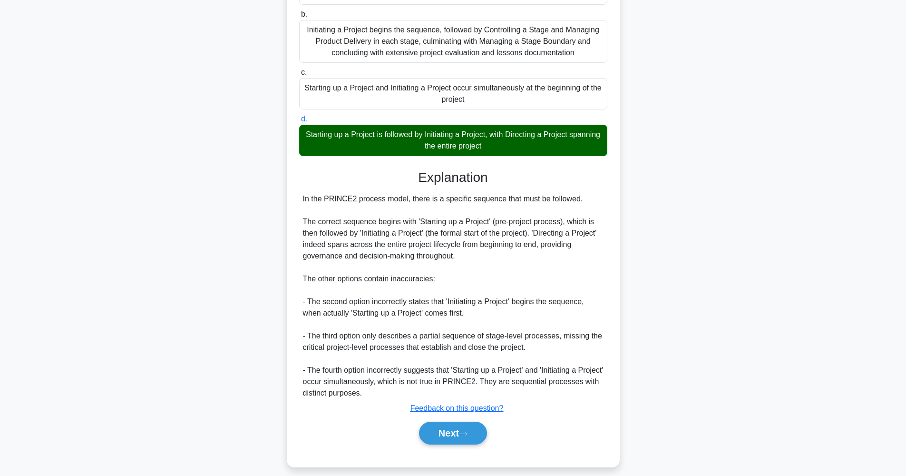
scroll to position [145, 0]
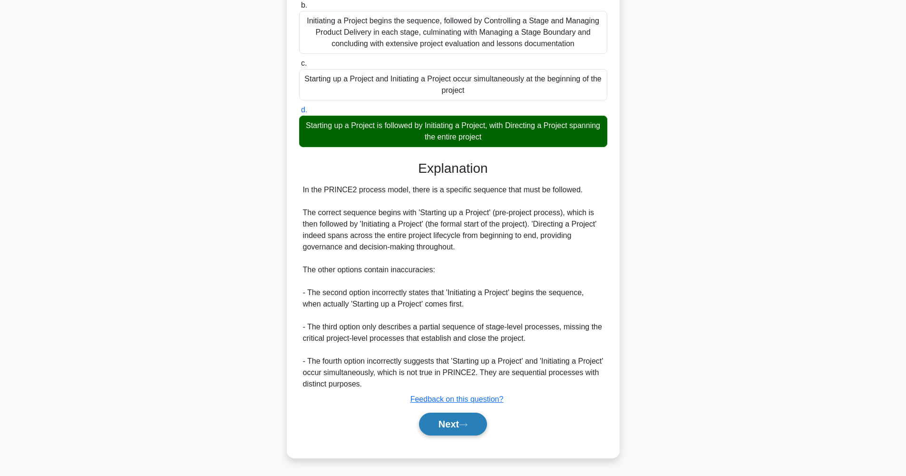
click at [462, 423] on button "Next" at bounding box center [453, 423] width 68 height 23
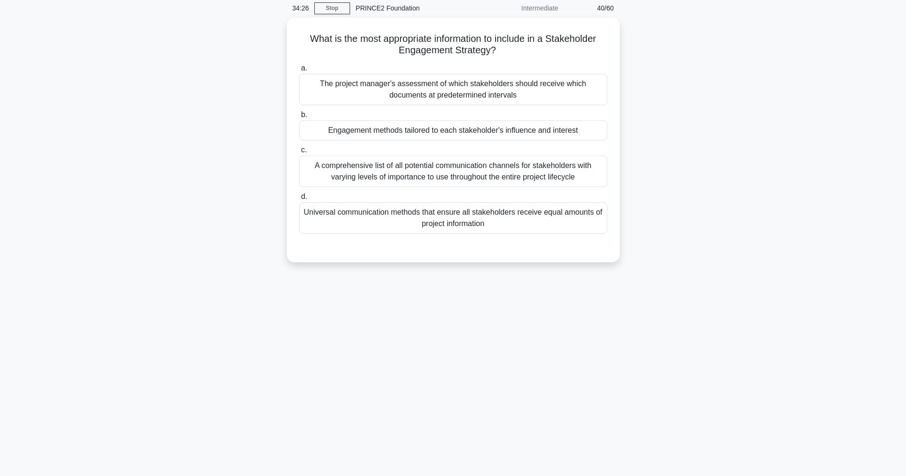
scroll to position [38, 0]
click at [461, 131] on div "Engagement methods tailored to each stakeholder's influence and interest" at bounding box center [453, 128] width 308 height 20
click at [299, 116] on input "b. Engagement methods tailored to each stakeholder's influence and interest" at bounding box center [299, 112] width 0 height 6
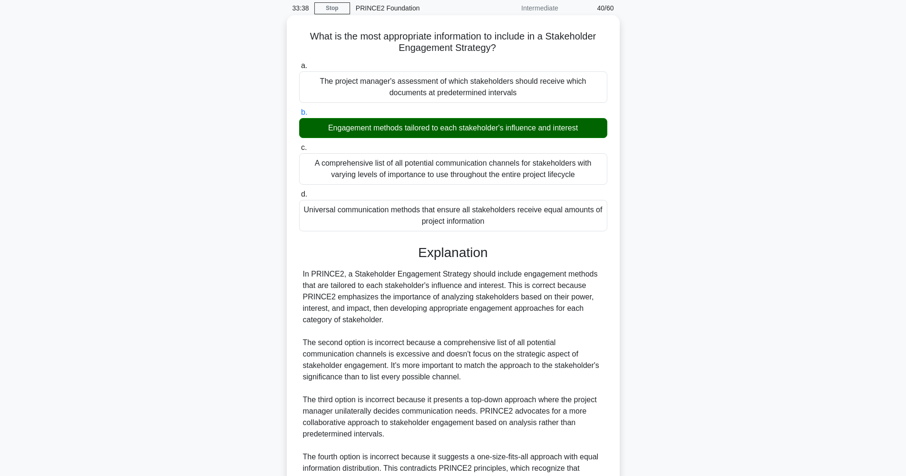
scroll to position [145, 0]
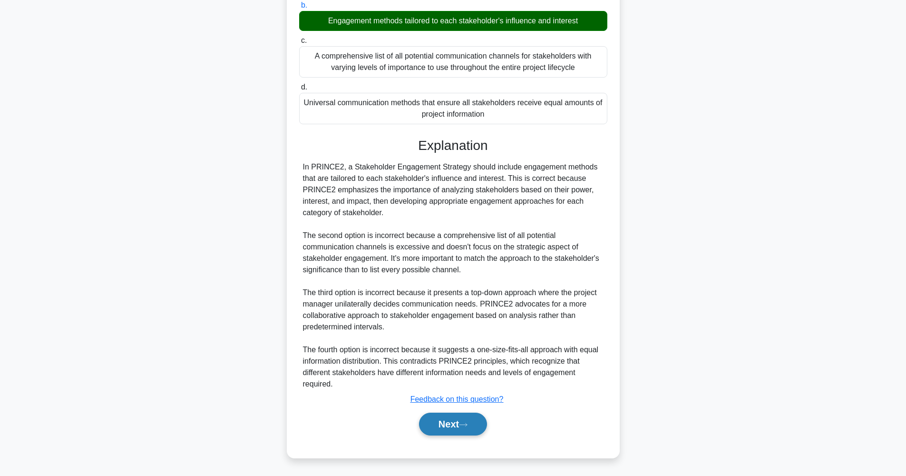
click at [479, 414] on button "Next" at bounding box center [453, 423] width 68 height 23
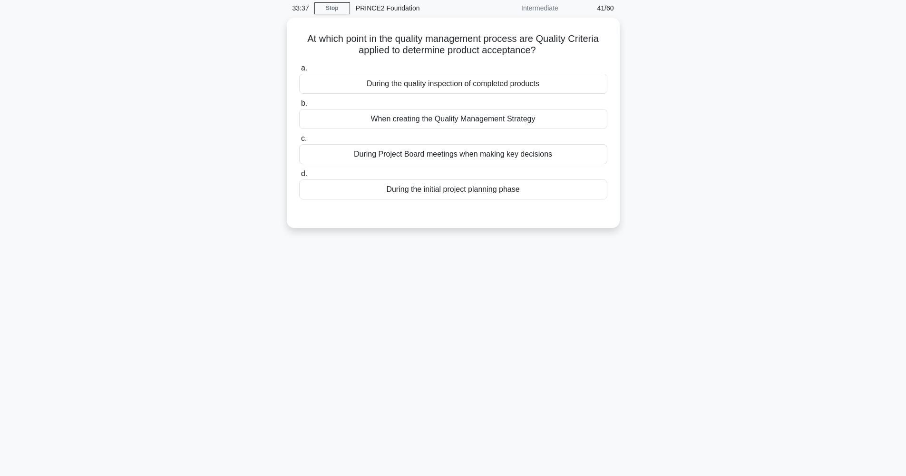
scroll to position [38, 0]
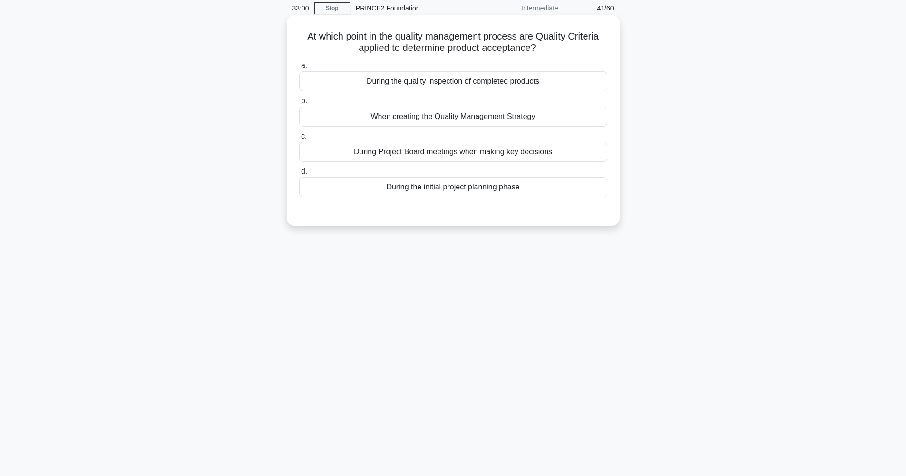
click at [458, 187] on div "During the initial project planning phase" at bounding box center [453, 187] width 308 height 20
click at [299, 175] on input "d. During the initial project planning phase" at bounding box center [299, 171] width 0 height 6
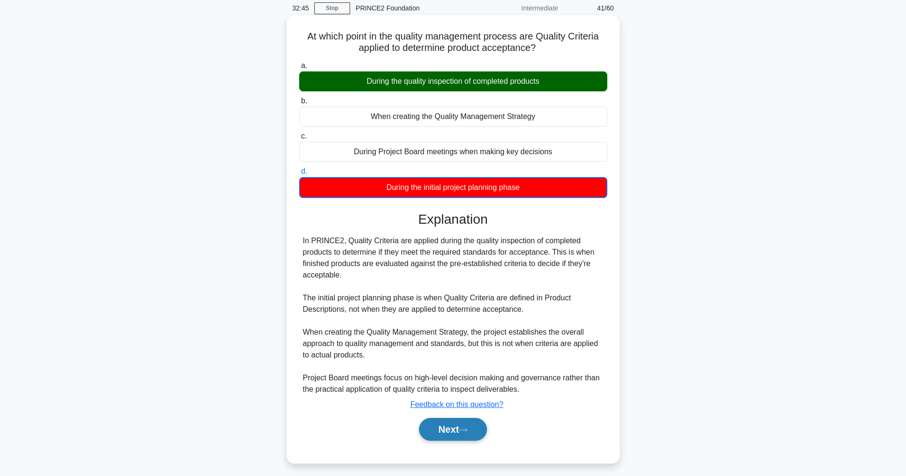
click at [462, 431] on button "Next" at bounding box center [453, 429] width 68 height 23
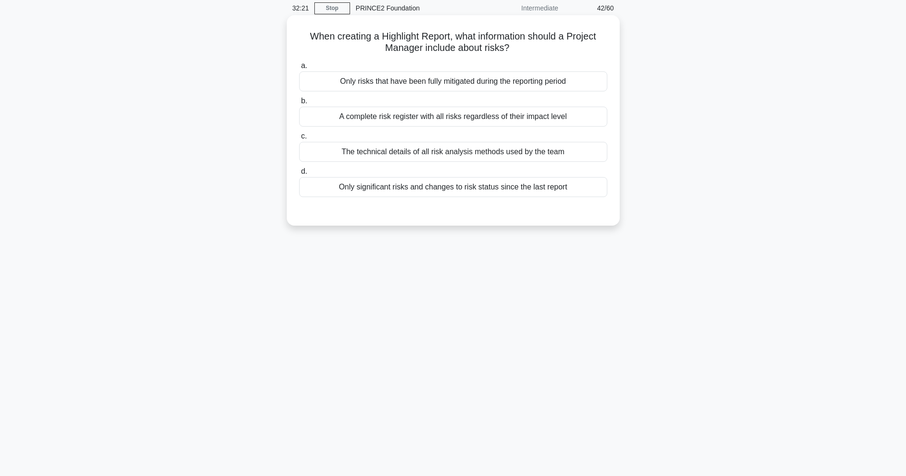
click at [424, 122] on div "A complete risk register with all risks regardless of their impact level" at bounding box center [453, 117] width 308 height 20
click at [299, 104] on input "b. A complete risk register with all risks regardless of their impact level" at bounding box center [299, 101] width 0 height 6
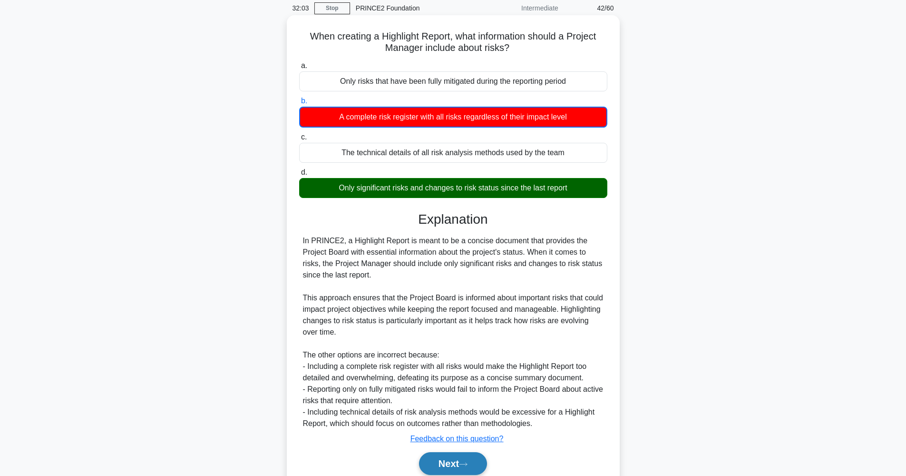
click at [453, 464] on button "Next" at bounding box center [453, 463] width 68 height 23
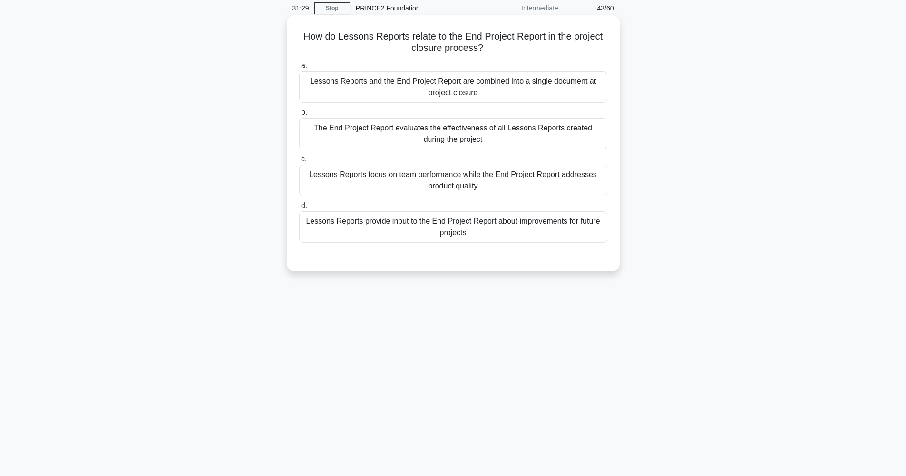
click at [471, 230] on div "Lessons Reports provide input to the End Project Report about improvements for …" at bounding box center [453, 226] width 308 height 31
click at [299, 209] on input "d. Lessons Reports provide input to the End Project Report about improvements f…" at bounding box center [299, 206] width 0 height 6
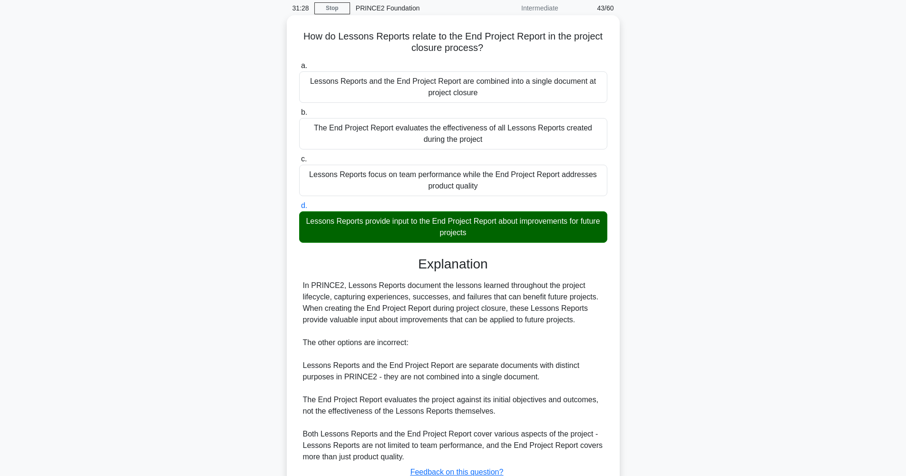
scroll to position [111, 0]
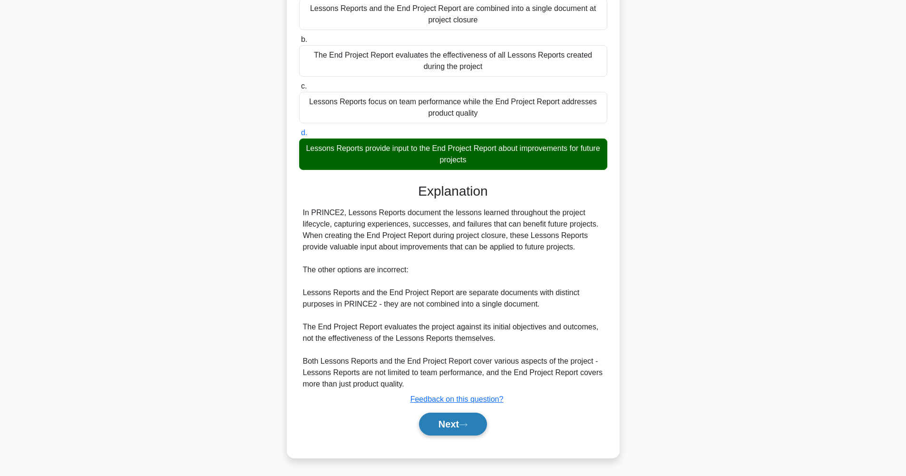
click at [458, 432] on button "Next" at bounding box center [453, 423] width 68 height 23
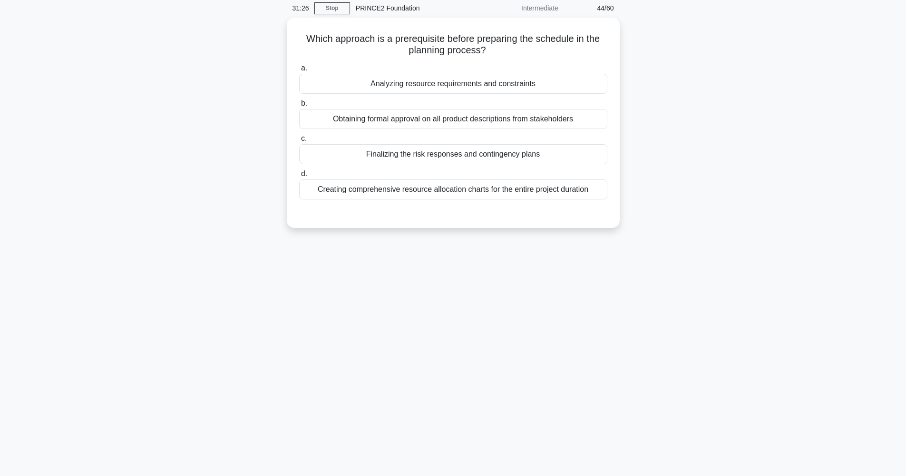
scroll to position [38, 0]
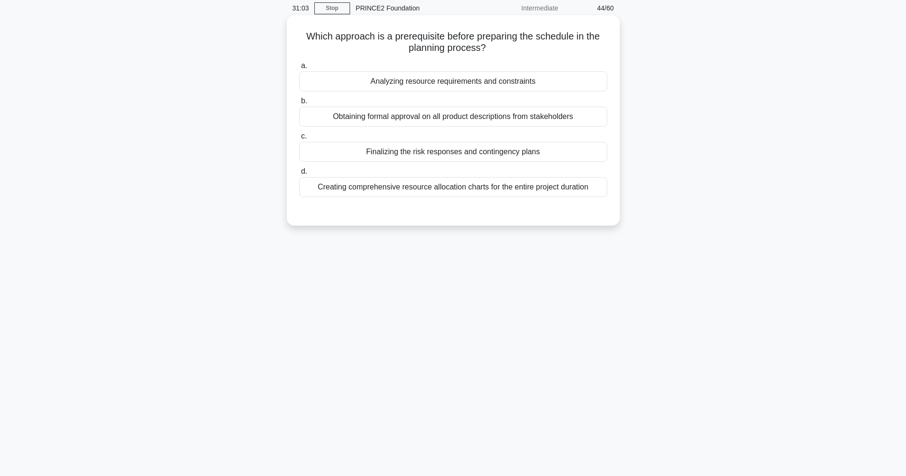
click at [466, 78] on div "Analyzing resource requirements and constraints" at bounding box center [453, 81] width 308 height 20
click at [299, 69] on input "a. Analyzing resource requirements and constraints" at bounding box center [299, 66] width 0 height 6
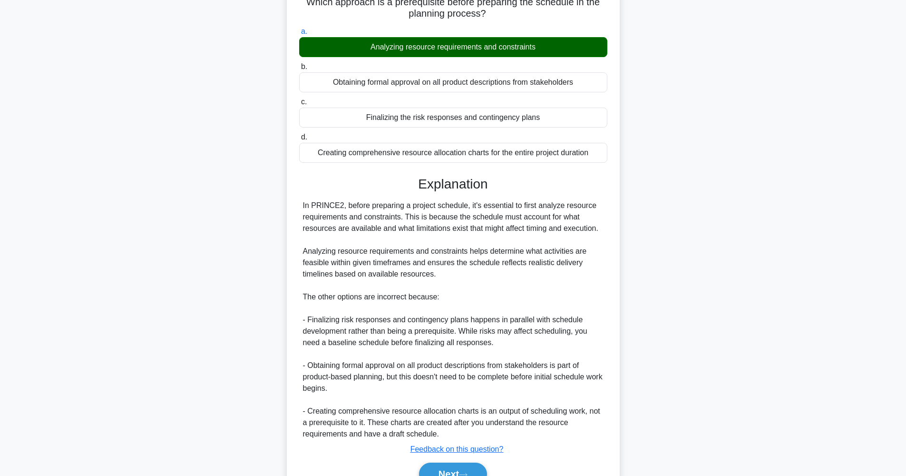
scroll to position [122, 0]
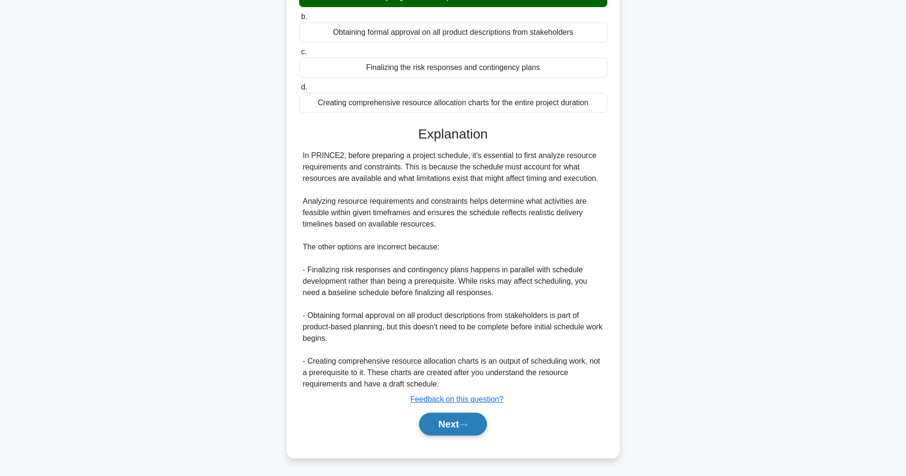
click at [448, 421] on button "Next" at bounding box center [453, 423] width 68 height 23
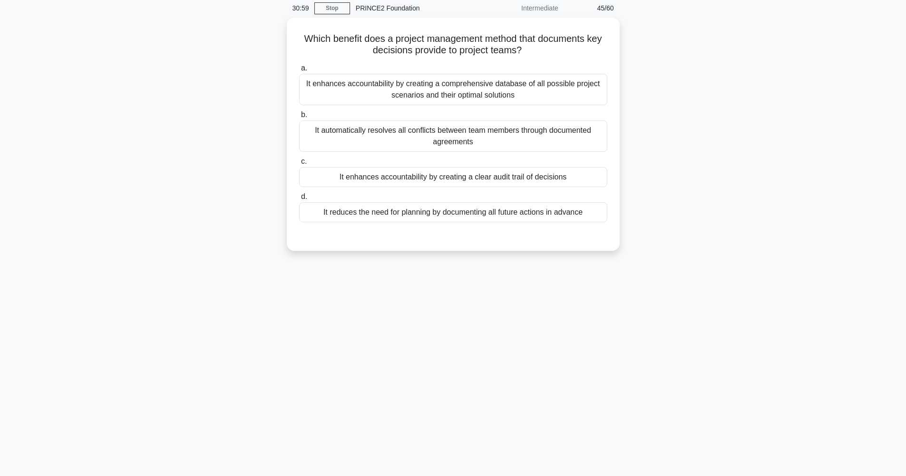
scroll to position [38, 0]
click at [501, 179] on div "It enhances accountability by creating a clear audit trail of decisions" at bounding box center [453, 175] width 308 height 20
click at [299, 162] on input "c. It enhances accountability by creating a clear audit trail of decisions" at bounding box center [299, 159] width 0 height 6
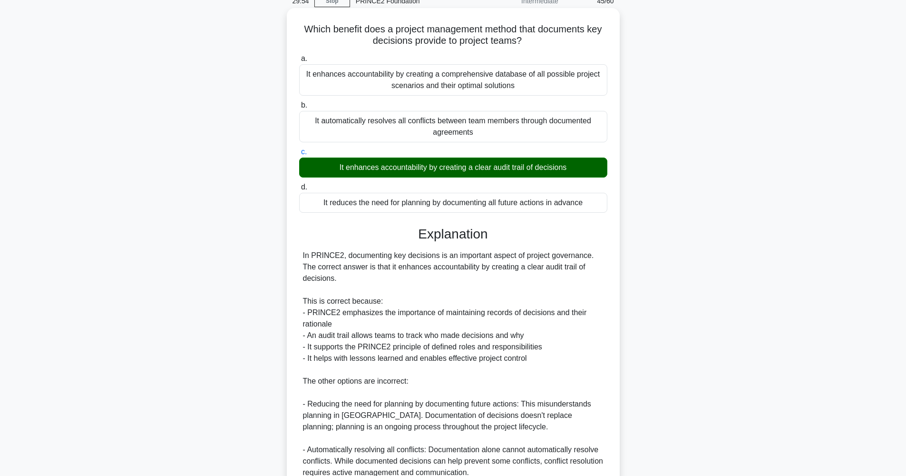
scroll to position [179, 0]
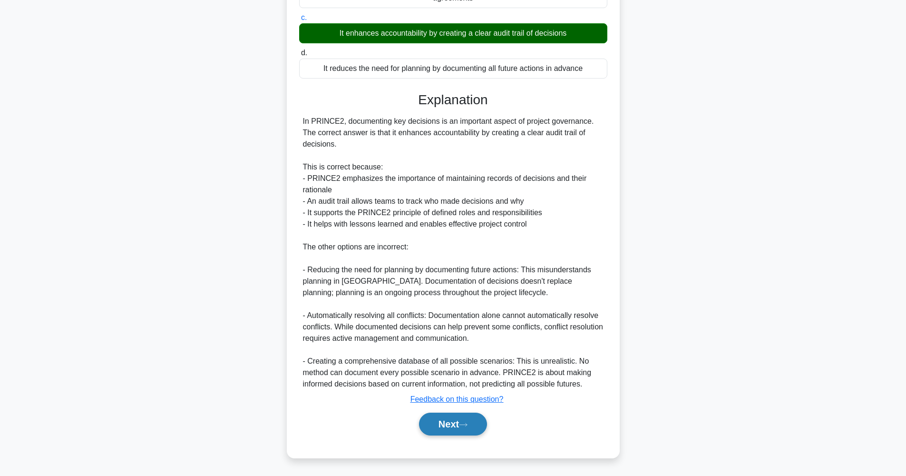
click at [479, 421] on button "Next" at bounding box center [453, 423] width 68 height 23
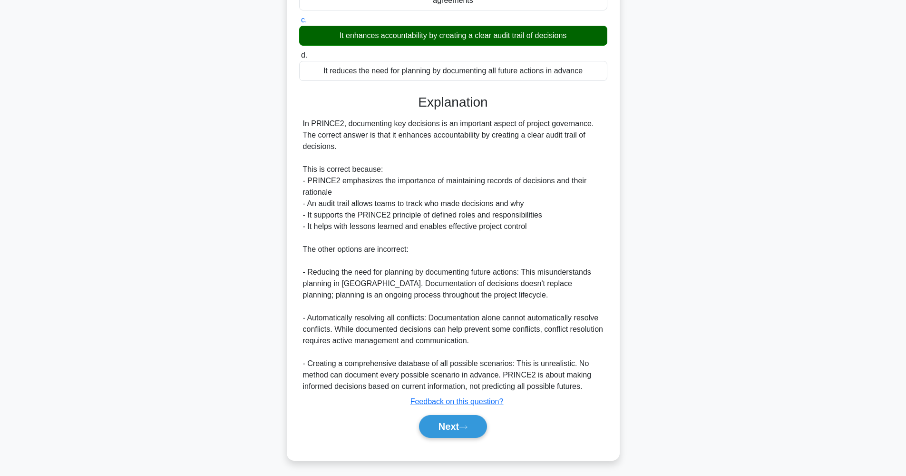
scroll to position [38, 0]
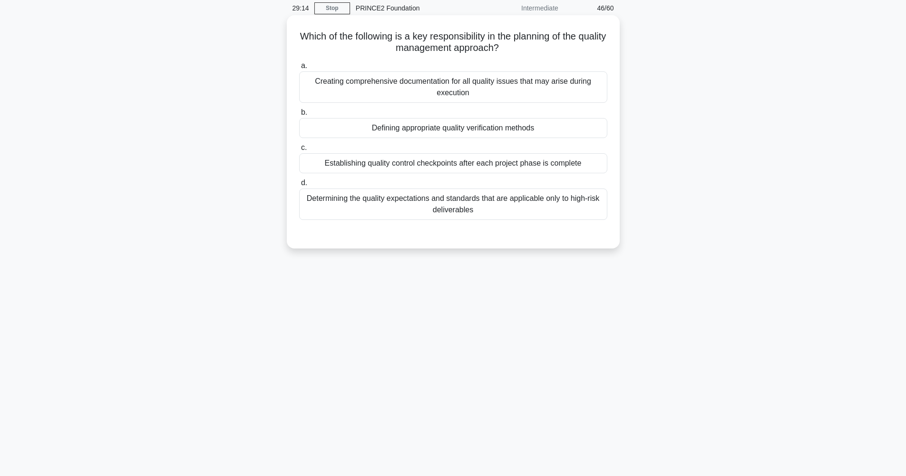
click at [435, 132] on div "Defining appropriate quality verification methods" at bounding box center [453, 128] width 308 height 20
click at [299, 116] on input "b. Defining appropriate quality verification methods" at bounding box center [299, 112] width 0 height 6
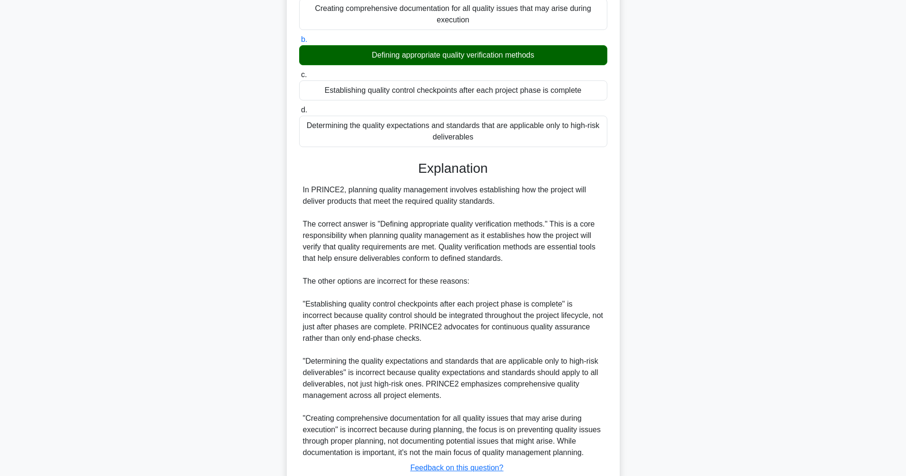
scroll to position [179, 0]
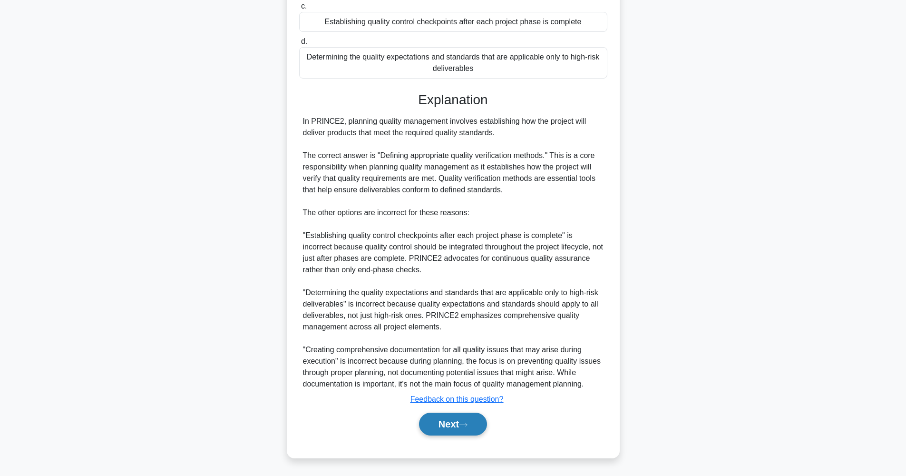
click at [463, 424] on button "Next" at bounding box center [453, 423] width 68 height 23
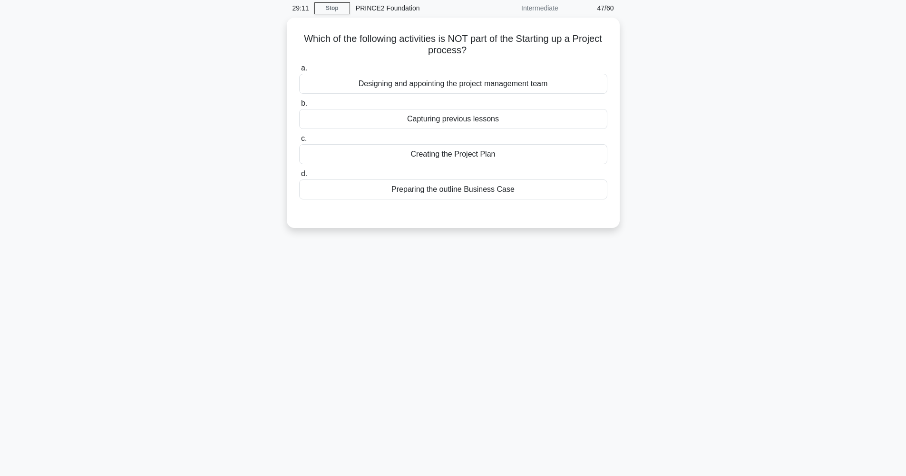
scroll to position [38, 0]
click at [486, 157] on div "Creating the Project Plan" at bounding box center [453, 152] width 308 height 20
click at [299, 139] on input "c. Creating the Project Plan" at bounding box center [299, 136] width 0 height 6
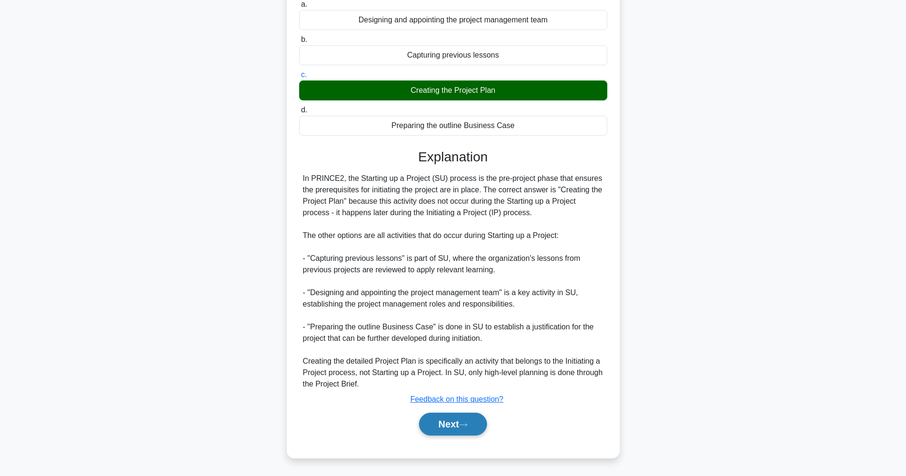
click at [460, 427] on button "Next" at bounding box center [453, 423] width 68 height 23
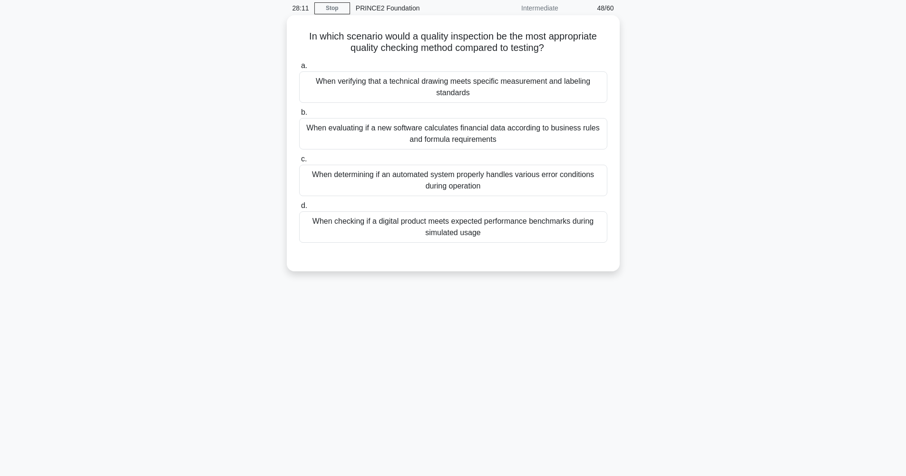
click at [529, 135] on div "When evaluating if a new software calculates financial data according to busine…" at bounding box center [453, 133] width 308 height 31
click at [299, 116] on input "b. When evaluating if a new software calculates financial data according to bus…" at bounding box center [299, 112] width 0 height 6
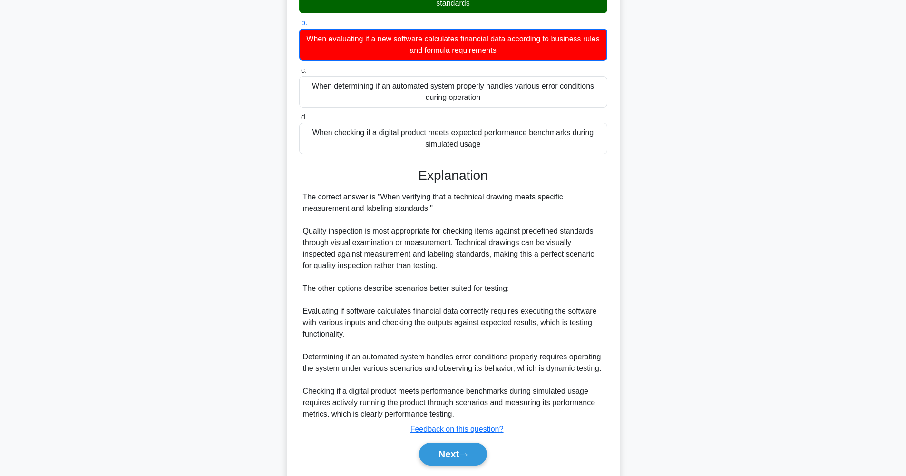
scroll to position [157, 0]
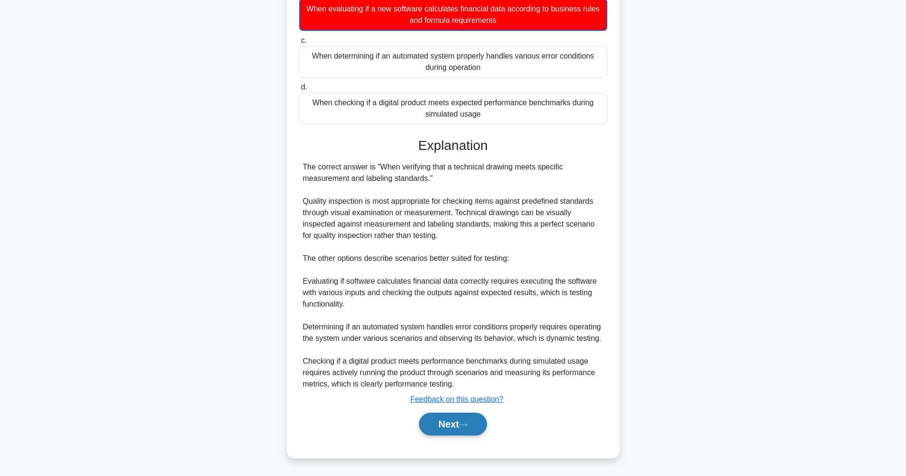
click at [474, 423] on button "Next" at bounding box center [453, 423] width 68 height 23
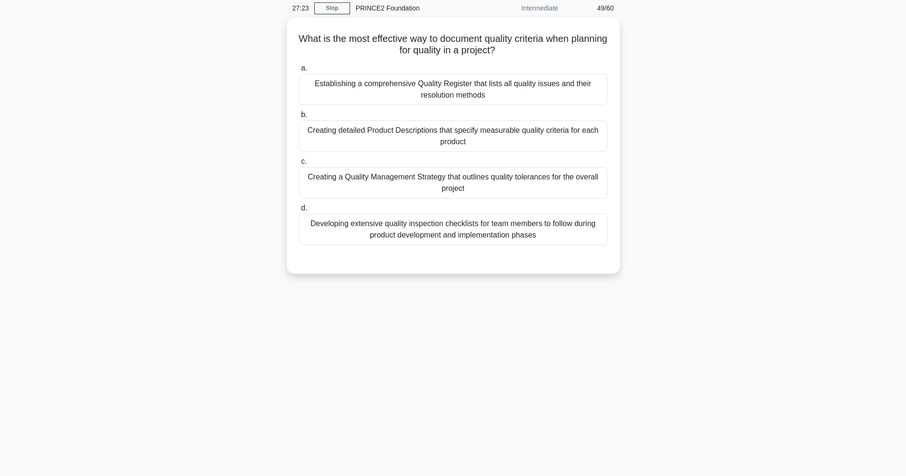
scroll to position [38, 0]
click at [389, 126] on div "Creating detailed Product Descriptions that specify measurable quality criteria…" at bounding box center [453, 133] width 308 height 31
click at [299, 116] on input "b. Creating detailed Product Descriptions that specify measurable quality crite…" at bounding box center [299, 112] width 0 height 6
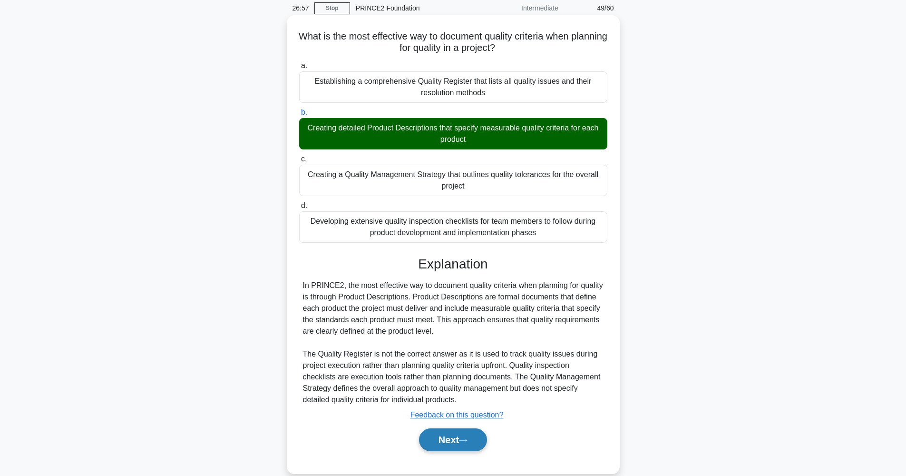
click at [454, 443] on button "Next" at bounding box center [453, 439] width 68 height 23
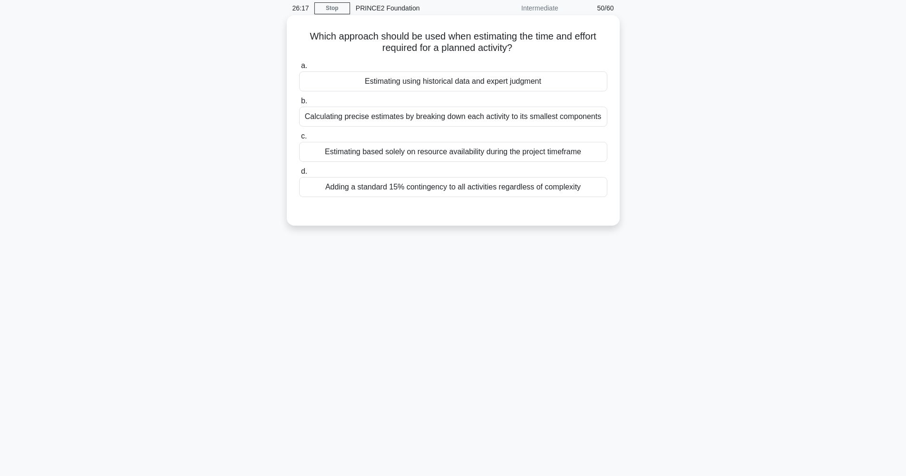
click at [565, 116] on div "Calculating precise estimates by breaking down each activity to its smallest co…" at bounding box center [453, 117] width 308 height 20
click at [299, 104] on input "b. Calculating precise estimates by breaking down each activity to its smallest…" at bounding box center [299, 101] width 0 height 6
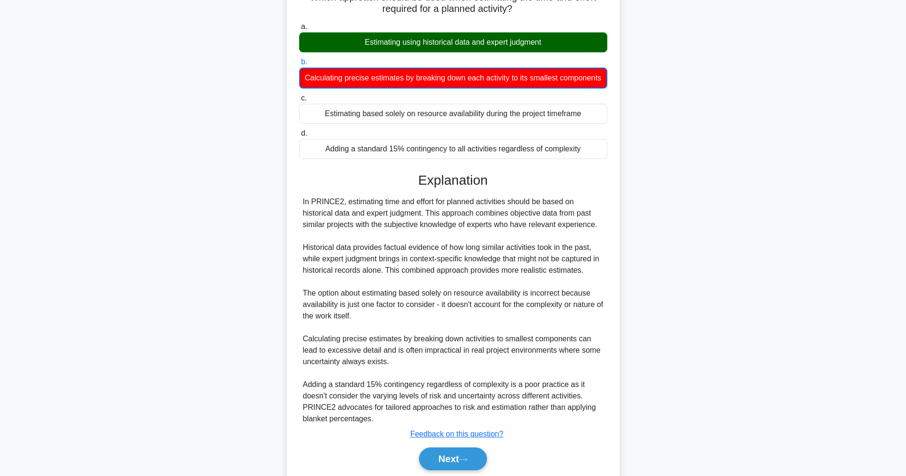
scroll to position [112, 0]
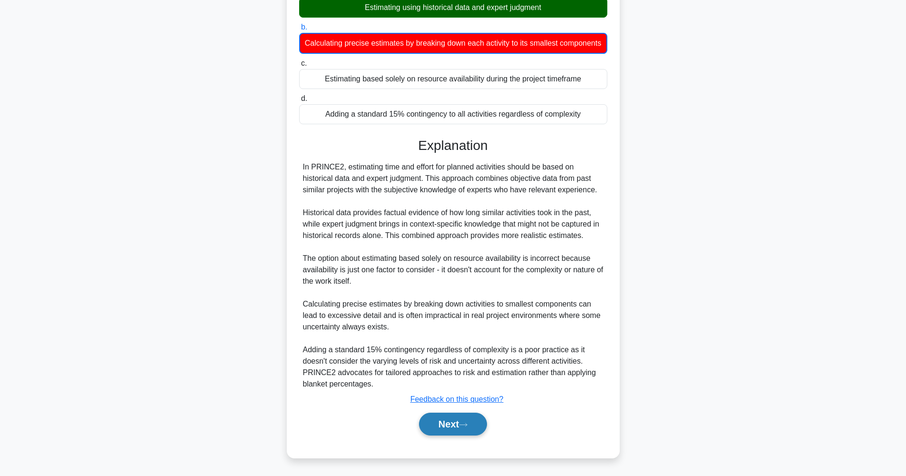
click at [462, 428] on button "Next" at bounding box center [453, 423] width 68 height 23
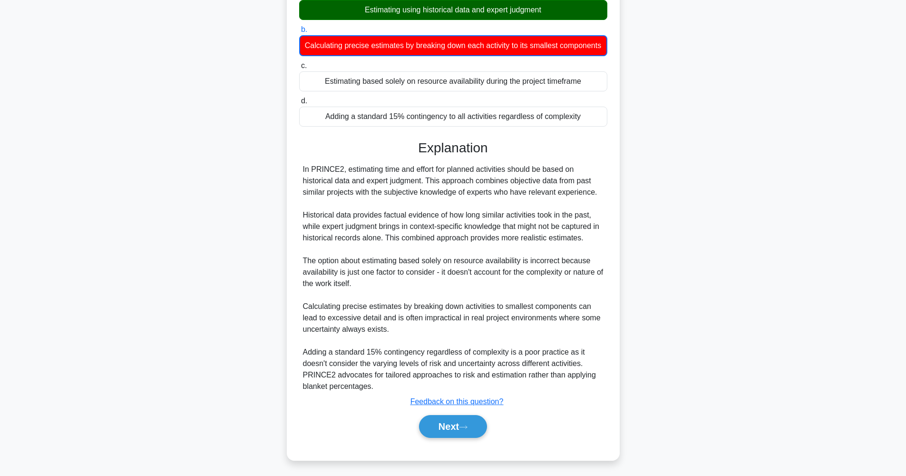
scroll to position [38, 0]
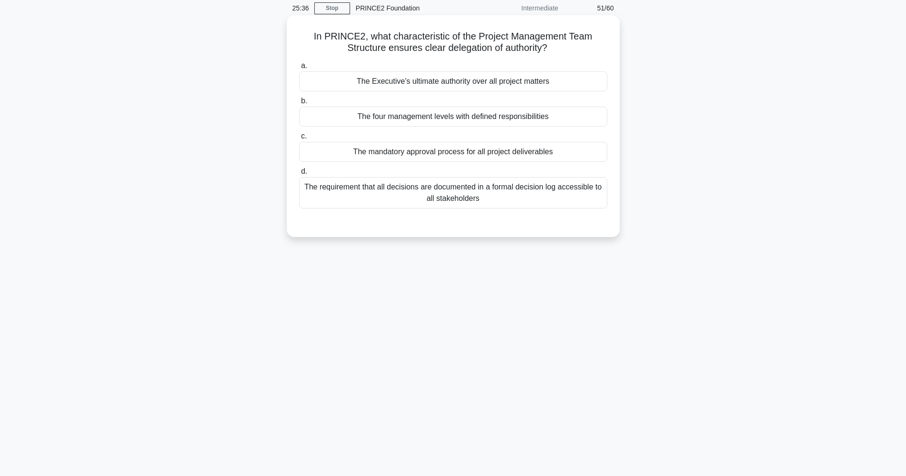
click at [469, 87] on div "The Executive's ultimate authority over all project matters" at bounding box center [453, 81] width 308 height 20
click at [299, 69] on input "a. The Executive's ultimate authority over all project matters" at bounding box center [299, 66] width 0 height 6
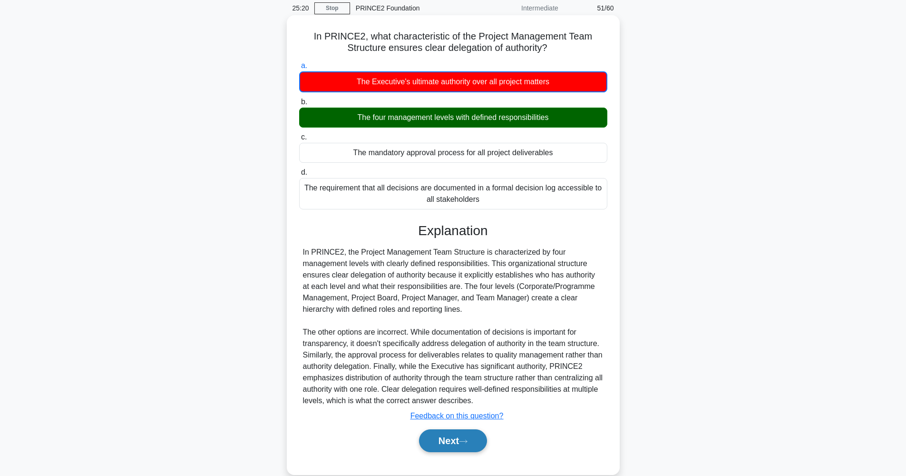
click at [458, 440] on button "Next" at bounding box center [453, 440] width 68 height 23
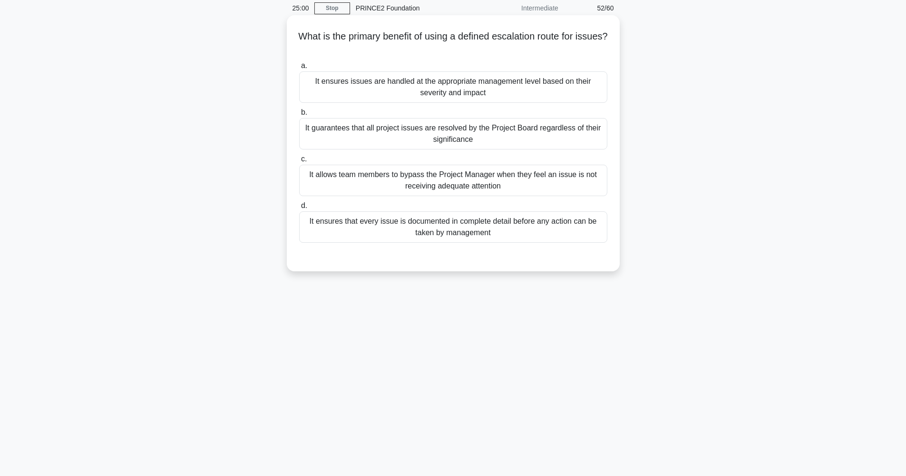
click at [475, 91] on div "It ensures issues are handled at the appropriate management level based on thei…" at bounding box center [453, 86] width 308 height 31
click at [299, 69] on input "a. It ensures issues are handled at the appropriate management level based on t…" at bounding box center [299, 66] width 0 height 6
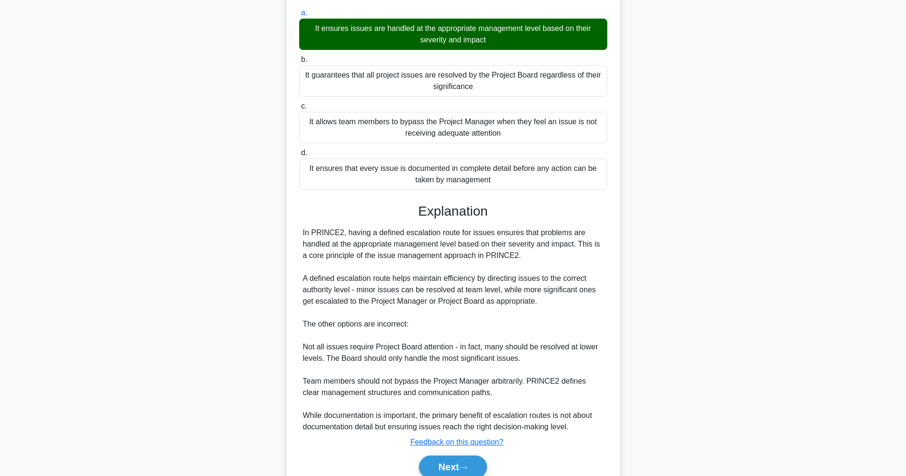
scroll to position [109, 0]
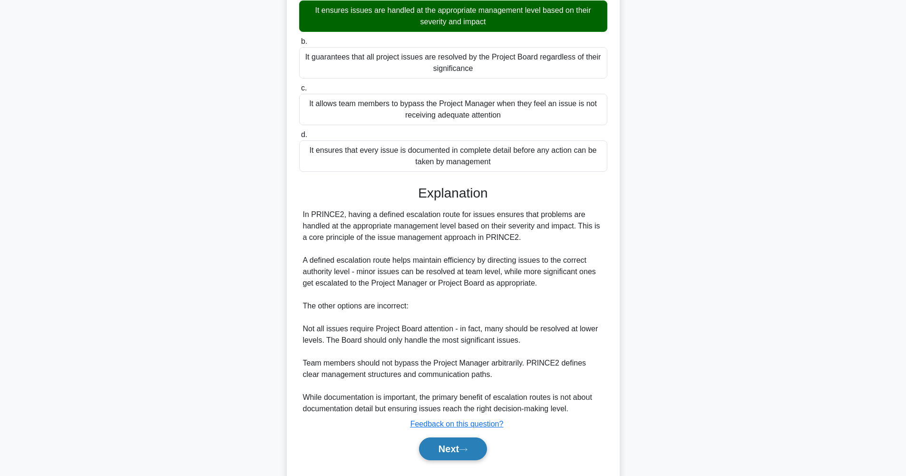
click at [467, 449] on icon at bounding box center [463, 449] width 9 height 5
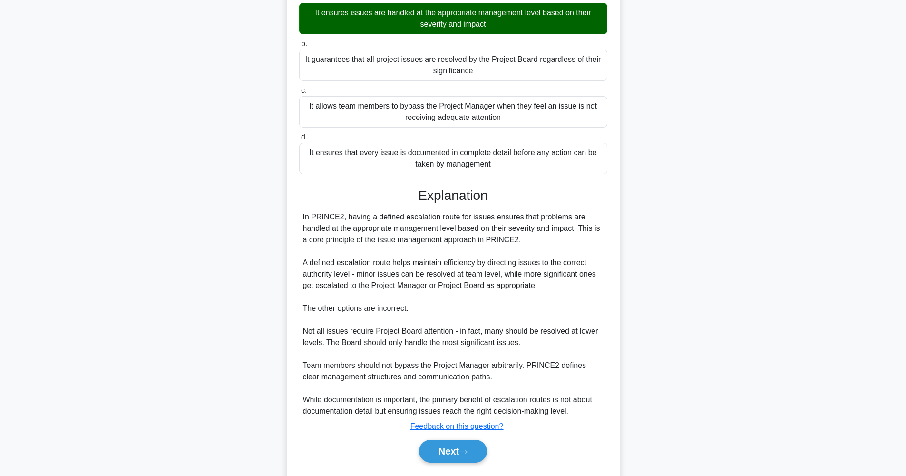
scroll to position [38, 0]
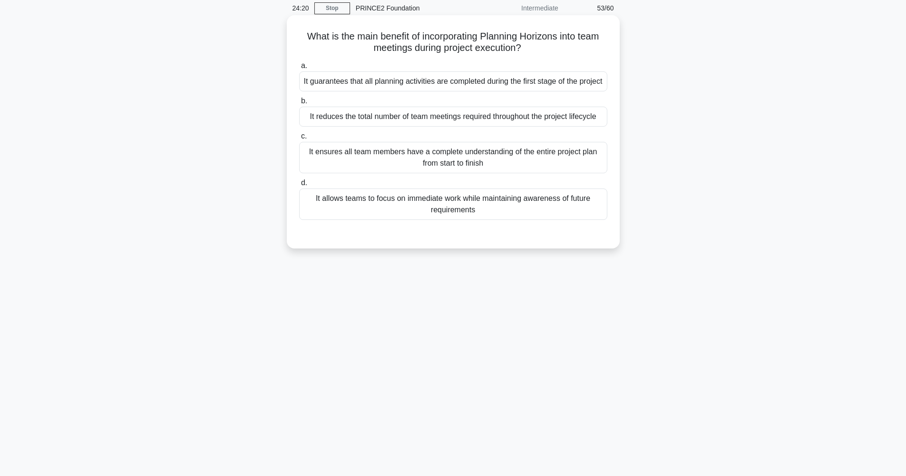
click at [473, 167] on div "It ensures all team members have a complete understanding of the entire project…" at bounding box center [453, 157] width 308 height 31
click at [299, 139] on input "c. It ensures all team members have a complete understanding of the entire proj…" at bounding box center [299, 136] width 0 height 6
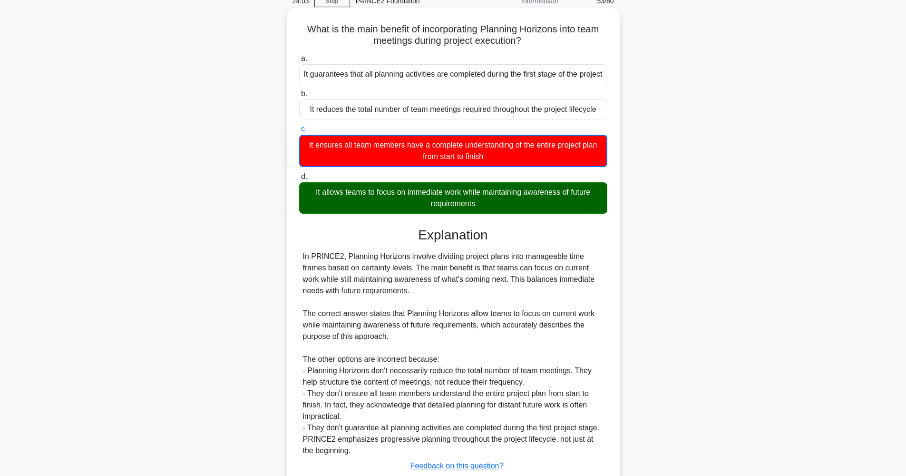
scroll to position [106, 0]
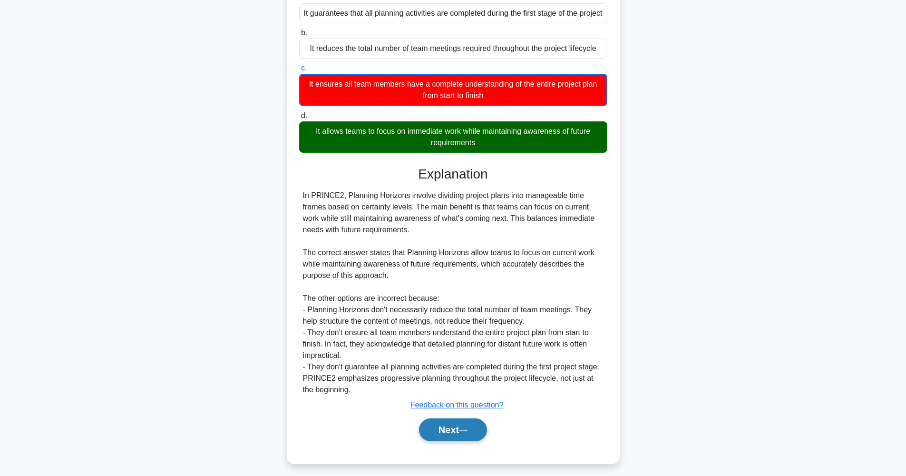
click at [460, 441] on button "Next" at bounding box center [453, 429] width 68 height 23
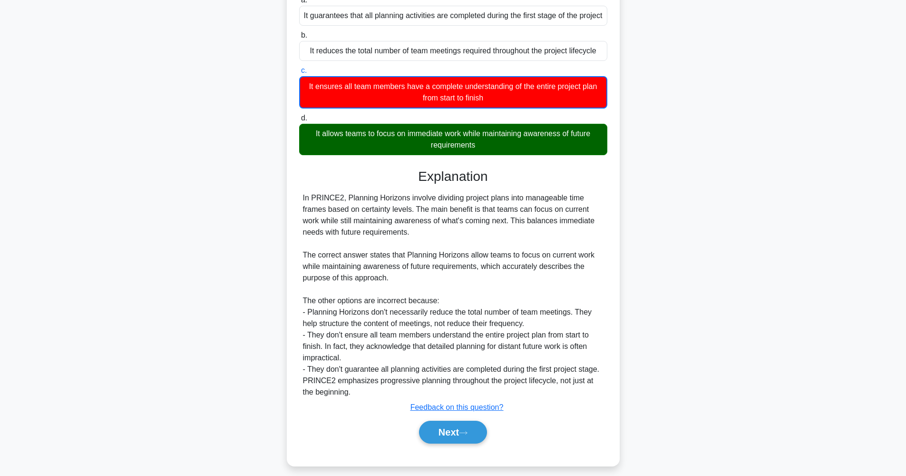
scroll to position [38, 0]
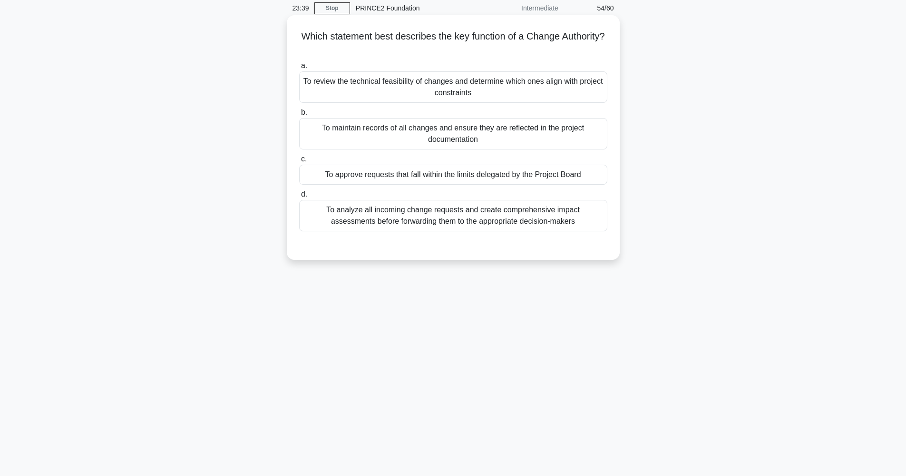
click at [514, 174] on div "To approve requests that fall within the limits delegated by the Project Board" at bounding box center [453, 175] width 308 height 20
click at [299, 162] on input "c. To approve requests that fall within the limits delegated by the Project Boa…" at bounding box center [299, 159] width 0 height 6
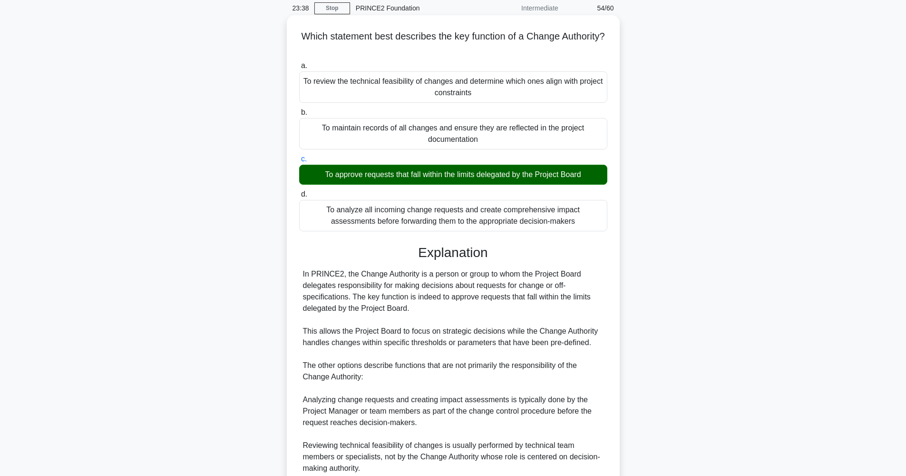
scroll to position [168, 0]
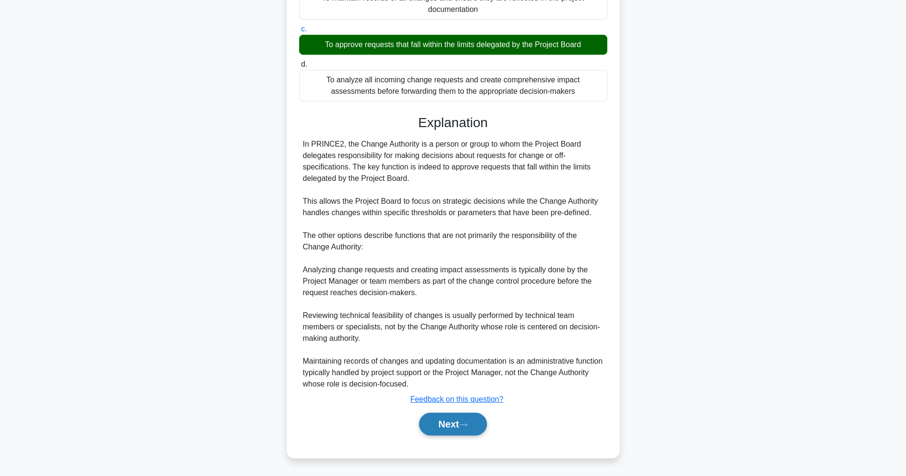
click at [465, 426] on icon at bounding box center [463, 424] width 9 height 5
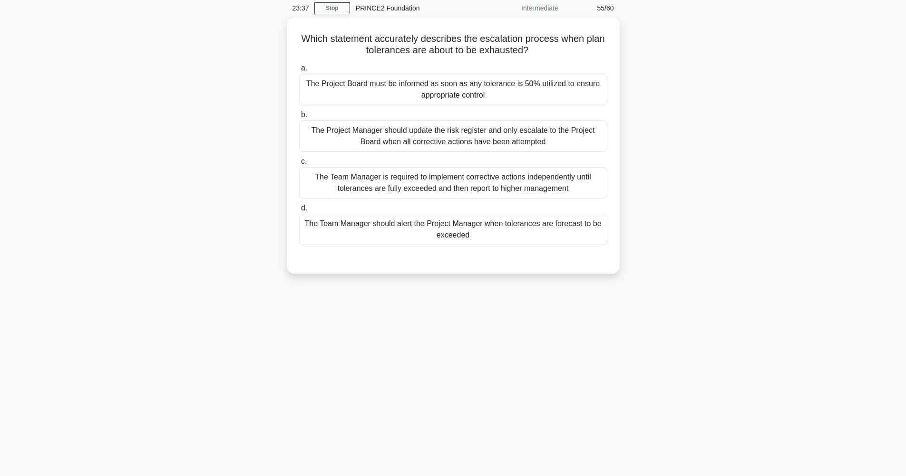
scroll to position [38, 0]
click at [418, 232] on div "The Team Manager should alert the Project Manager when tolerances are forecast …" at bounding box center [453, 226] width 308 height 31
click at [299, 209] on input "d. The Team Manager should alert the Project Manager when tolerances are foreca…" at bounding box center [299, 206] width 0 height 6
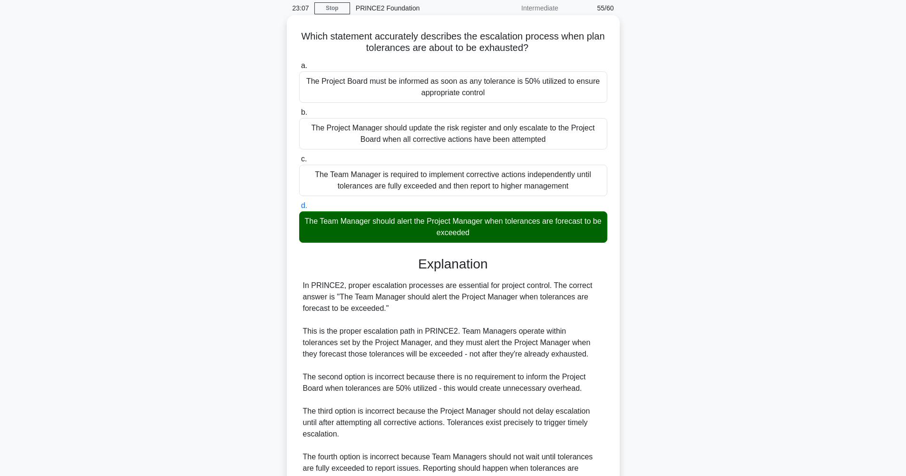
scroll to position [134, 0]
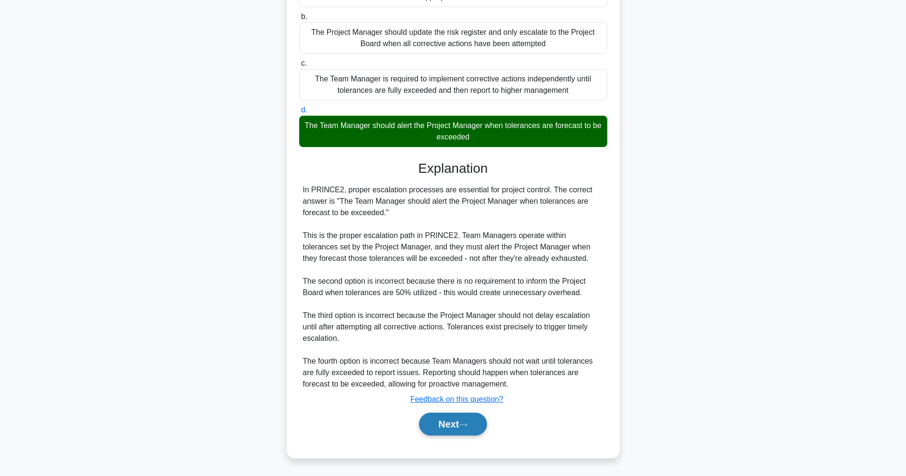
click at [467, 426] on icon at bounding box center [463, 424] width 9 height 5
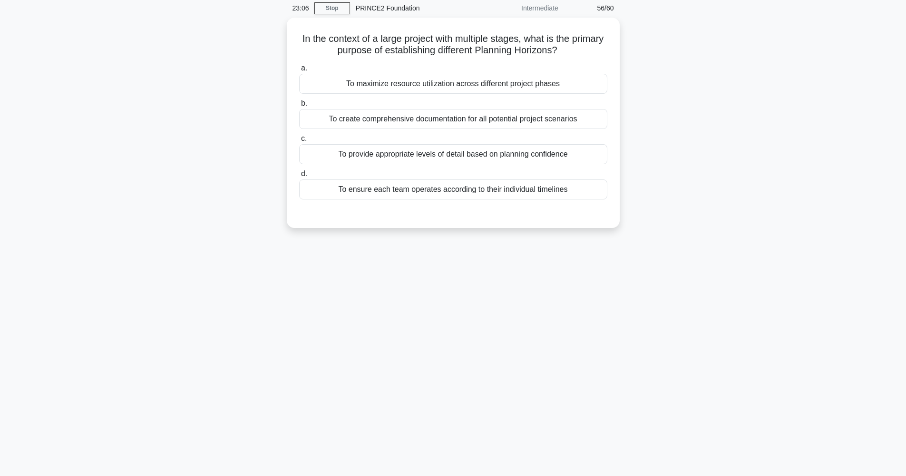
scroll to position [38, 0]
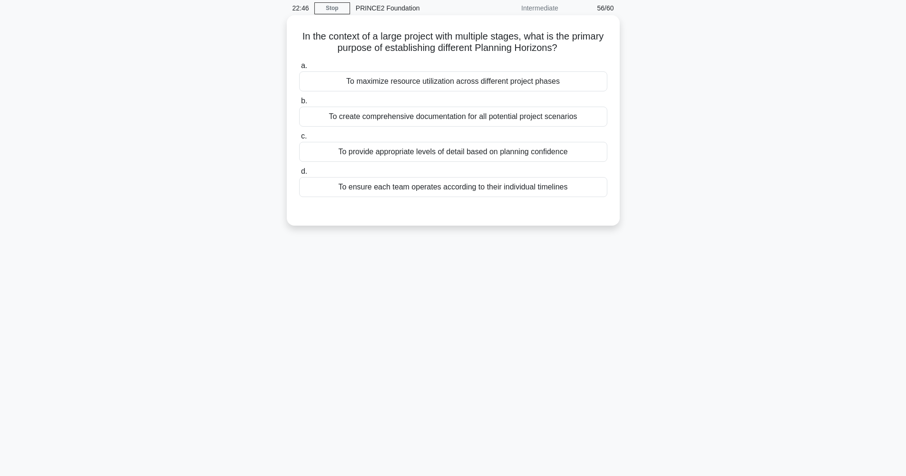
click at [509, 153] on div "To provide appropriate levels of detail based on planning confidence" at bounding box center [453, 152] width 308 height 20
click at [299, 139] on input "c. To provide appropriate levels of detail based on planning confidence" at bounding box center [299, 136] width 0 height 6
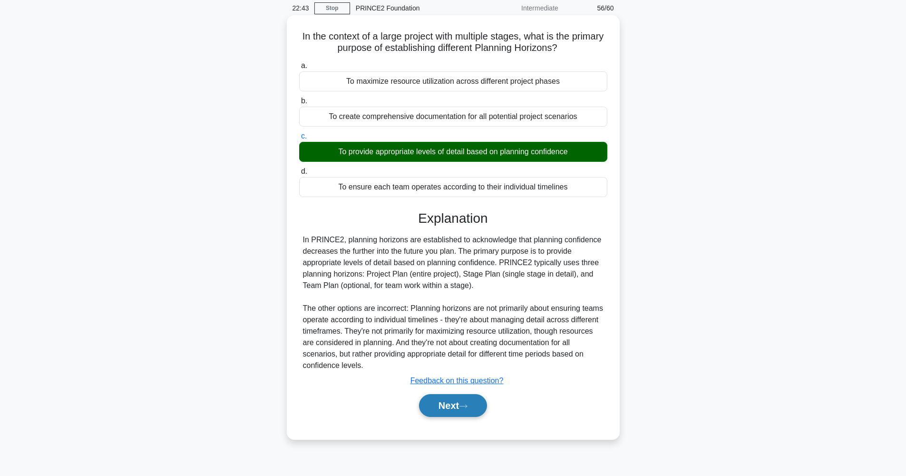
click at [464, 408] on icon at bounding box center [463, 405] width 9 height 5
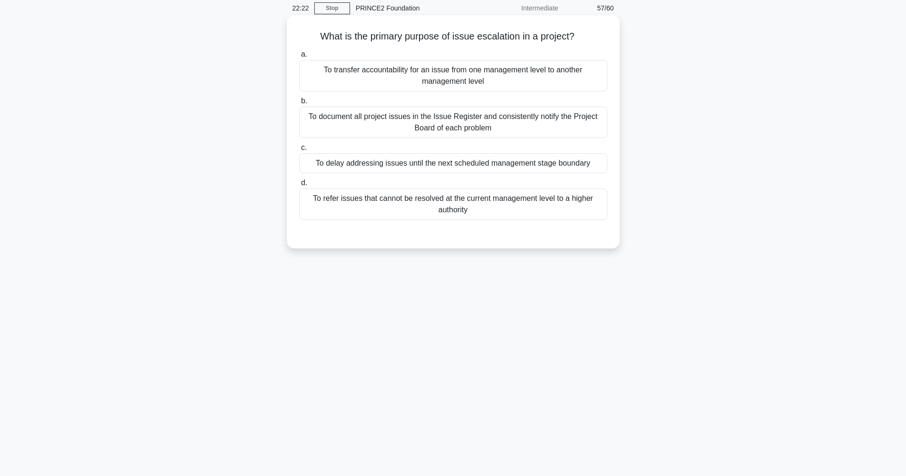
click at [492, 211] on div "To refer issues that cannot be resolved at the current management level to a hi…" at bounding box center [453, 203] width 308 height 31
click at [299, 186] on input "d. To refer issues that cannot be resolved at the current management level to a…" at bounding box center [299, 183] width 0 height 6
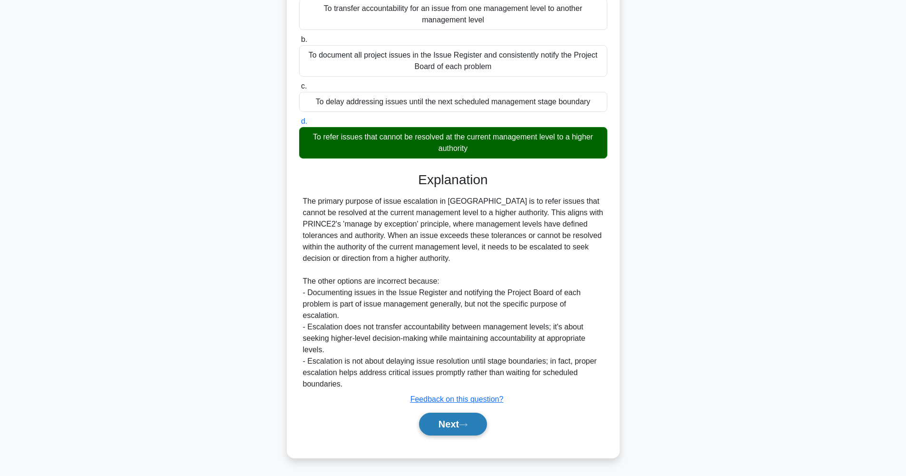
click at [467, 424] on icon at bounding box center [463, 424] width 9 height 5
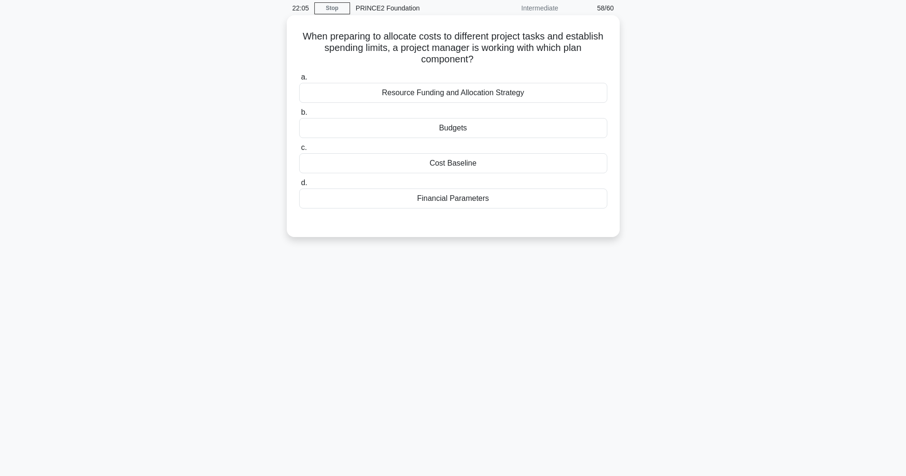
click at [452, 130] on div "Budgets" at bounding box center [453, 128] width 308 height 20
click at [299, 116] on input "b. Budgets" at bounding box center [299, 112] width 0 height 6
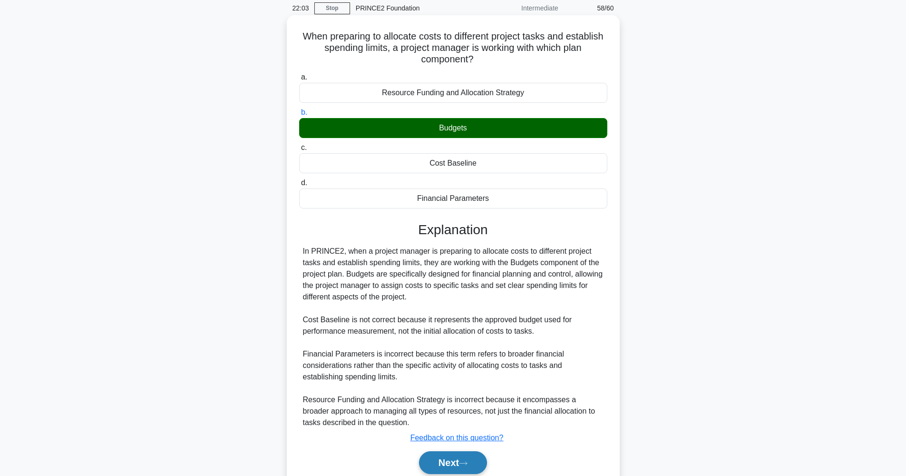
click at [475, 458] on button "Next" at bounding box center [453, 462] width 68 height 23
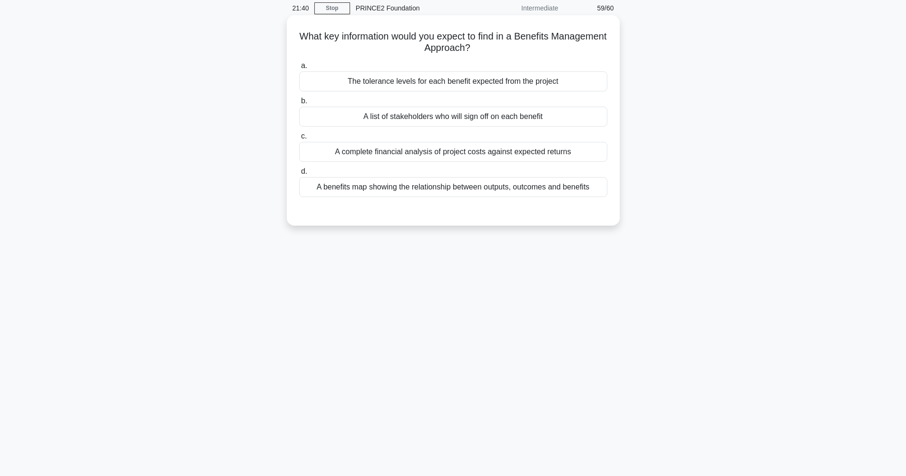
click at [480, 157] on div "A complete financial analysis of project costs against expected returns" at bounding box center [453, 152] width 308 height 20
click at [299, 139] on input "c. A complete financial analysis of project costs against expected returns" at bounding box center [299, 136] width 0 height 6
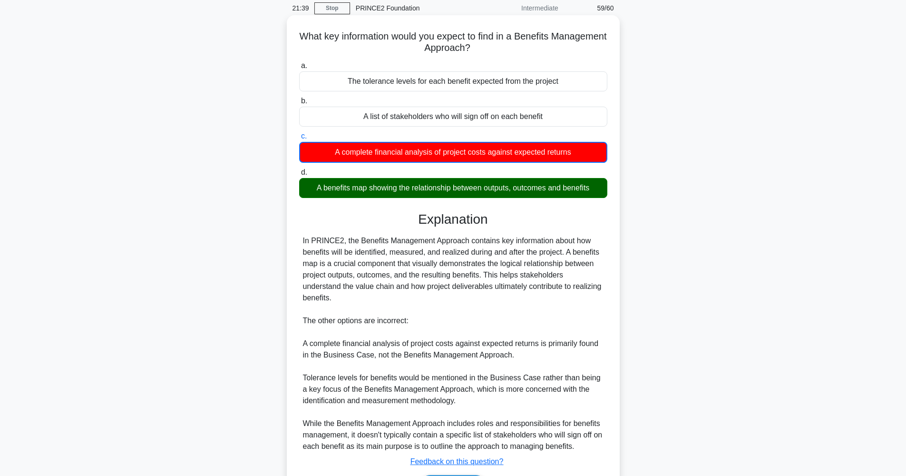
click at [443, 192] on div "A benefits map showing the relationship between outputs, outcomes and benefits" at bounding box center [453, 188] width 308 height 20
click at [299, 175] on input "d. A benefits map showing the relationship between outputs, outcomes and benefi…" at bounding box center [299, 172] width 0 height 6
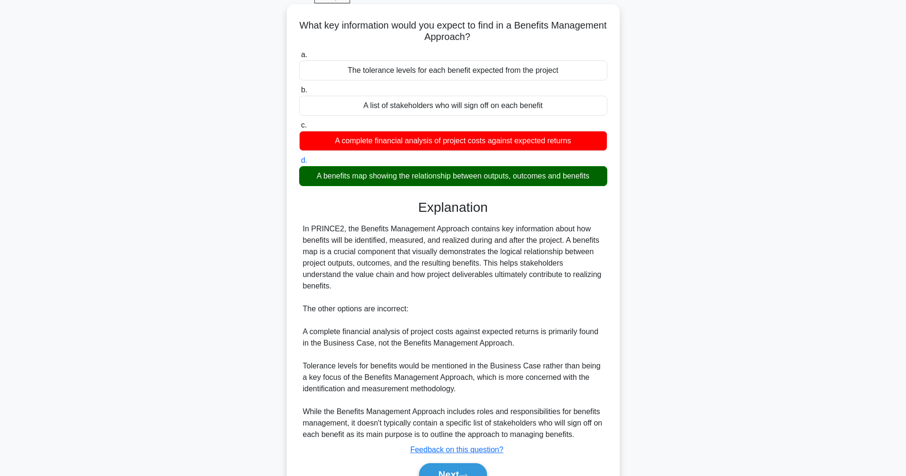
scroll to position [99, 0]
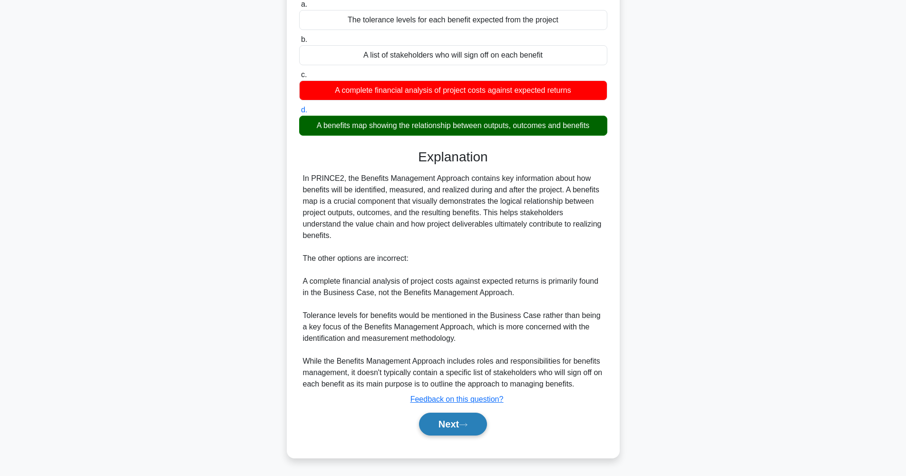
click at [458, 430] on button "Next" at bounding box center [453, 423] width 68 height 23
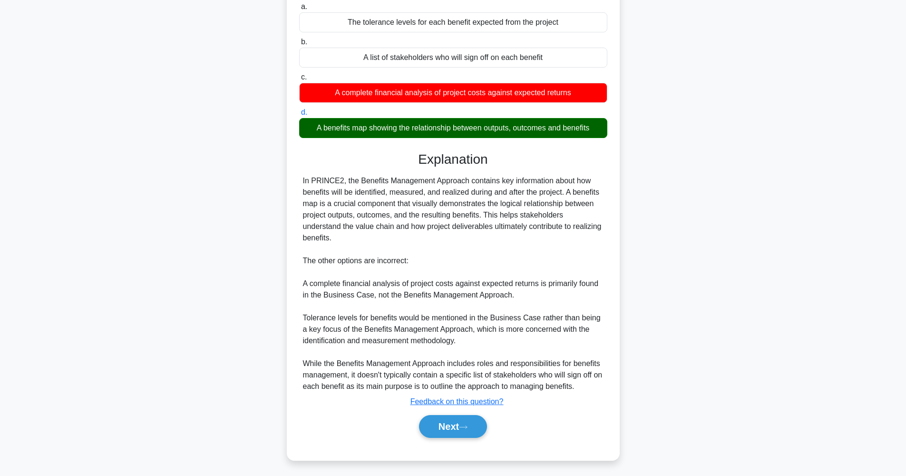
scroll to position [38, 0]
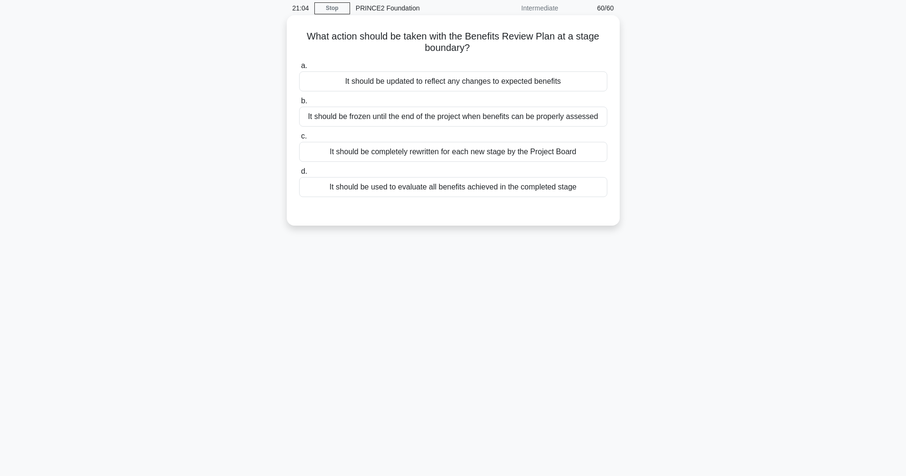
click at [462, 189] on div "It should be used to evaluate all benefits achieved in the completed stage" at bounding box center [453, 187] width 308 height 20
click at [299, 175] on input "d. It should be used to evaluate all benefits achieved in the completed stage" at bounding box center [299, 171] width 0 height 6
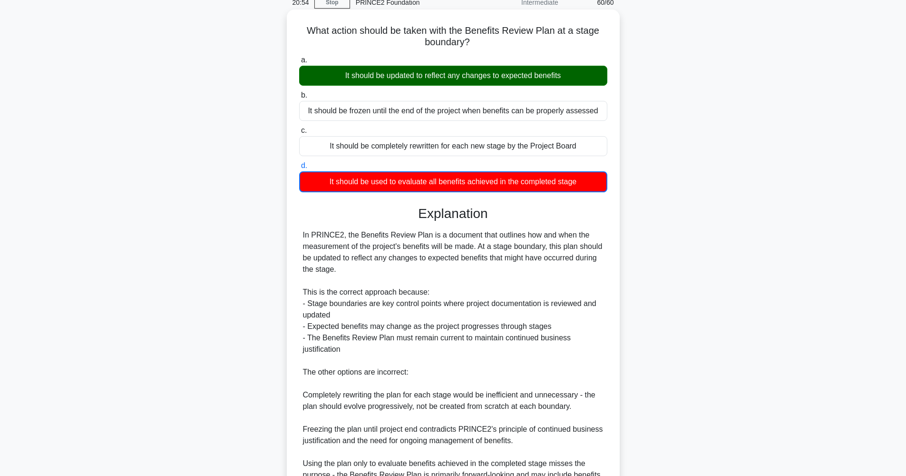
scroll to position [146, 0]
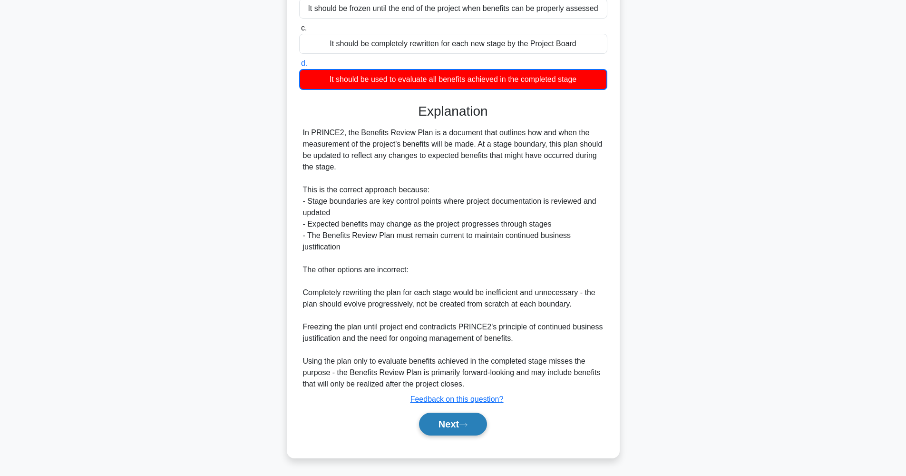
click at [464, 421] on button "Next" at bounding box center [453, 423] width 68 height 23
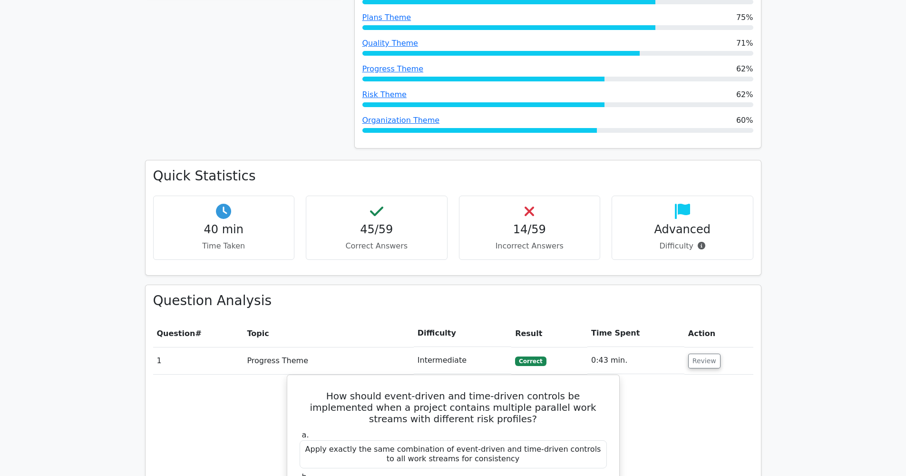
scroll to position [297, 0]
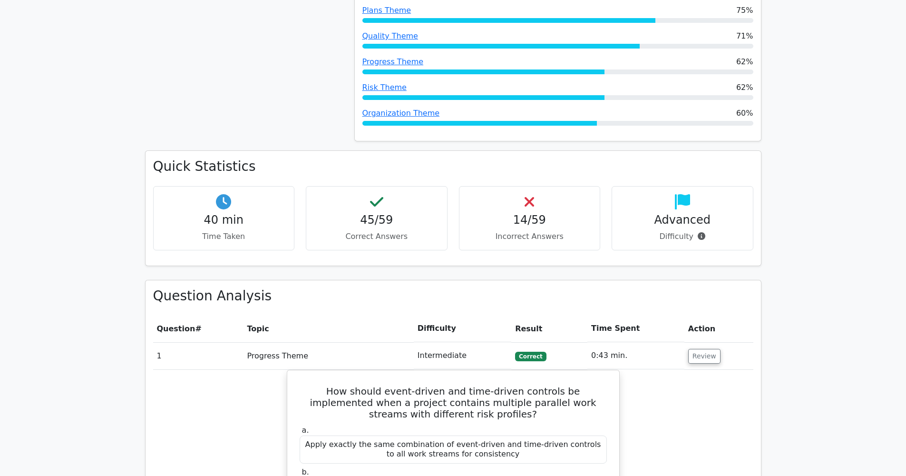
click at [537, 216] on h4 "14/59" at bounding box center [530, 220] width 126 height 14
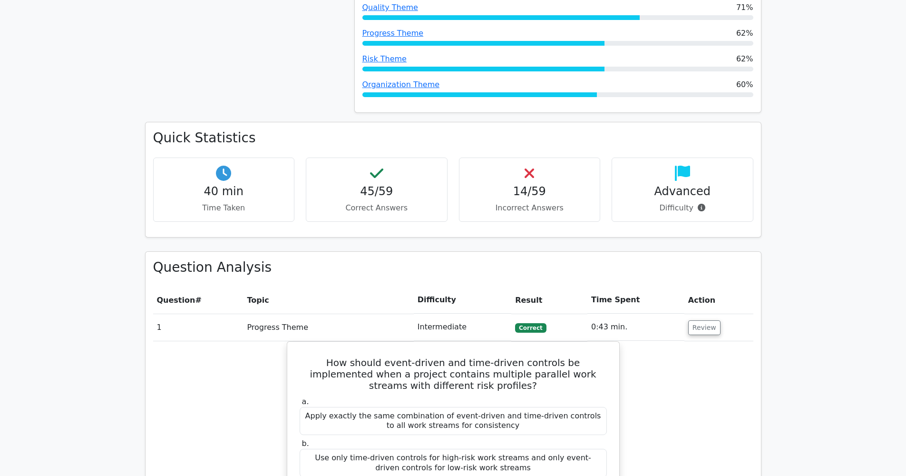
scroll to position [327, 0]
